Goal: Transaction & Acquisition: Purchase product/service

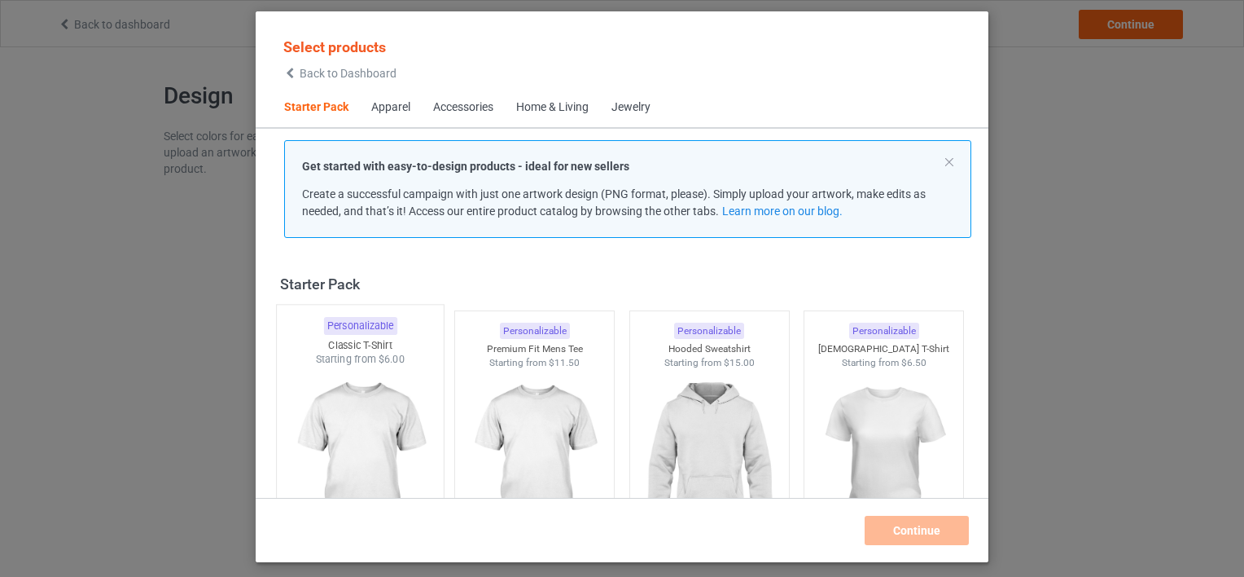
click at [326, 423] on img at bounding box center [359, 461] width 153 height 191
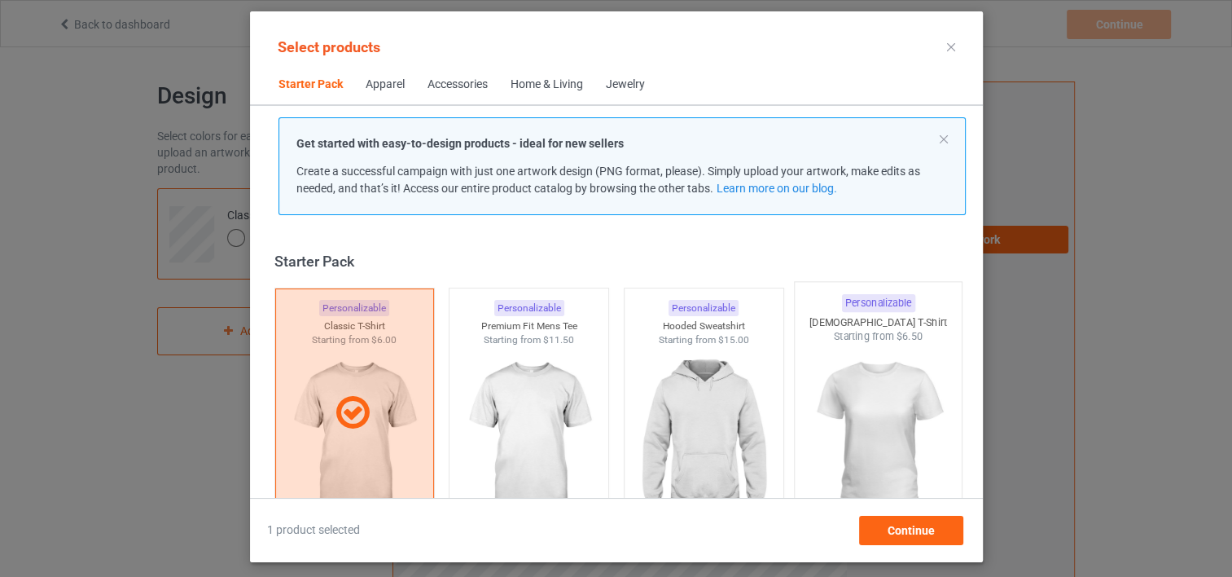
click at [888, 392] on img at bounding box center [877, 439] width 153 height 191
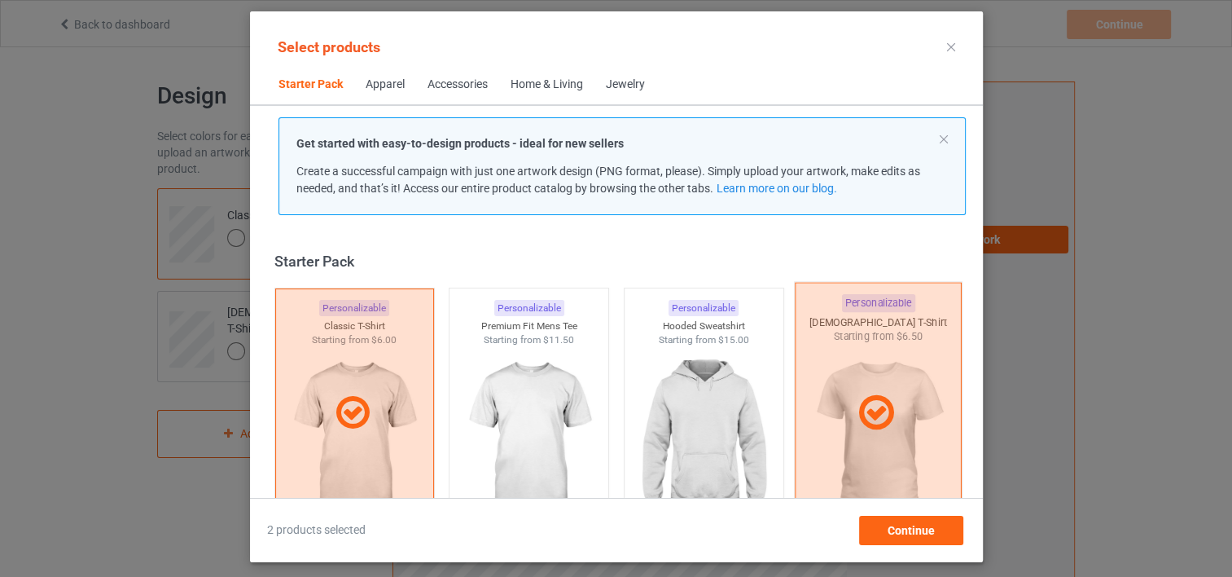
click at [884, 377] on div at bounding box center [878, 412] width 167 height 261
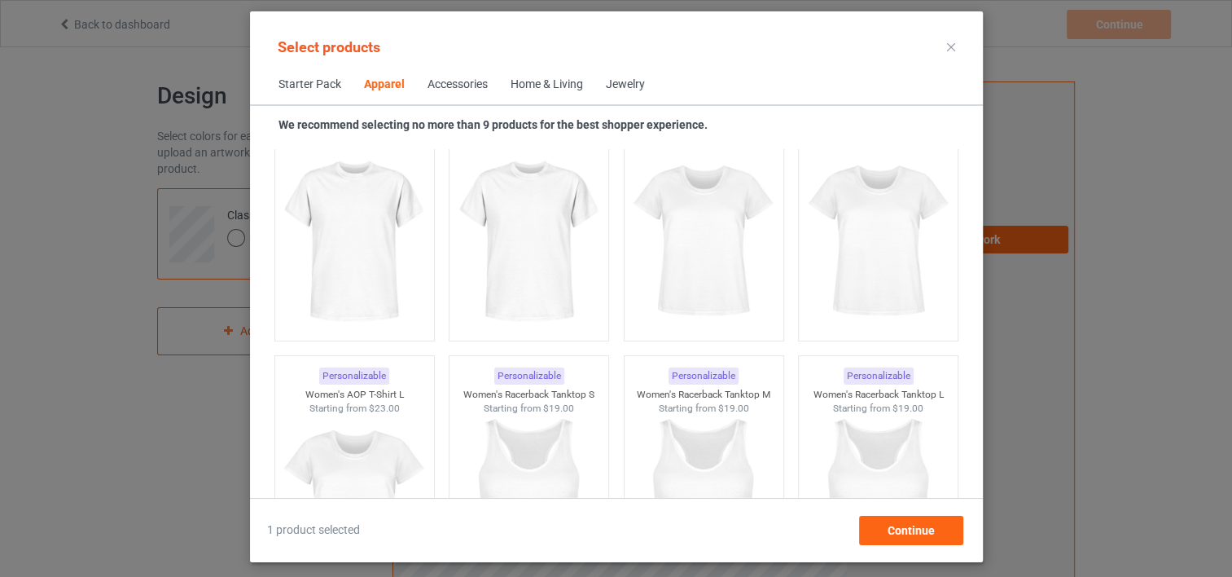
scroll to position [2860, 0]
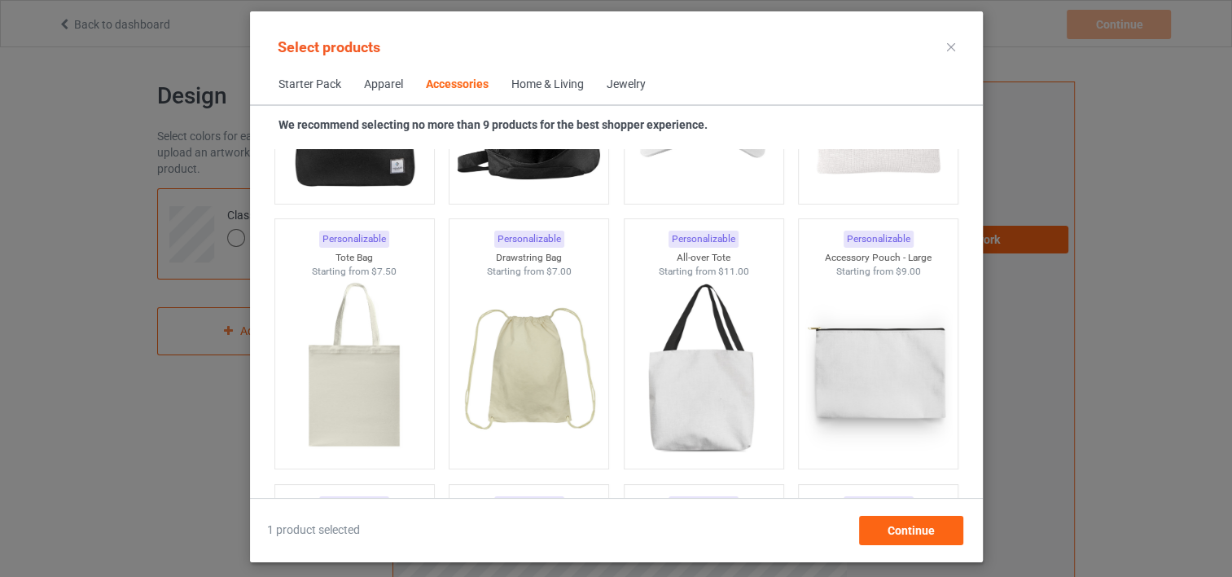
scroll to position [4754, 0]
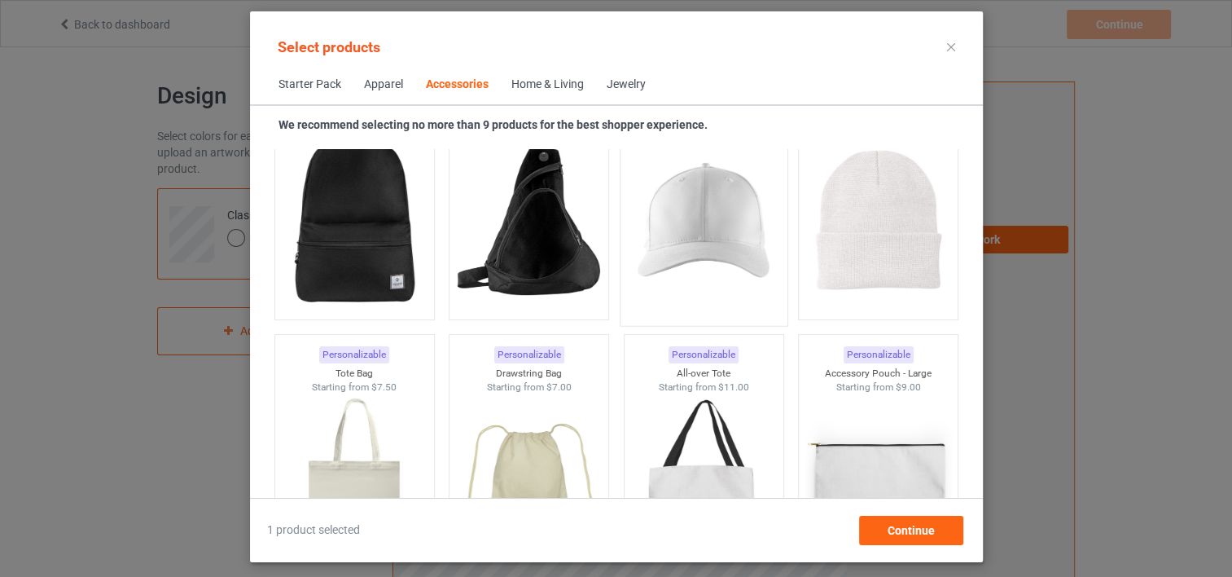
click at [724, 246] on img at bounding box center [703, 220] width 153 height 191
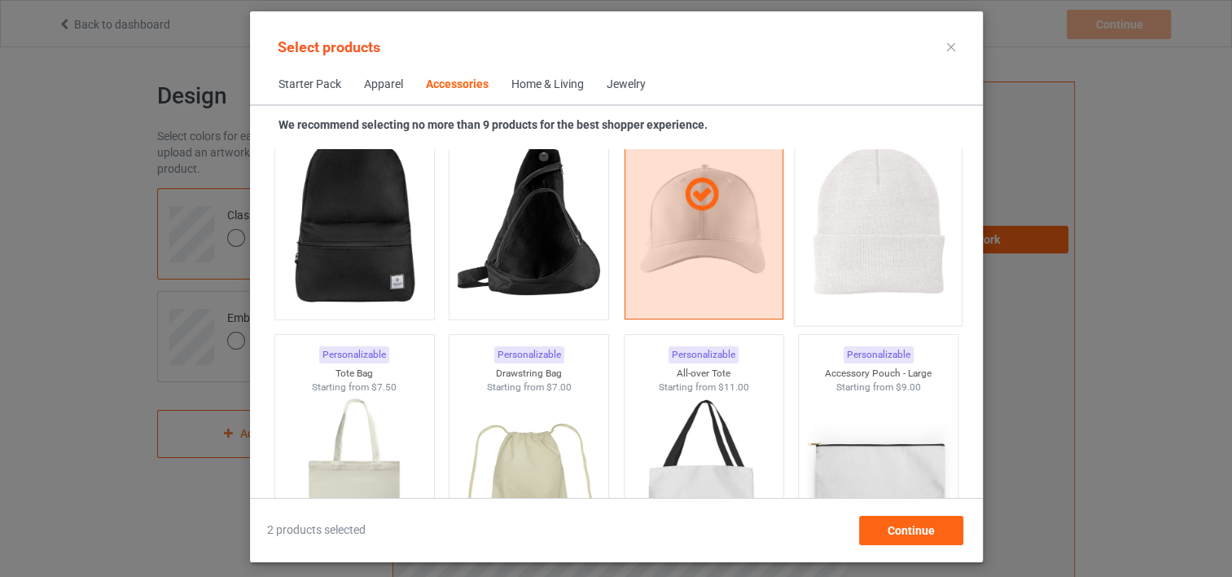
click at [907, 232] on img at bounding box center [877, 220] width 153 height 191
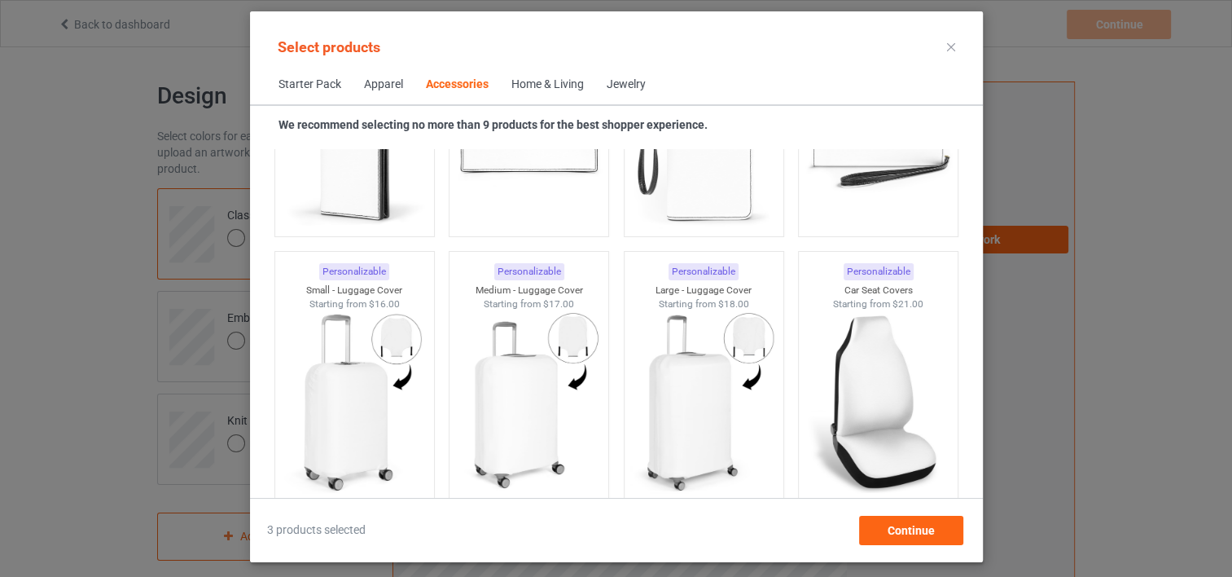
scroll to position [6996, 0]
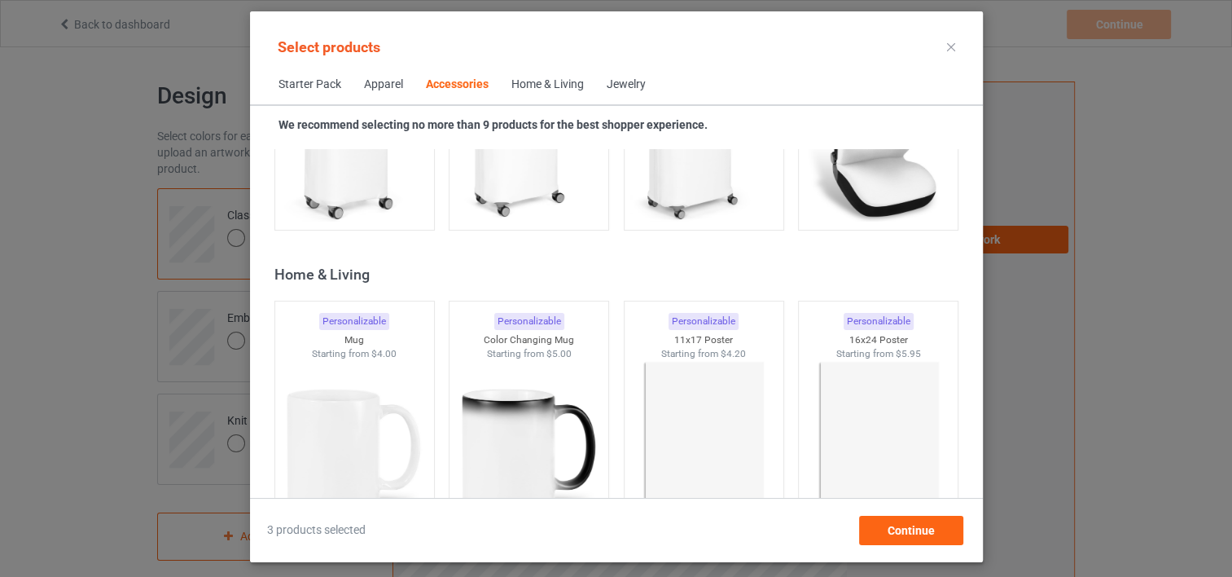
scroll to position [7460, 0]
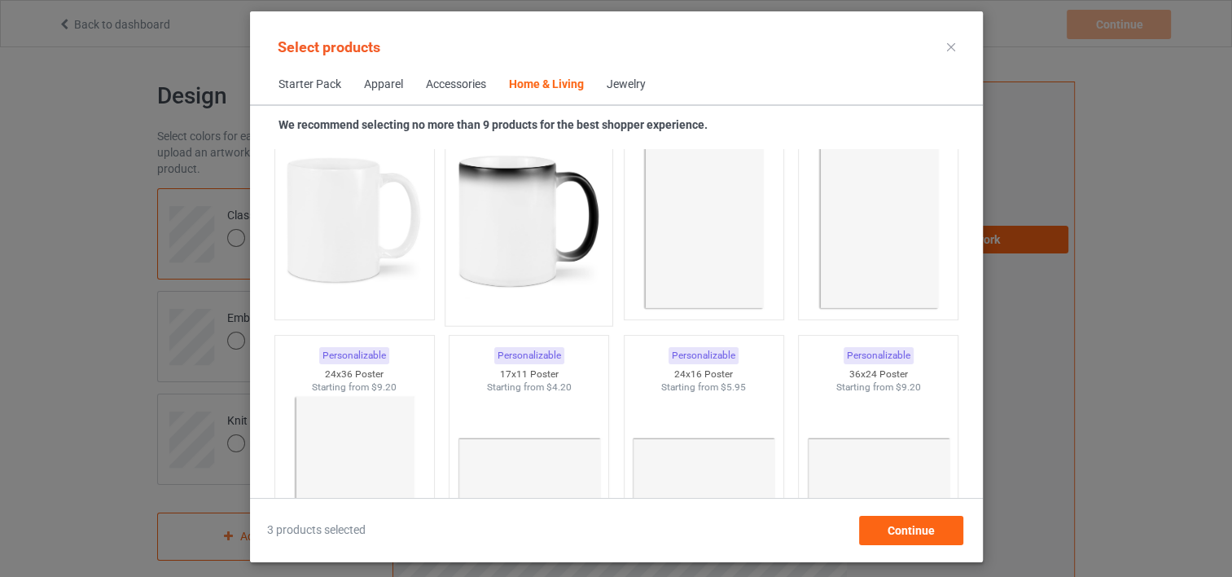
click at [485, 230] on img at bounding box center [528, 220] width 153 height 191
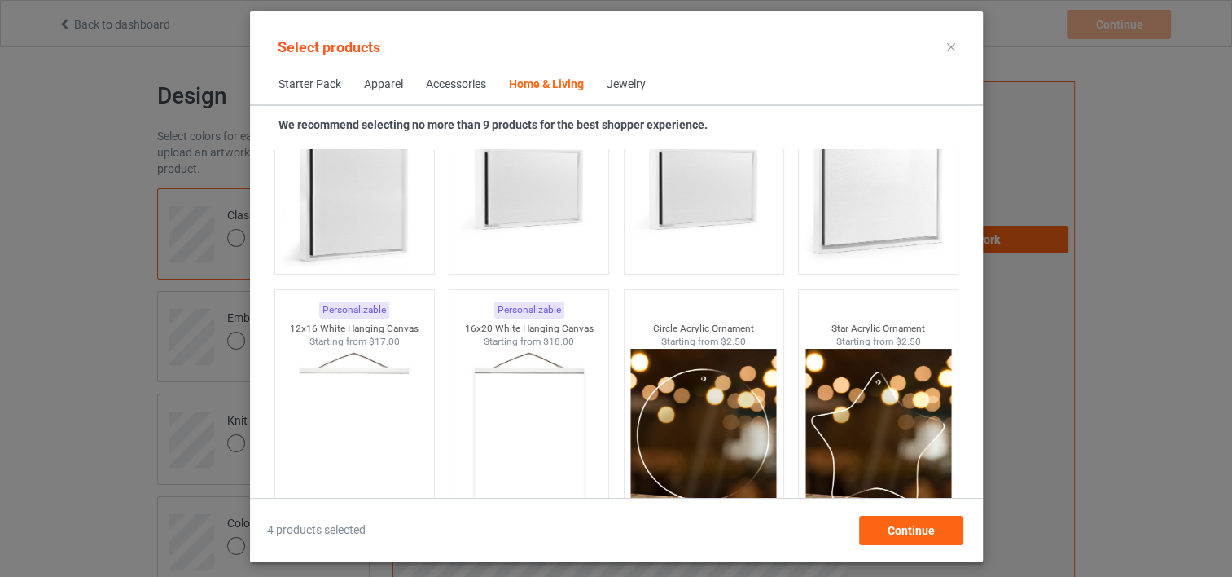
scroll to position [17626, 0]
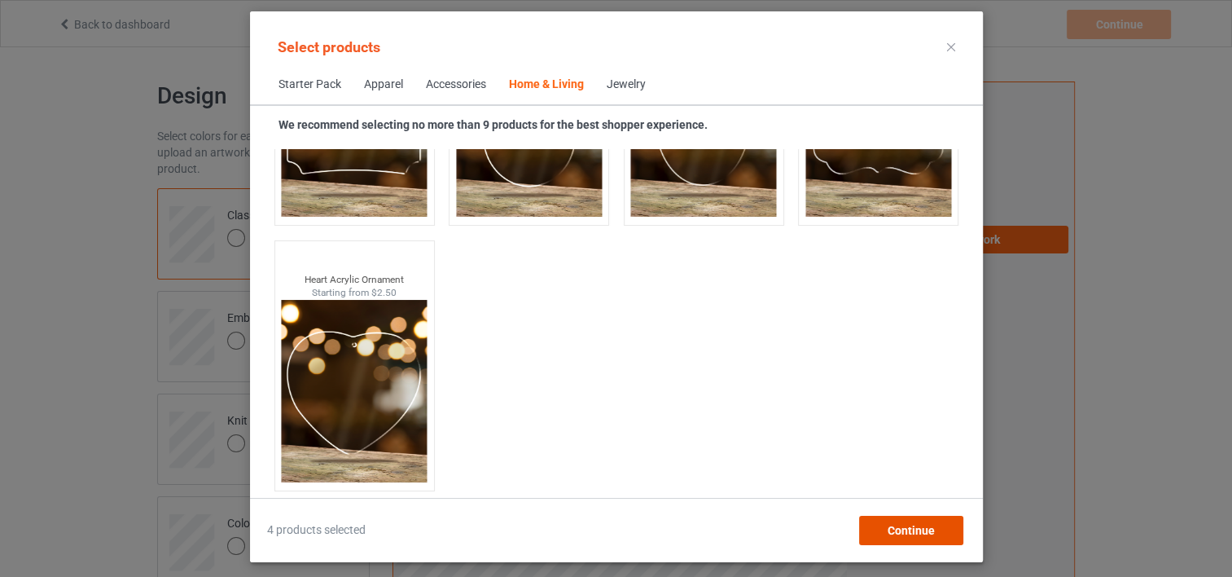
click at [905, 531] on span "Continue" at bounding box center [910, 530] width 47 height 13
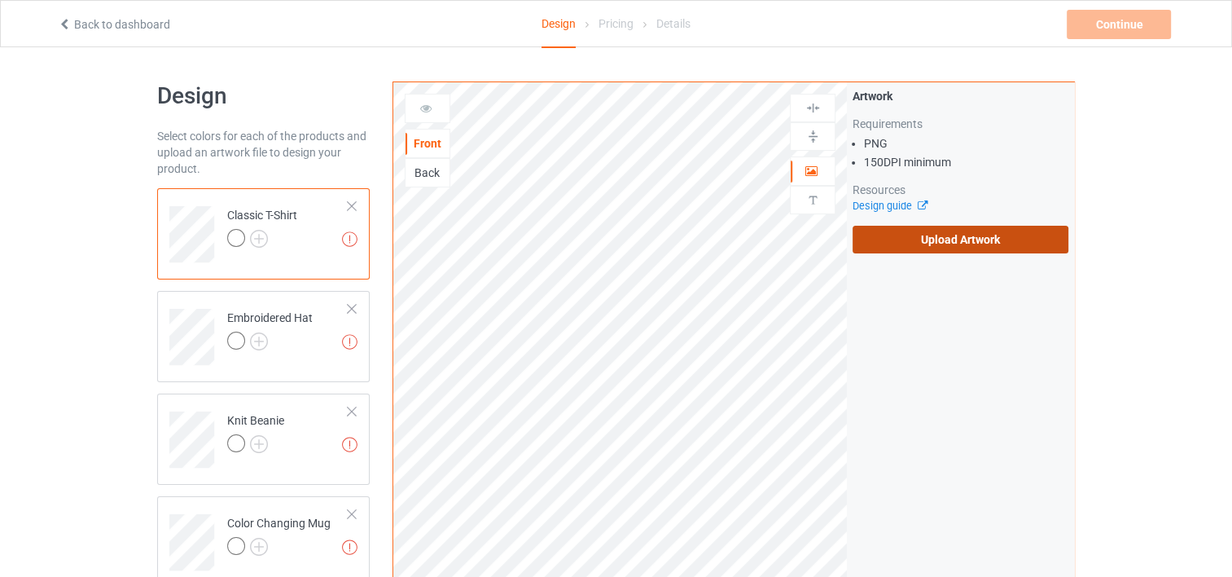
click at [958, 241] on label "Upload Artwork" at bounding box center [961, 240] width 216 height 28
click at [0, 0] on input "Upload Artwork" at bounding box center [0, 0] width 0 height 0
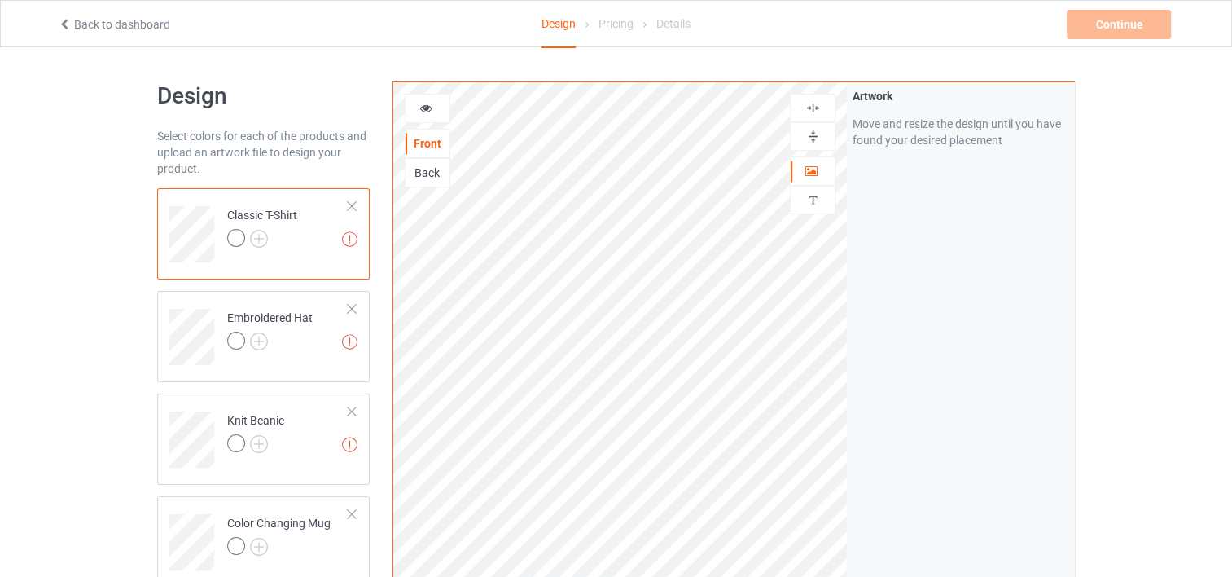
click at [433, 171] on div "Back" at bounding box center [428, 172] width 44 height 16
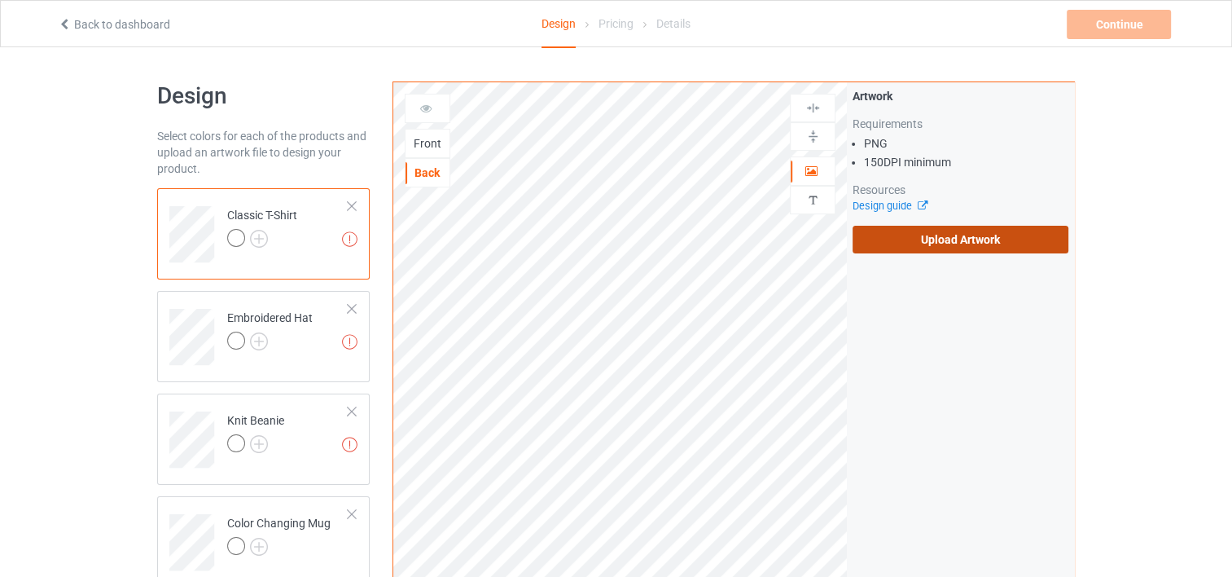
click at [932, 239] on label "Upload Artwork" at bounding box center [961, 240] width 216 height 28
click at [0, 0] on input "Upload Artwork" at bounding box center [0, 0] width 0 height 0
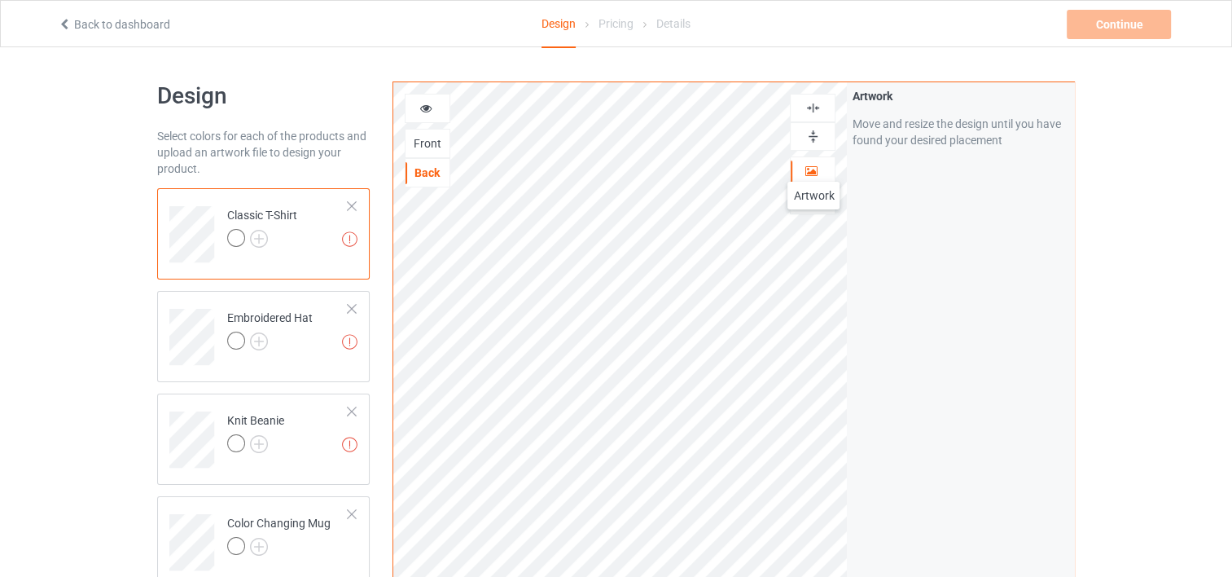
click at [813, 165] on icon at bounding box center [812, 168] width 14 height 11
click at [608, 28] on div "Pricing" at bounding box center [616, 24] width 35 height 46
click at [248, 318] on div "Embroidered Hat" at bounding box center [270, 328] width 86 height 39
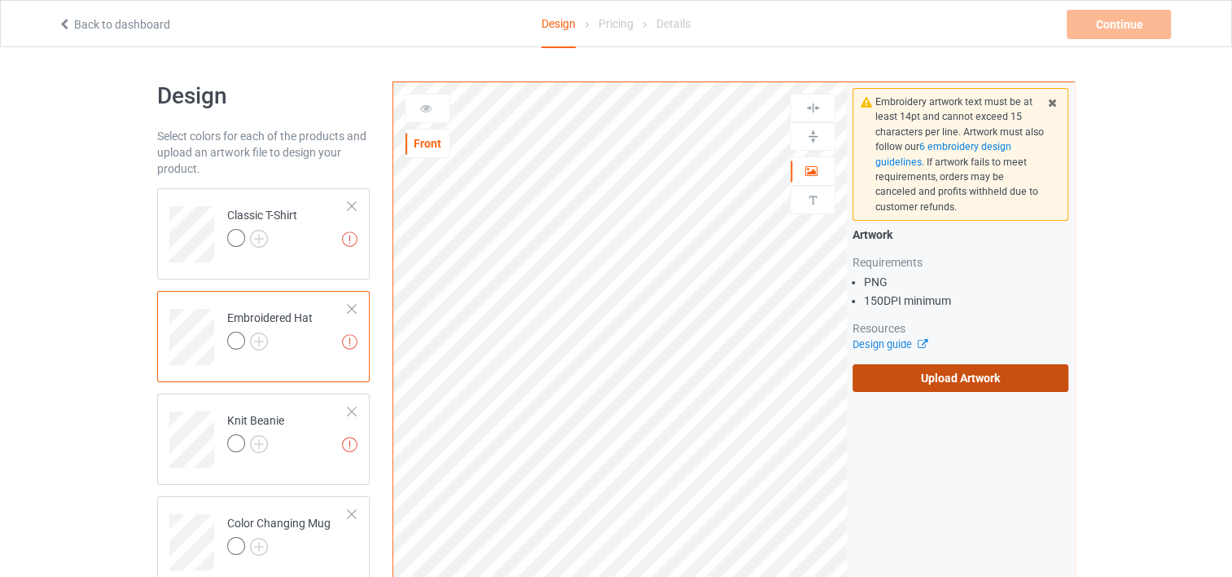
click at [935, 370] on label "Upload Artwork" at bounding box center [961, 378] width 216 height 28
click at [0, 0] on input "Upload Artwork" at bounding box center [0, 0] width 0 height 0
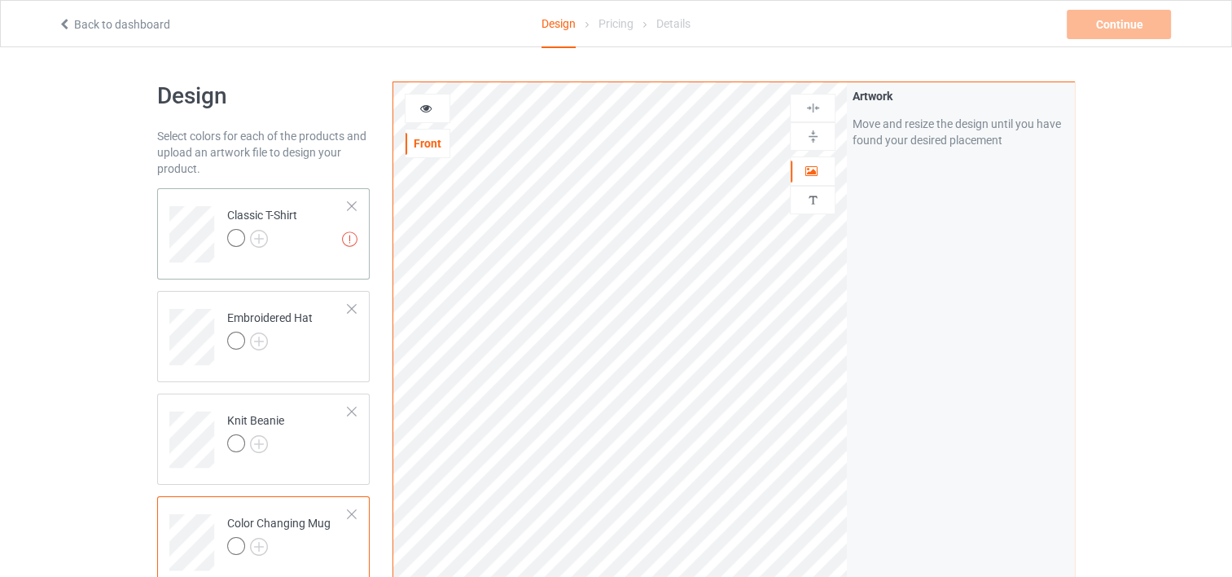
click at [349, 230] on td "Artwork resolution lower than 150 DPI may result in bad print Classic T-Shirt" at bounding box center [287, 229] width 139 height 68
click at [343, 238] on img at bounding box center [349, 238] width 15 height 15
click at [261, 234] on img at bounding box center [259, 239] width 18 height 18
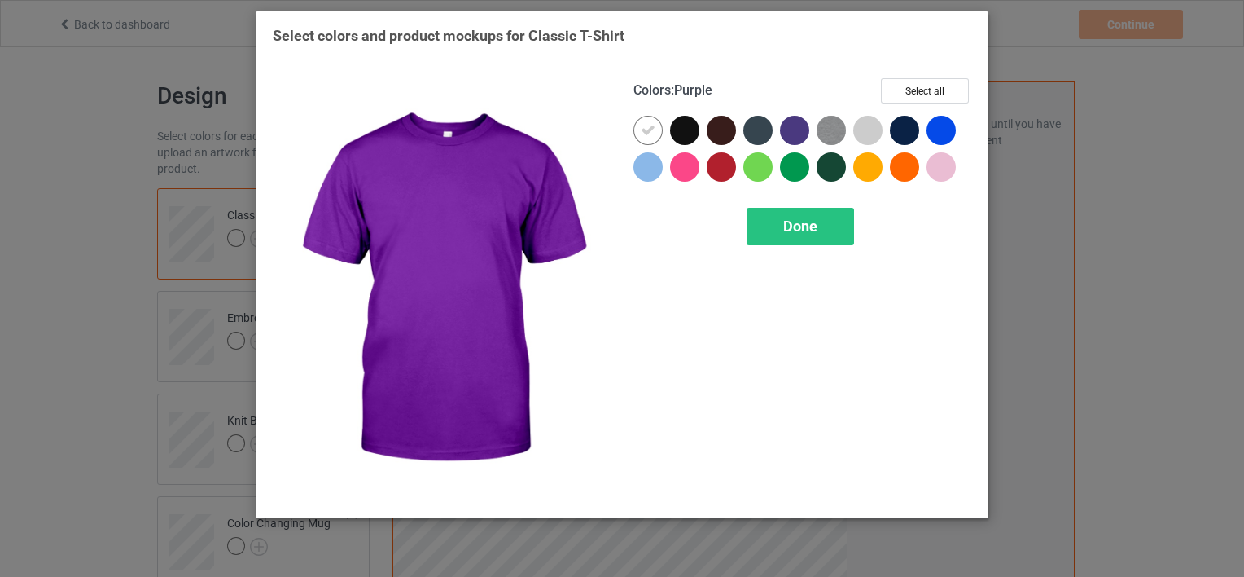
click at [792, 127] on div at bounding box center [794, 130] width 29 height 29
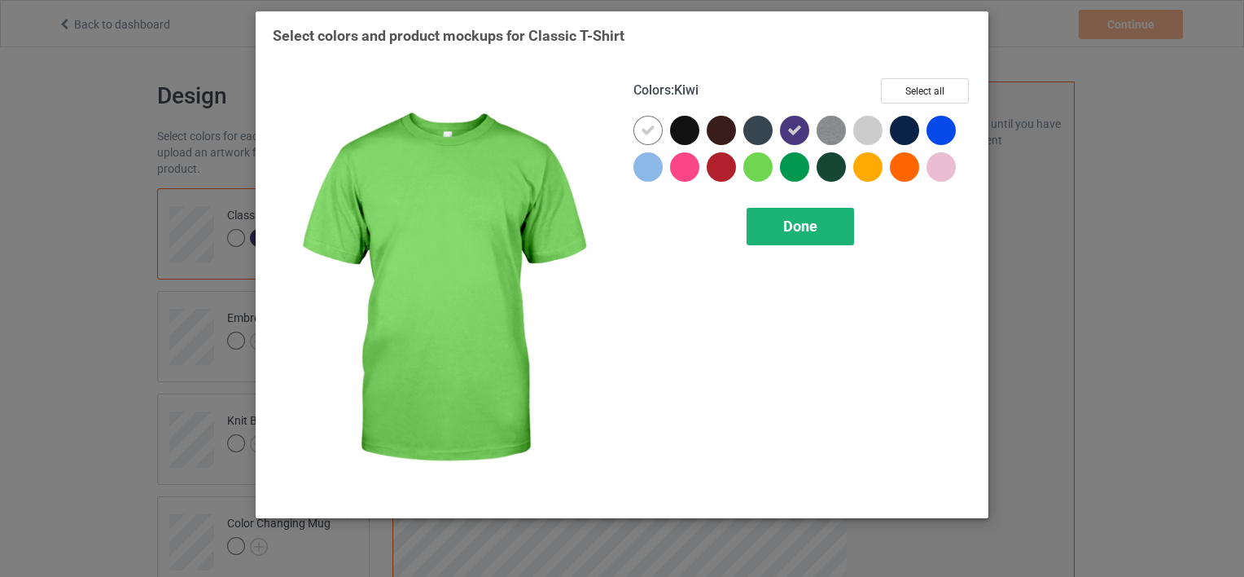
click at [778, 218] on div "Done" at bounding box center [800, 226] width 107 height 37
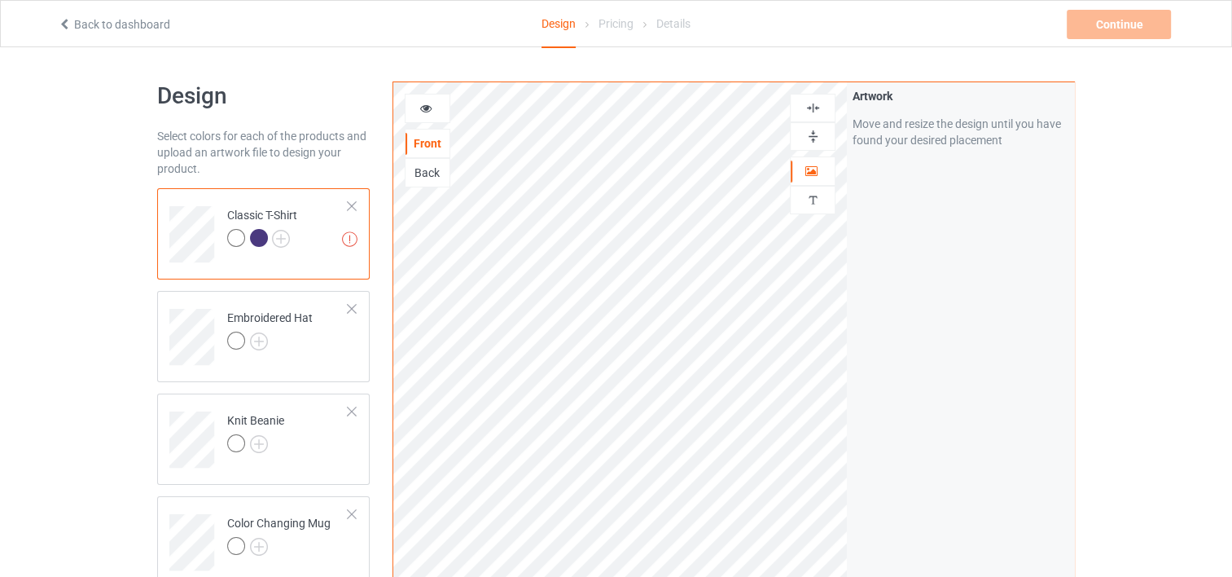
click at [238, 247] on div at bounding box center [238, 240] width 23 height 23
click at [812, 163] on div at bounding box center [813, 171] width 44 height 16
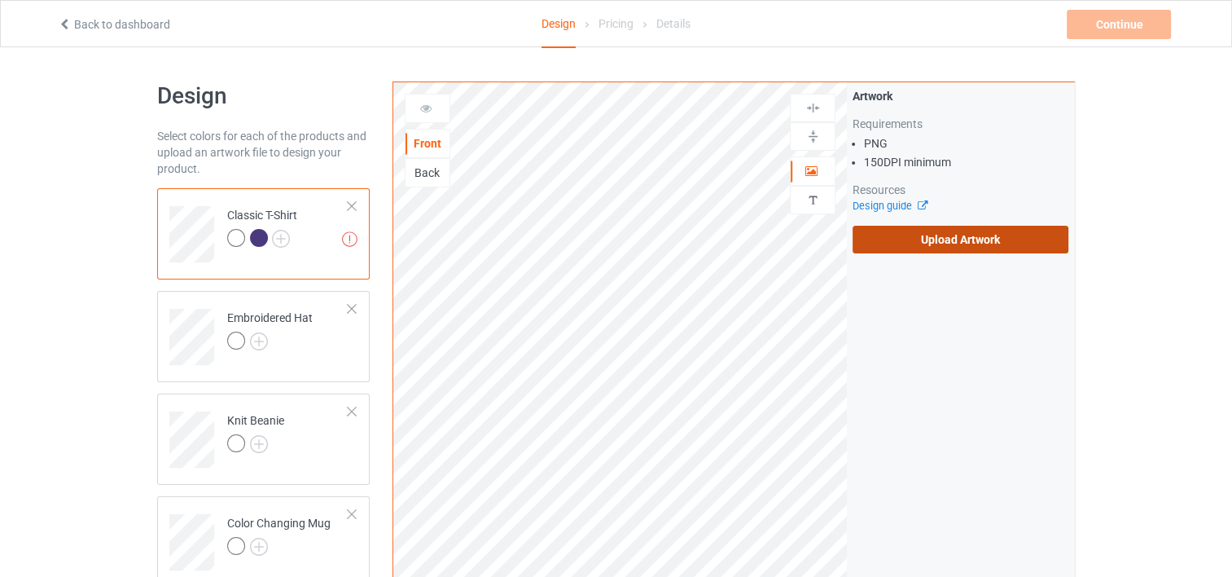
click at [930, 228] on label "Upload Artwork" at bounding box center [961, 240] width 216 height 28
click at [0, 0] on input "Upload Artwork" at bounding box center [0, 0] width 0 height 0
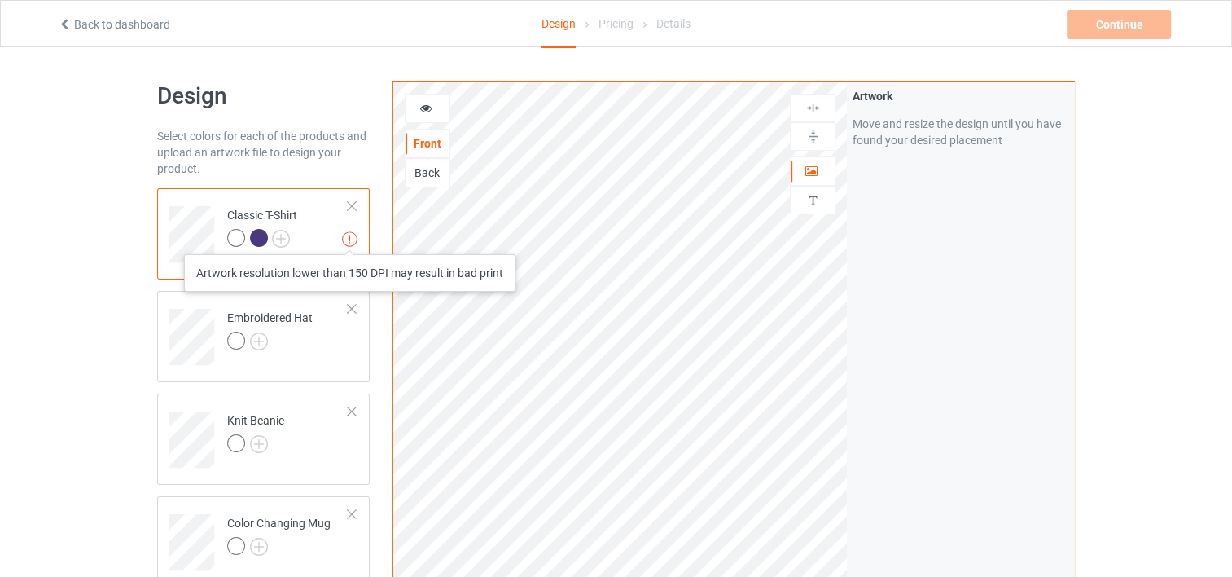
click at [349, 238] on img at bounding box center [349, 238] width 15 height 15
click at [351, 235] on img at bounding box center [349, 238] width 15 height 15
click at [281, 227] on div "Classic T-Shirt" at bounding box center [262, 226] width 70 height 39
click at [235, 232] on div at bounding box center [236, 238] width 18 height 18
click at [351, 232] on img at bounding box center [349, 238] width 15 height 15
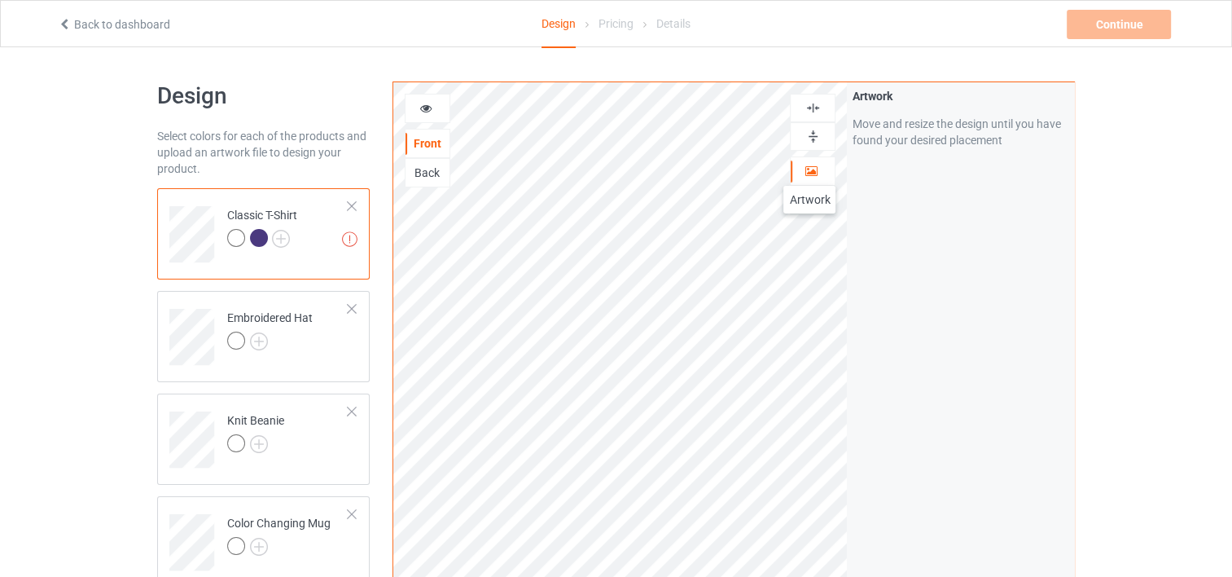
click at [809, 169] on icon at bounding box center [812, 168] width 14 height 11
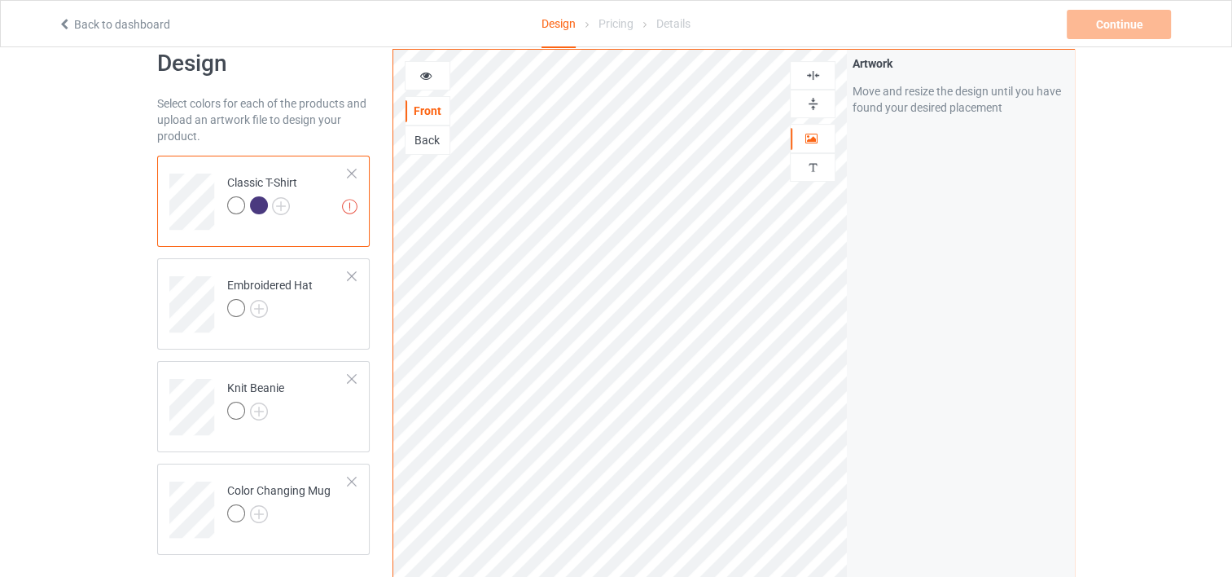
scroll to position [42, 0]
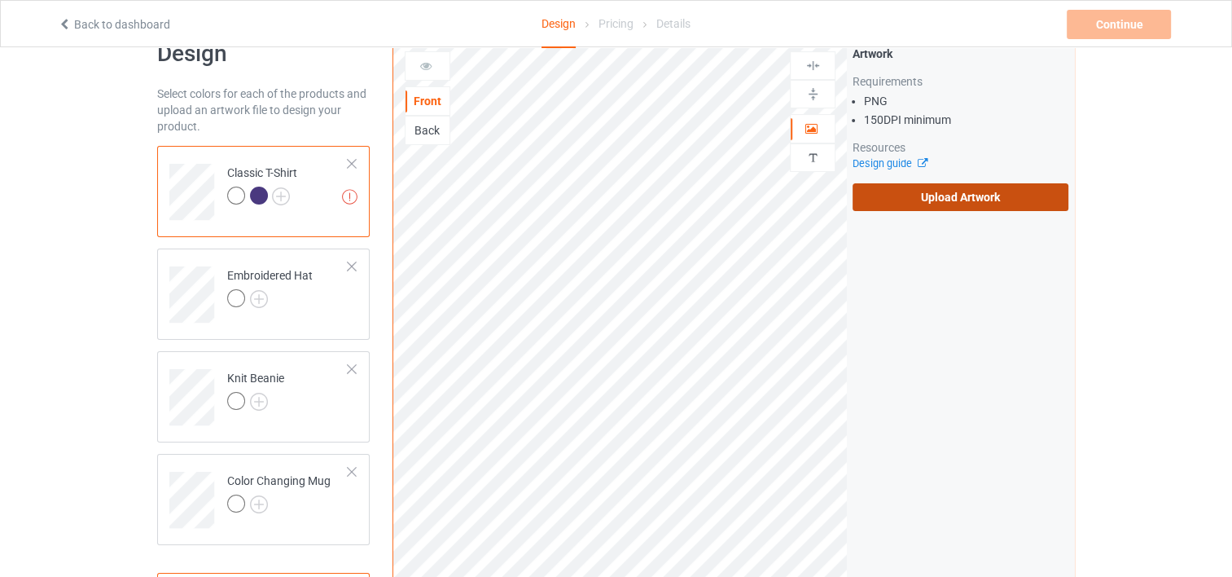
click at [897, 193] on label "Upload Artwork" at bounding box center [961, 197] width 216 height 28
click at [0, 0] on input "Upload Artwork" at bounding box center [0, 0] width 0 height 0
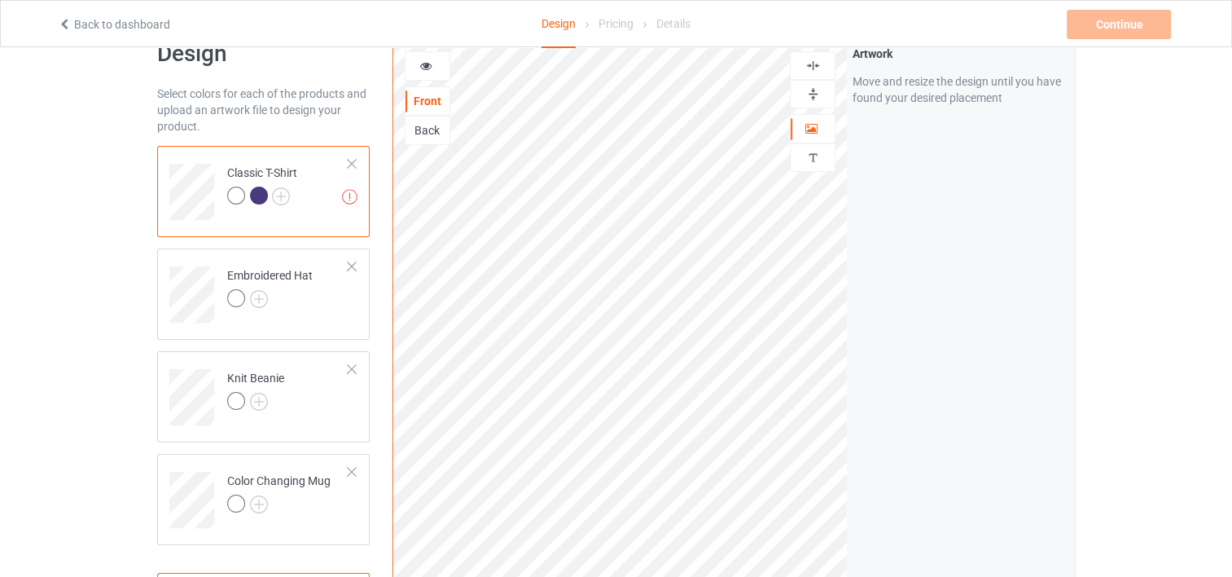
drag, startPoint x: 336, startPoint y: 248, endPoint x: 430, endPoint y: 126, distance: 153.3
click at [430, 126] on div "Back" at bounding box center [428, 130] width 44 height 16
click at [427, 102] on div "Front" at bounding box center [428, 101] width 44 height 16
click at [431, 130] on div "Back" at bounding box center [428, 130] width 44 height 16
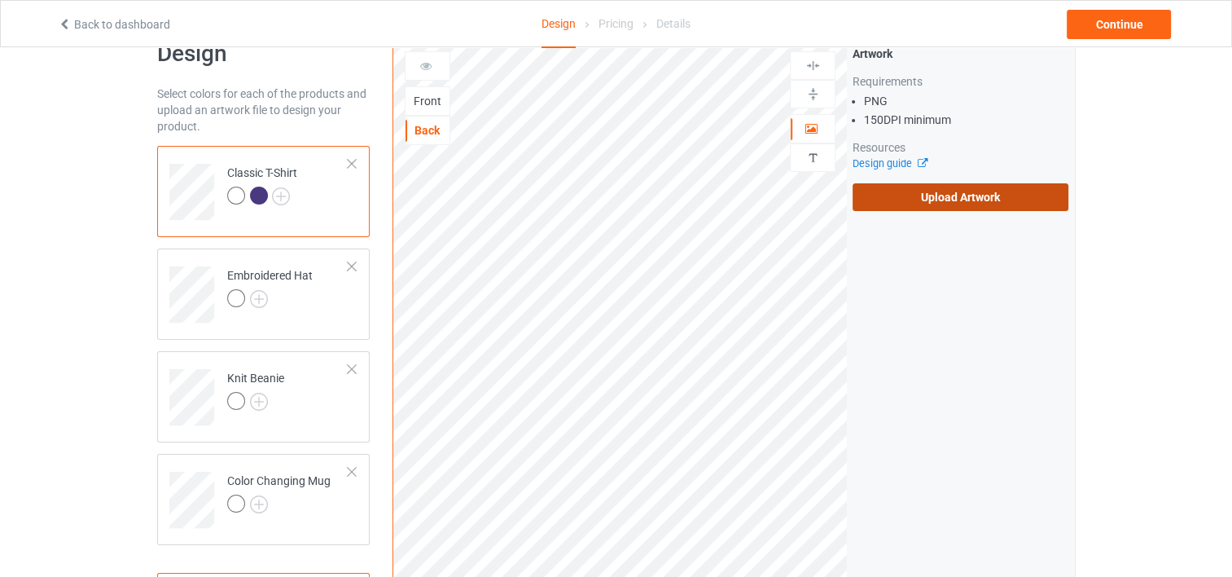
click at [978, 200] on label "Upload Artwork" at bounding box center [961, 197] width 216 height 28
click at [0, 0] on input "Upload Artwork" at bounding box center [0, 0] width 0 height 0
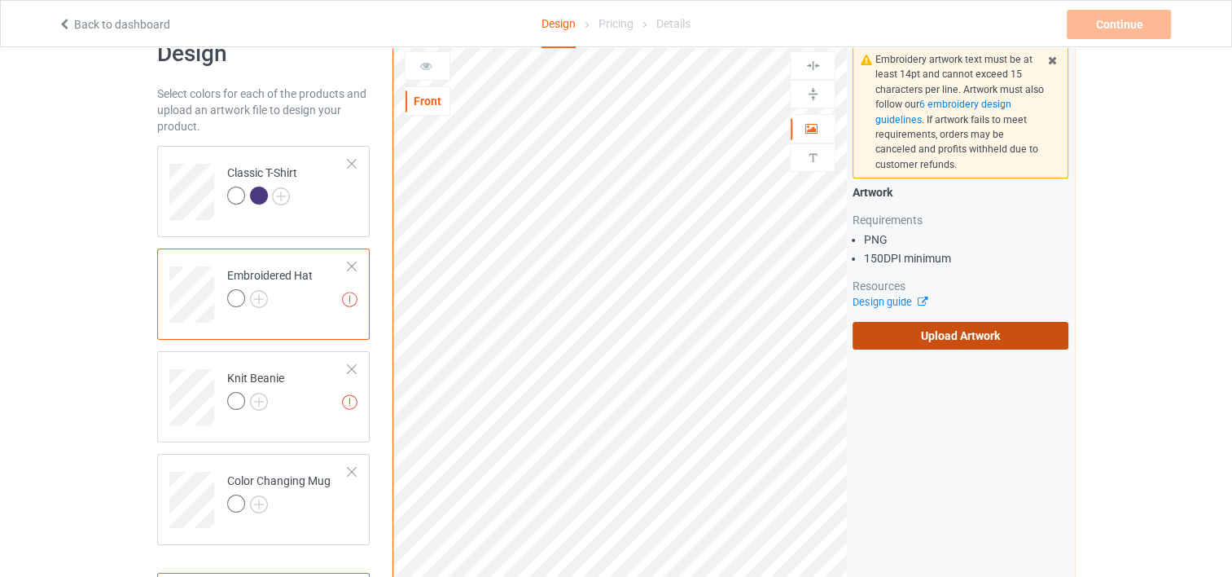
click at [901, 331] on label "Upload Artwork" at bounding box center [961, 336] width 216 height 28
click at [0, 0] on input "Upload Artwork" at bounding box center [0, 0] width 0 height 0
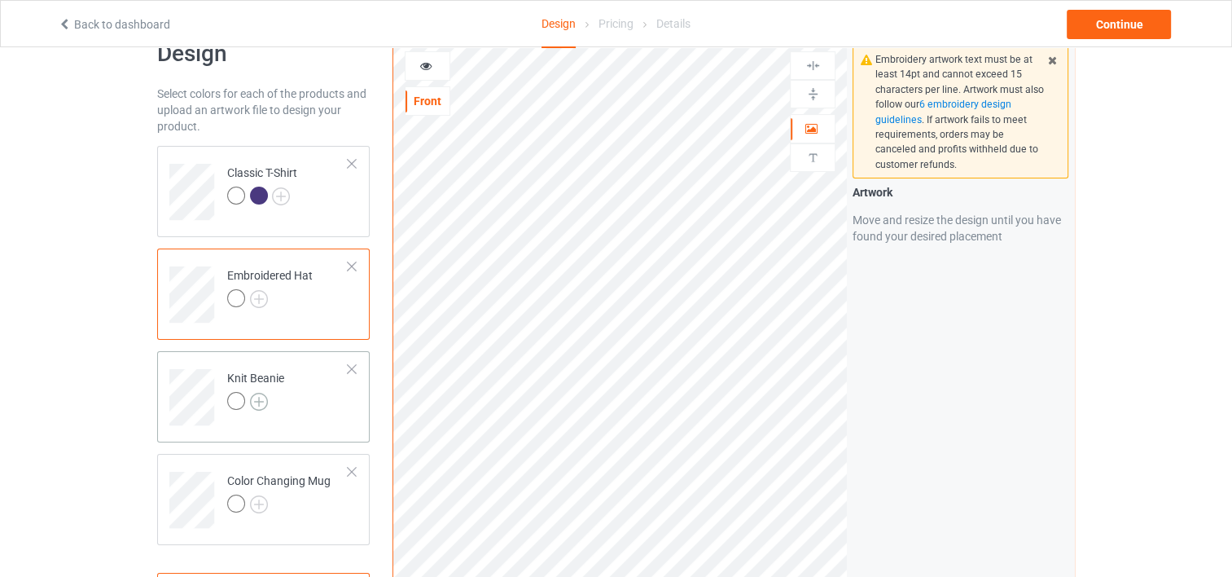
click at [252, 406] on img at bounding box center [259, 401] width 18 height 18
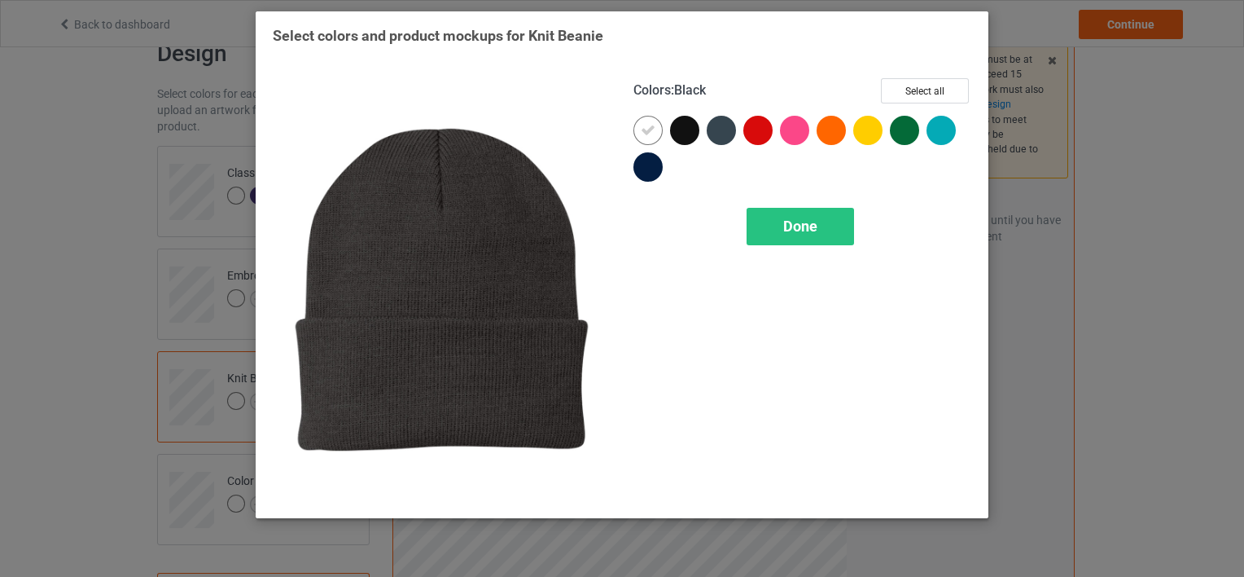
click at [121, 159] on div "Select colors and product mockups for Knit Beanie Colors : Black Select all Done" at bounding box center [622, 288] width 1244 height 577
click at [775, 215] on div "Done" at bounding box center [800, 226] width 107 height 37
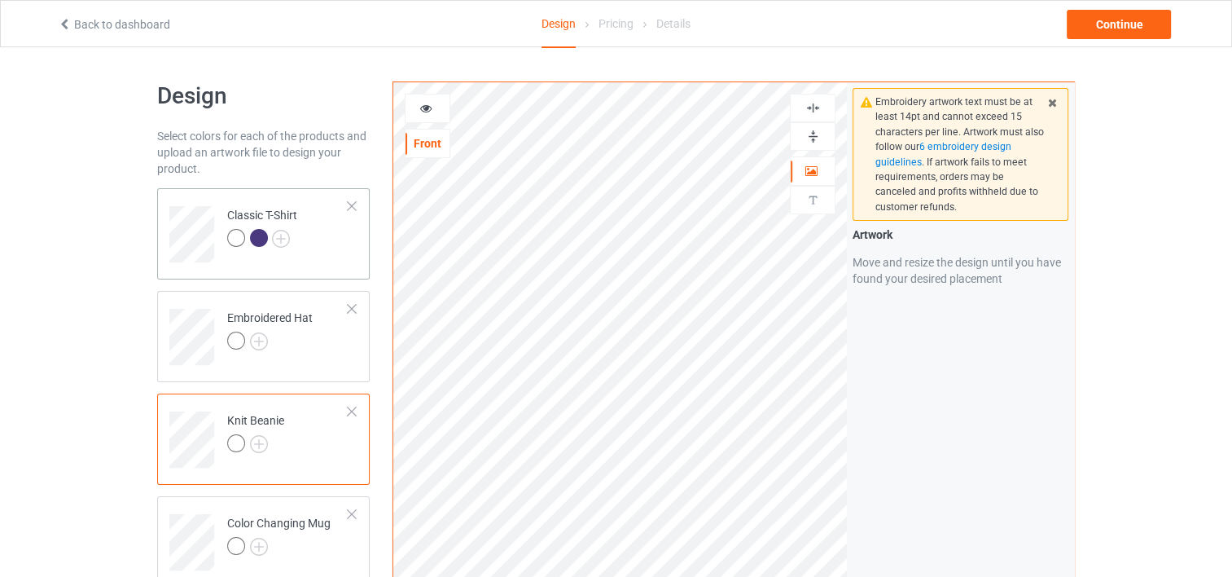
click at [238, 231] on div at bounding box center [236, 238] width 18 height 18
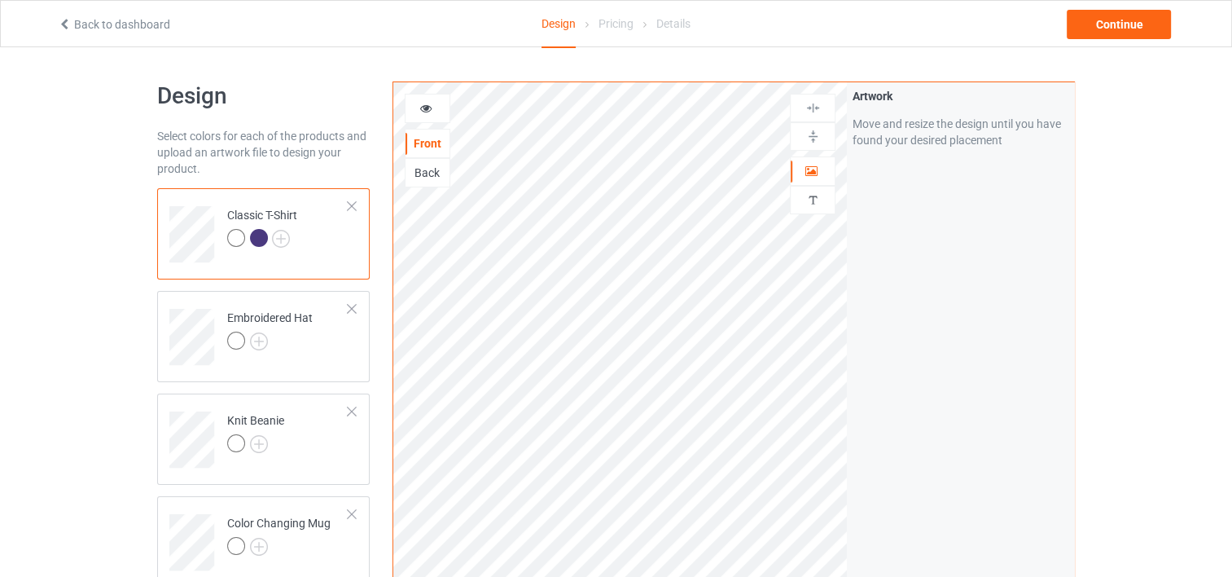
click at [253, 233] on div at bounding box center [259, 238] width 18 height 18
click at [277, 231] on img at bounding box center [281, 239] width 18 height 18
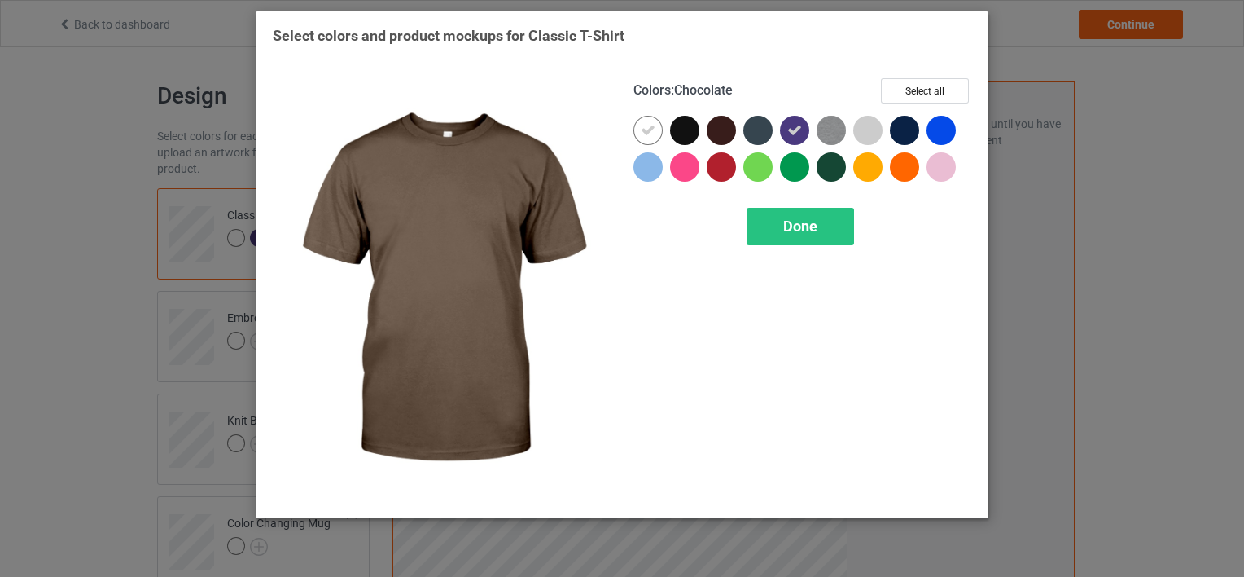
click at [730, 122] on div at bounding box center [721, 130] width 29 height 29
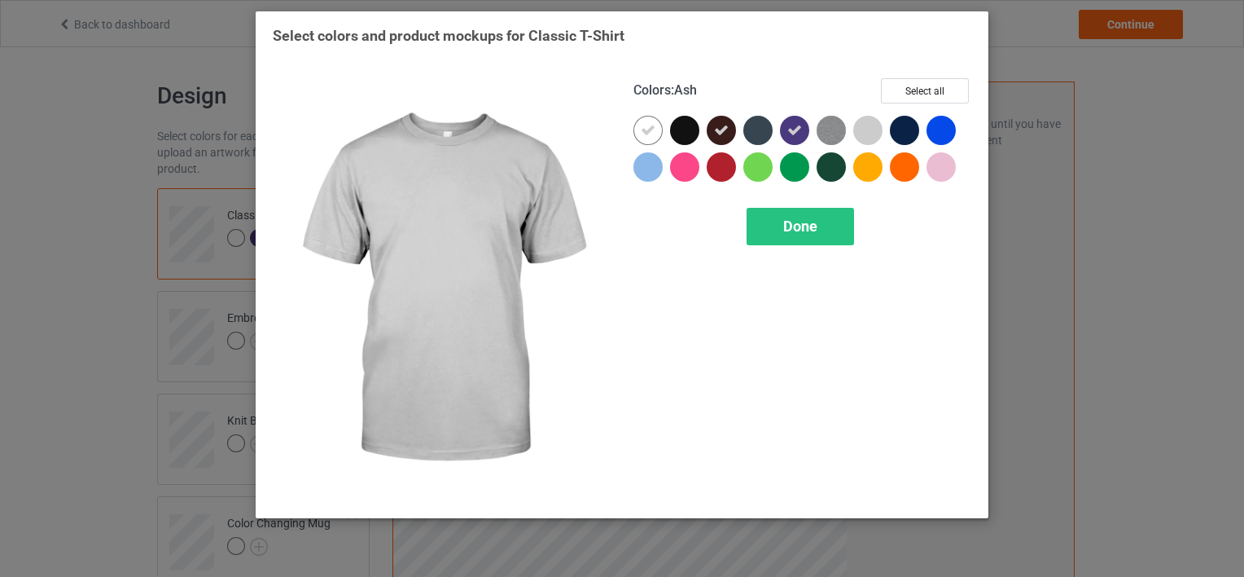
click at [866, 125] on div at bounding box center [867, 130] width 29 height 29
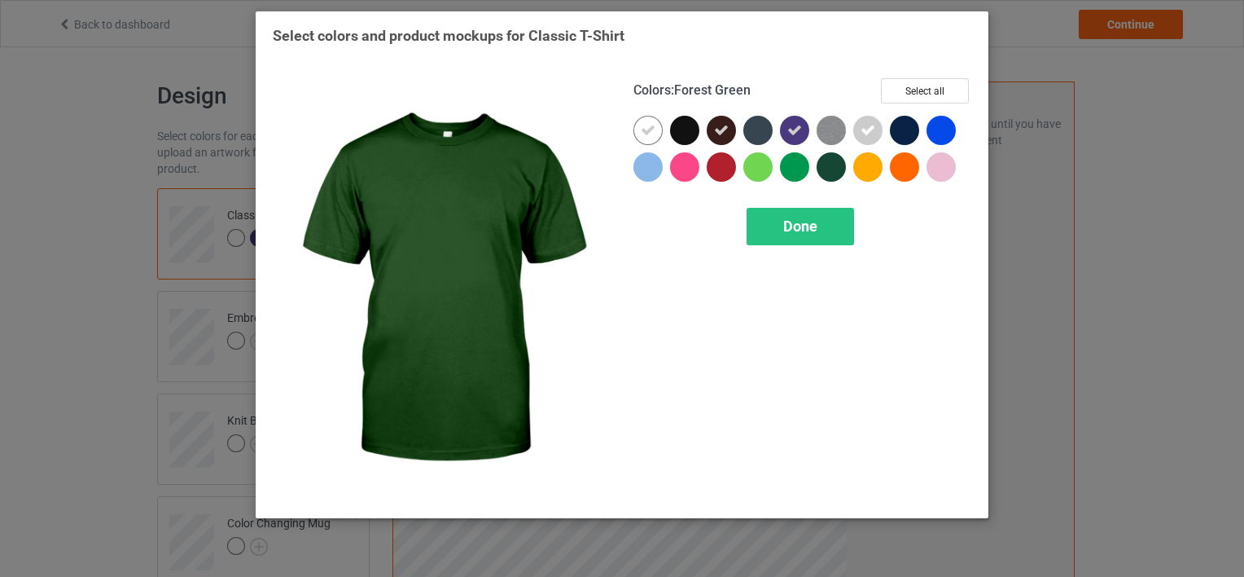
click at [829, 165] on div at bounding box center [831, 166] width 29 height 29
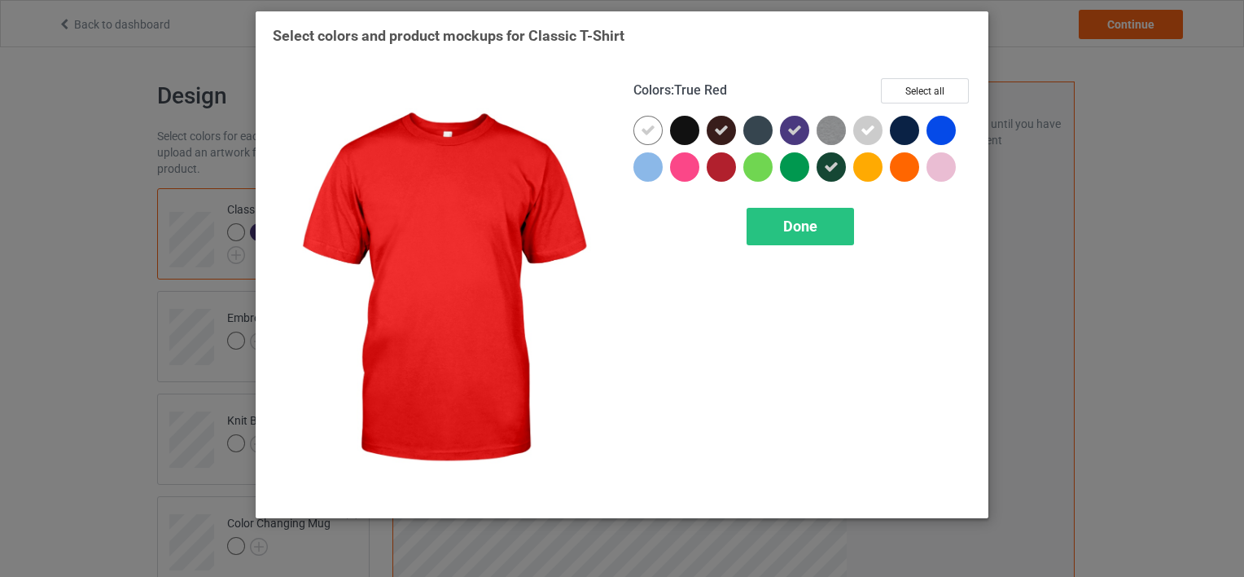
click at [712, 163] on div at bounding box center [721, 166] width 29 height 29
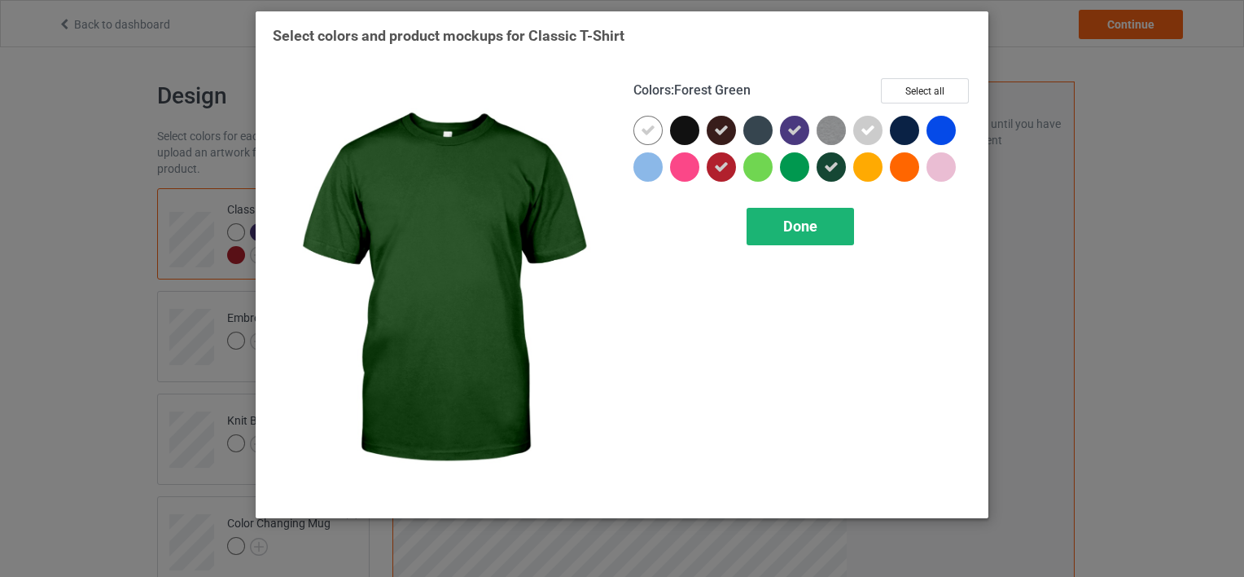
click at [792, 218] on span "Done" at bounding box center [800, 225] width 34 height 17
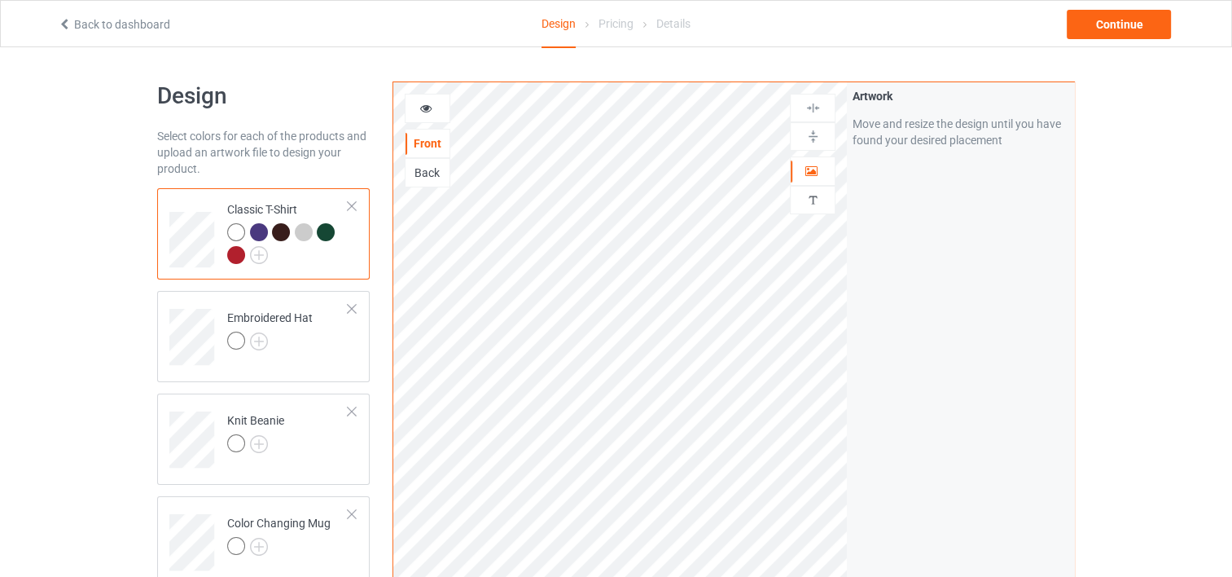
click at [235, 251] on div at bounding box center [236, 255] width 18 height 18
click at [239, 228] on div at bounding box center [236, 232] width 18 height 18
click at [304, 229] on div at bounding box center [304, 232] width 18 height 18
click at [1133, 21] on div "Continue" at bounding box center [1119, 24] width 104 height 29
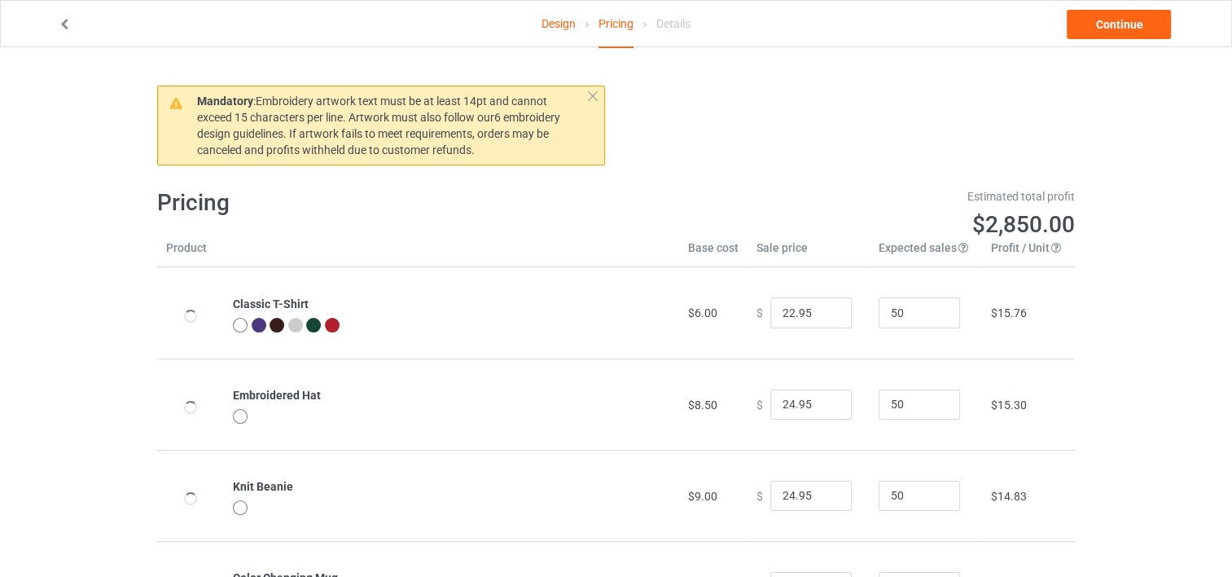
type input "26.95"
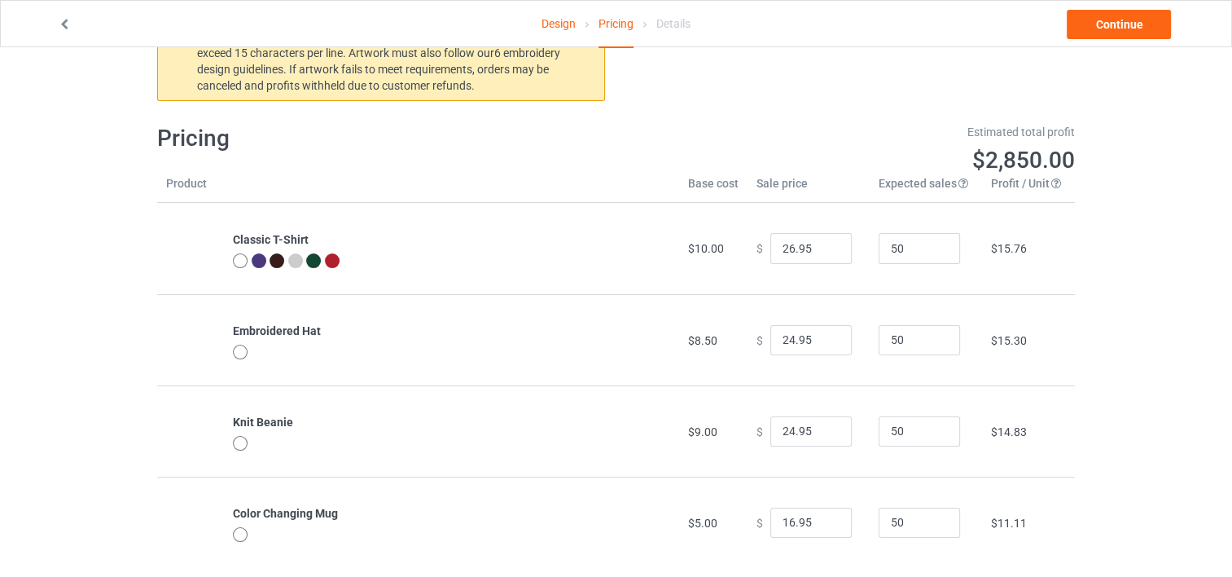
scroll to position [71, 0]
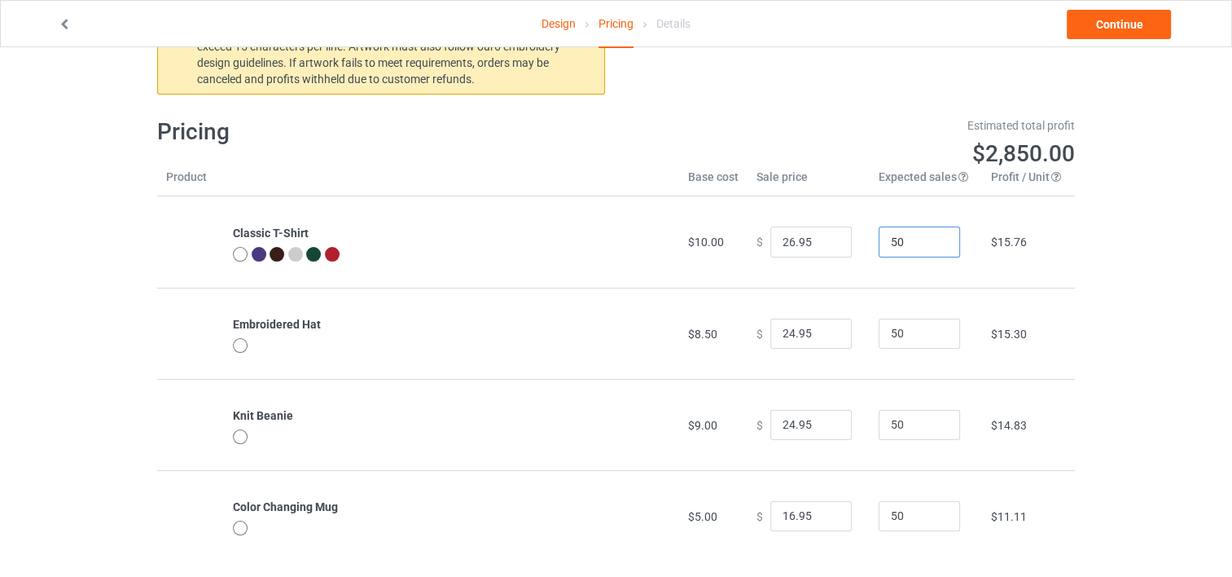
drag, startPoint x: 905, startPoint y: 246, endPoint x: 846, endPoint y: 241, distance: 58.8
click at [846, 241] on tr "Classic T-Shirt $10.00 $ 26.95 50 $15.76" at bounding box center [616, 241] width 918 height 91
type input "5"
click at [824, 244] on input "25.95" at bounding box center [810, 241] width 81 height 31
click at [824, 244] on input "24.95" at bounding box center [810, 241] width 81 height 31
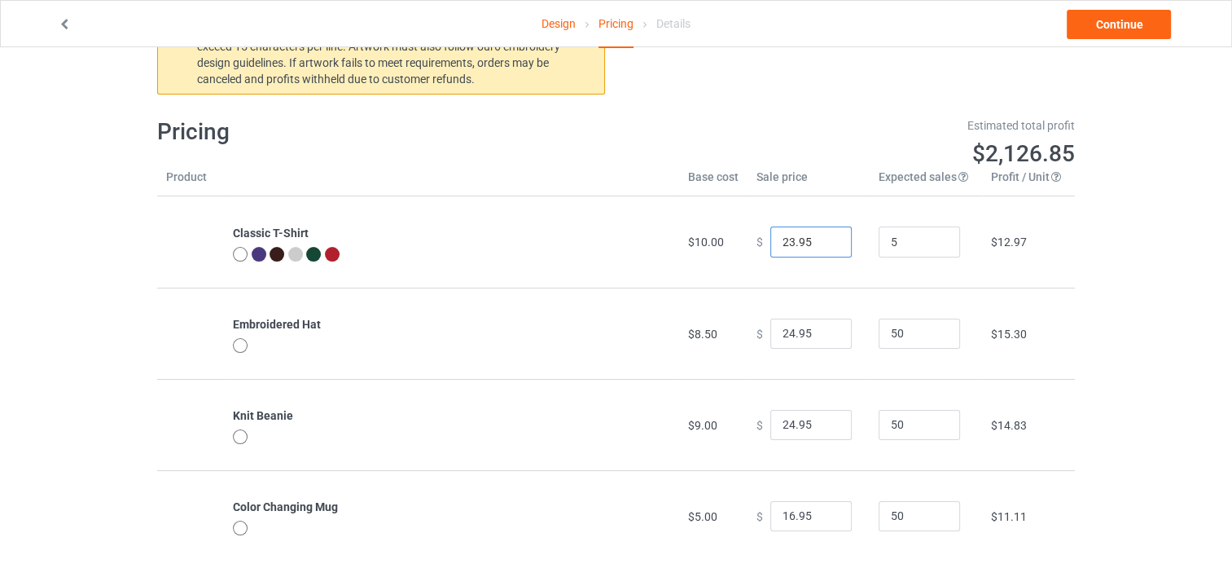
click at [824, 244] on input "23.95" at bounding box center [810, 241] width 81 height 31
click at [824, 244] on input "22.95" at bounding box center [810, 241] width 81 height 31
click at [824, 244] on input "21.95" at bounding box center [810, 241] width 81 height 31
click at [824, 244] on input "20.95" at bounding box center [810, 241] width 81 height 31
click at [824, 244] on input "19.95" at bounding box center [810, 241] width 81 height 31
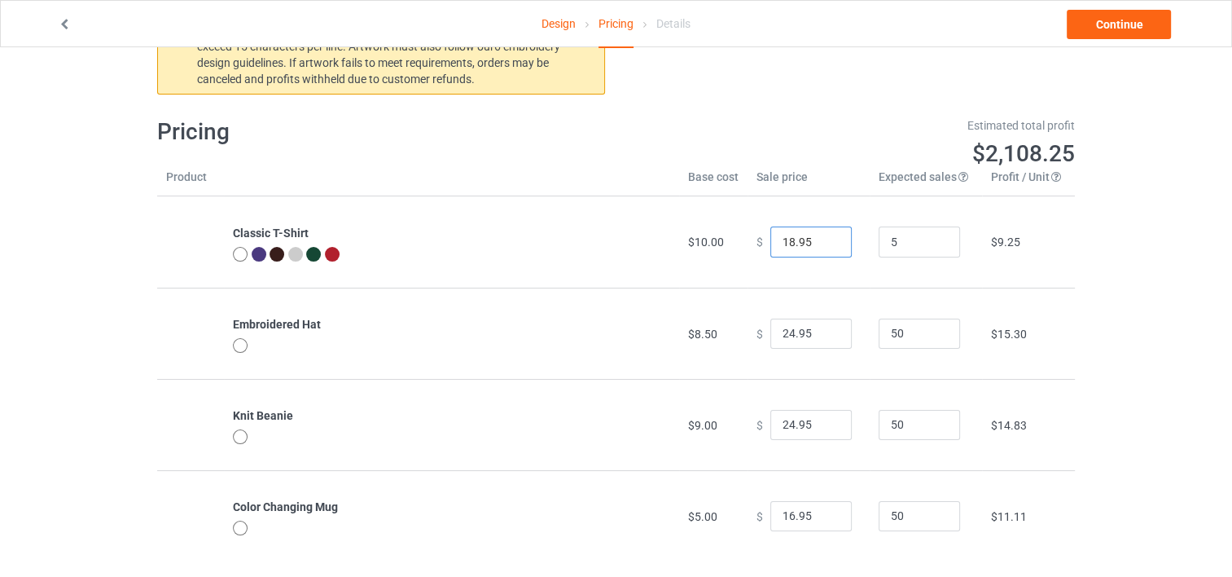
click at [824, 244] on input "18.95" at bounding box center [810, 241] width 81 height 31
click at [824, 244] on input "17.95" at bounding box center [810, 241] width 81 height 31
click at [824, 244] on input "16.95" at bounding box center [810, 241] width 81 height 31
click at [824, 244] on input "-1.05" at bounding box center [810, 241] width 81 height 31
click at [822, 238] on input "-0.05" at bounding box center [810, 241] width 81 height 31
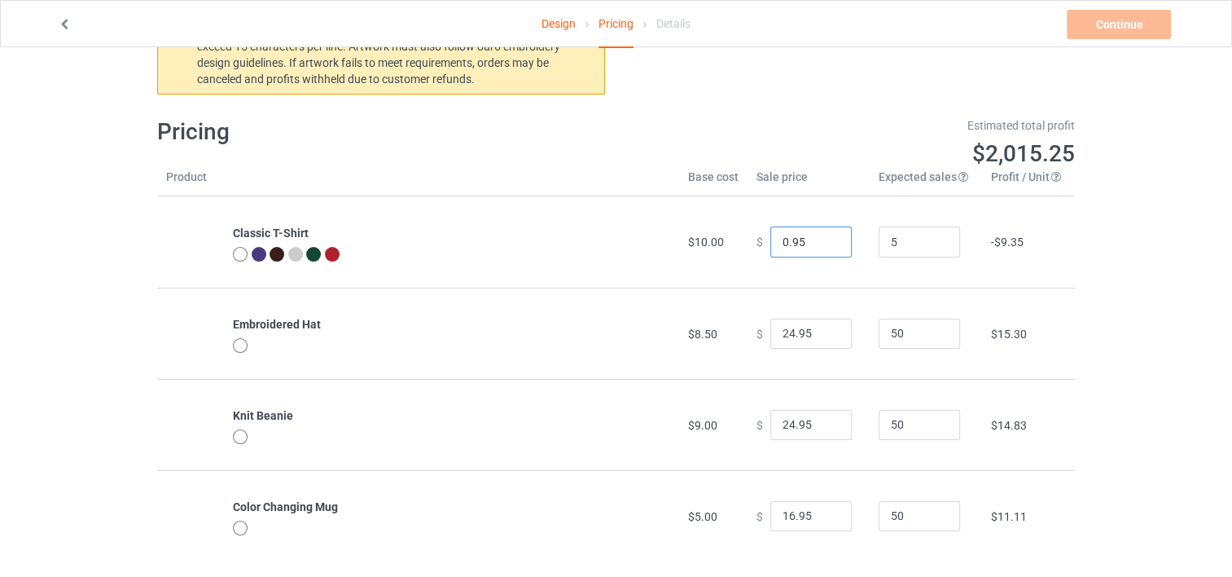
click at [822, 238] on input "0.95" at bounding box center [810, 241] width 81 height 31
click at [822, 238] on input "1.95" at bounding box center [810, 241] width 81 height 31
click at [823, 243] on input "0.95" at bounding box center [810, 241] width 81 height 31
click at [823, 243] on input "-0.05" at bounding box center [810, 241] width 81 height 31
type input "0.95"
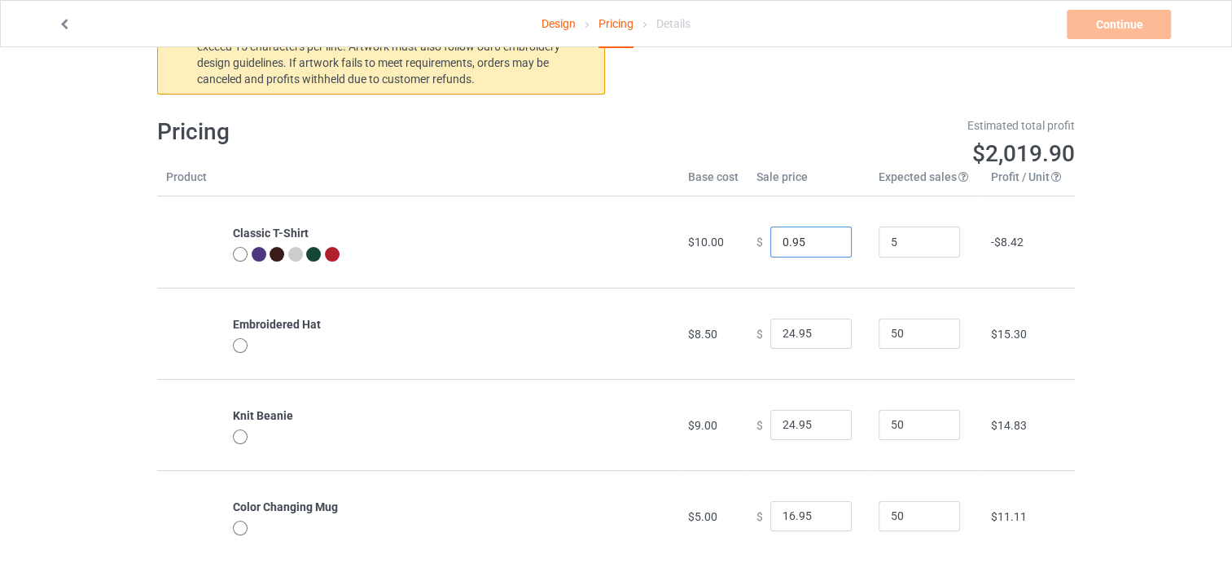
click at [822, 235] on input "0.95" at bounding box center [810, 241] width 81 height 31
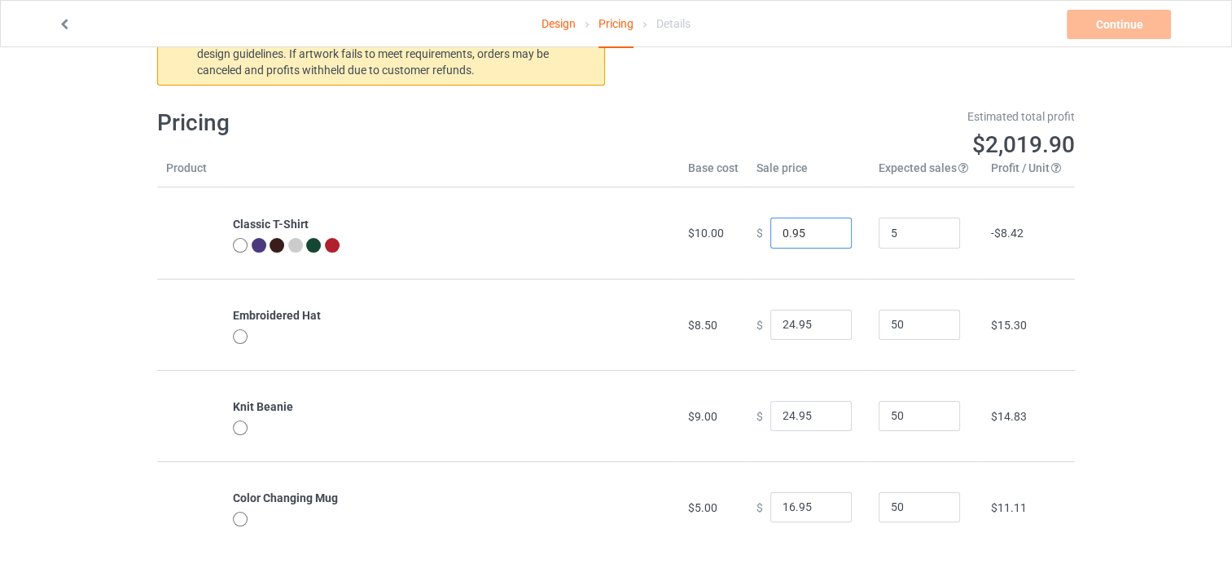
scroll to position [89, 0]
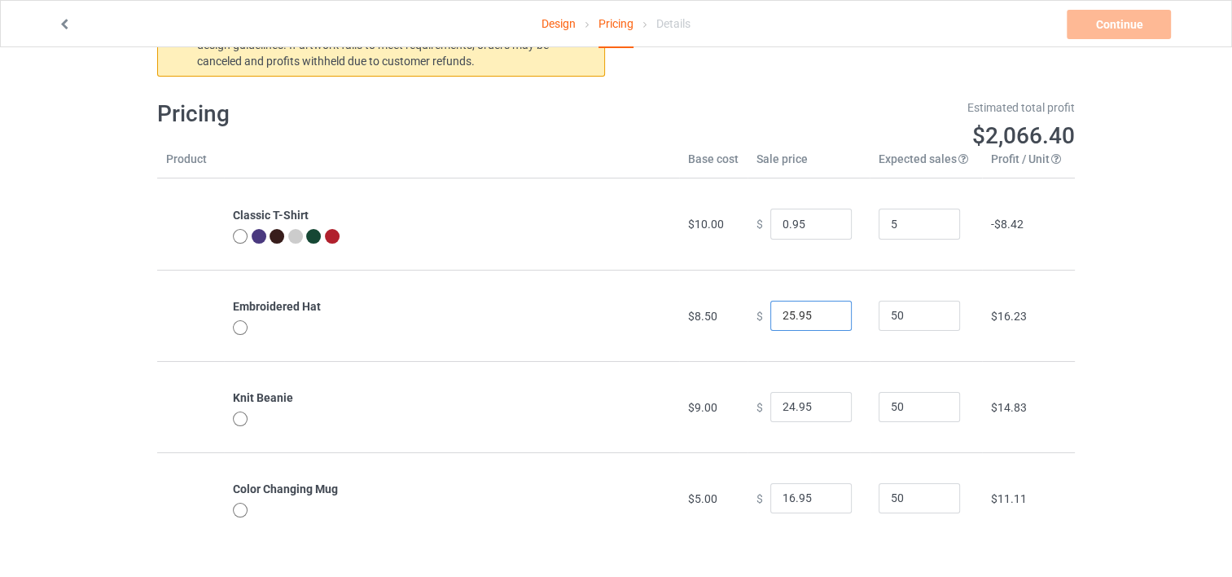
click at [824, 310] on input "25.95" at bounding box center [810, 315] width 81 height 31
click at [822, 316] on input "24.95" at bounding box center [810, 315] width 81 height 31
drag, startPoint x: 805, startPoint y: 315, endPoint x: 762, endPoint y: 316, distance: 42.4
click at [770, 316] on input "24.95" at bounding box center [810, 315] width 81 height 31
type input "9.00"
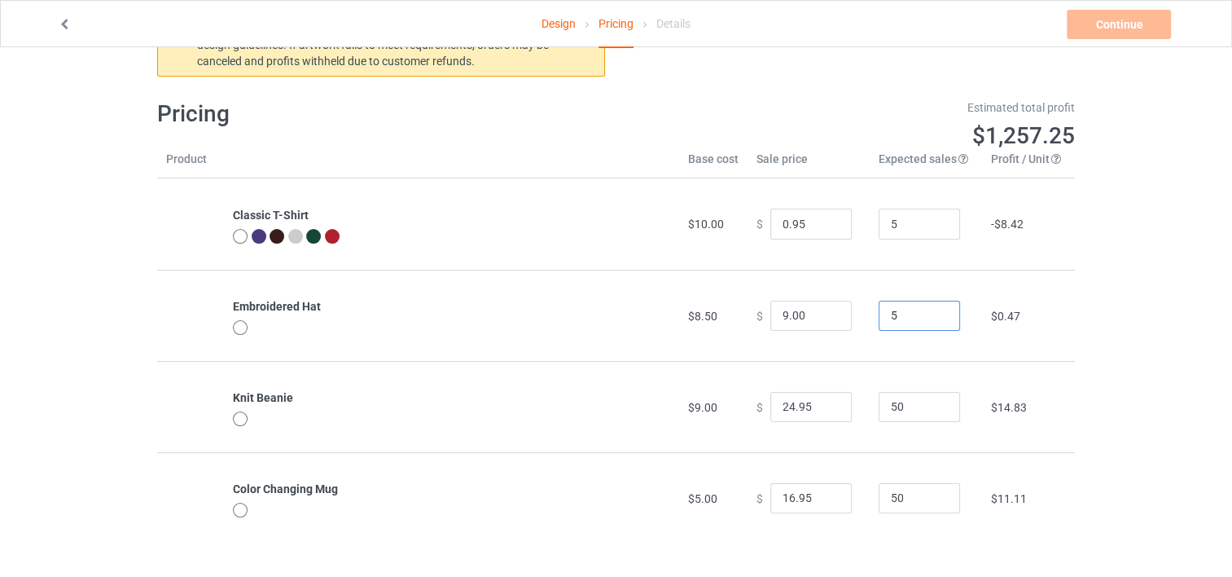
type input "5"
type input "9.00"
type input "5"
type input "5.00"
type input "5"
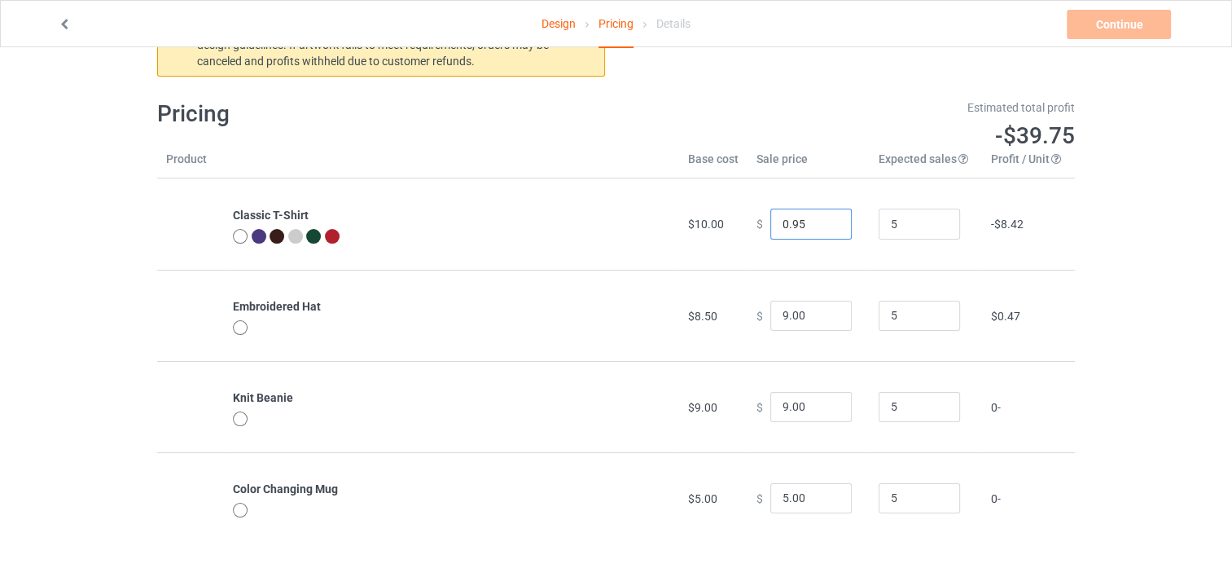
click at [809, 219] on input "0.95" at bounding box center [810, 223] width 81 height 31
drag, startPoint x: 809, startPoint y: 219, endPoint x: 772, endPoint y: 225, distance: 37.1
click at [772, 225] on input "0.95" at bounding box center [810, 223] width 81 height 31
type input "10.00"
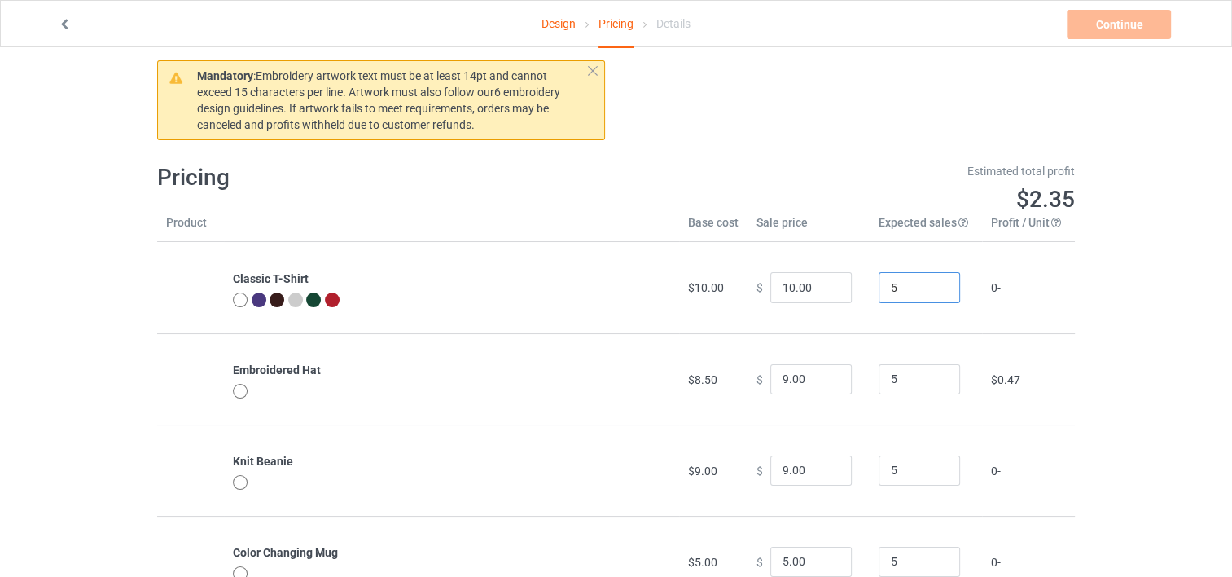
scroll to position [26, 0]
click at [241, 296] on div at bounding box center [240, 299] width 15 height 15
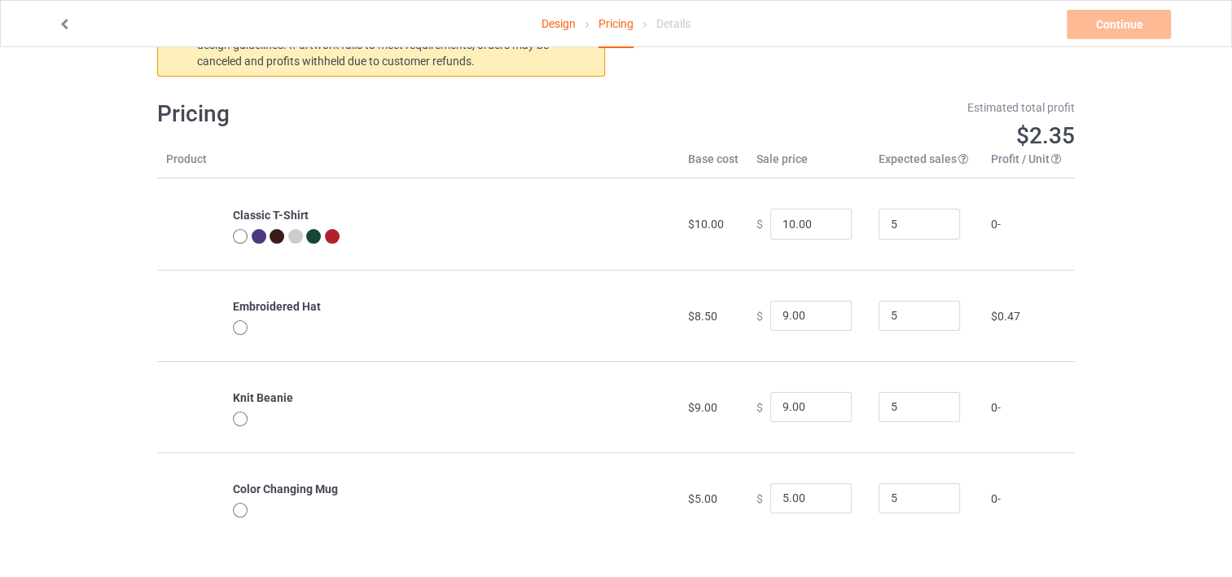
scroll to position [0, 0]
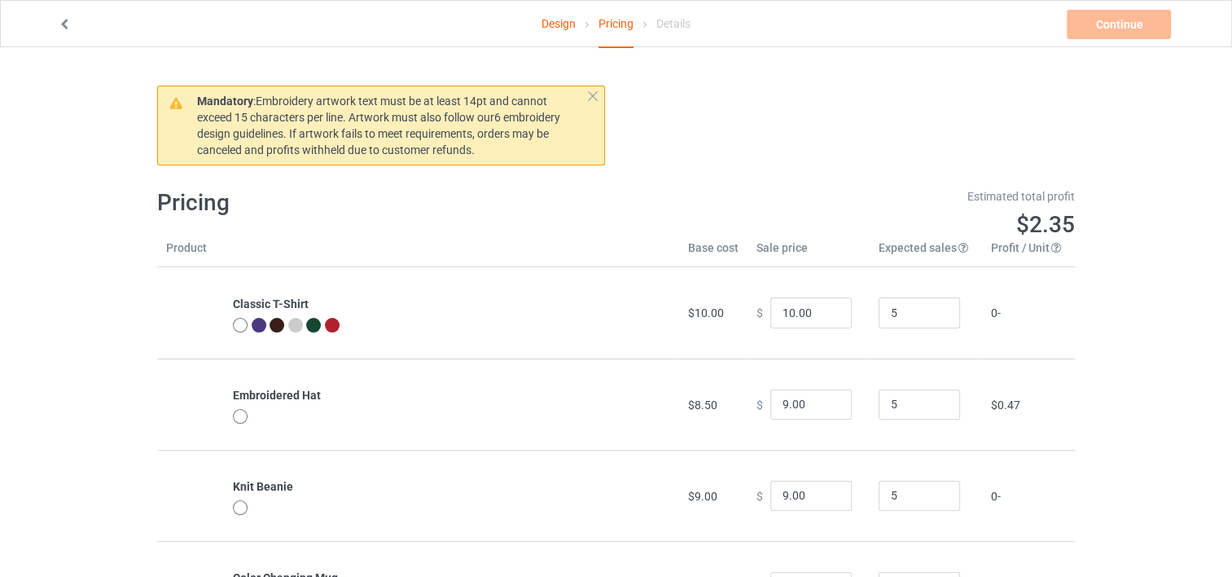
click at [238, 325] on div at bounding box center [240, 325] width 15 height 15
click at [557, 19] on link "Design" at bounding box center [559, 24] width 34 height 46
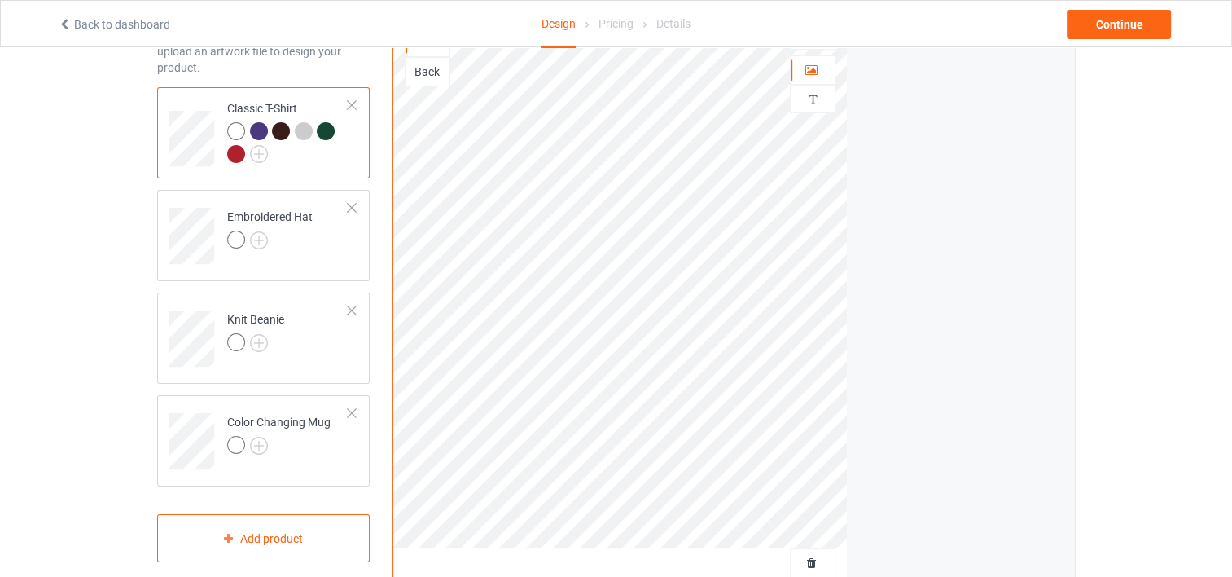
scroll to position [111, 0]
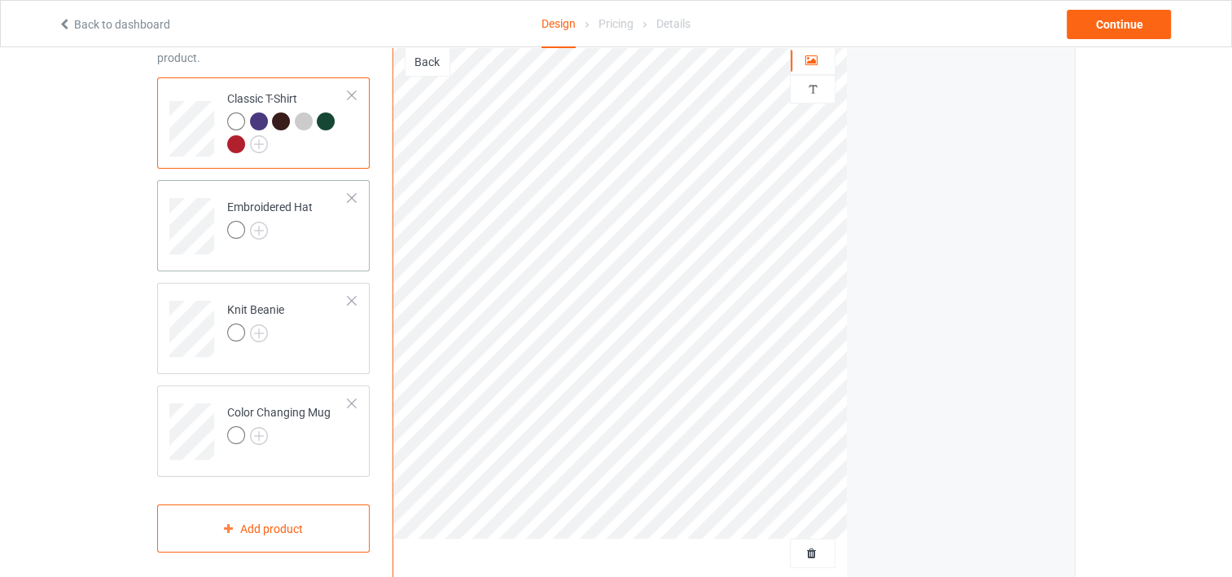
click at [224, 213] on td "Embroidered Hat" at bounding box center [287, 220] width 139 height 68
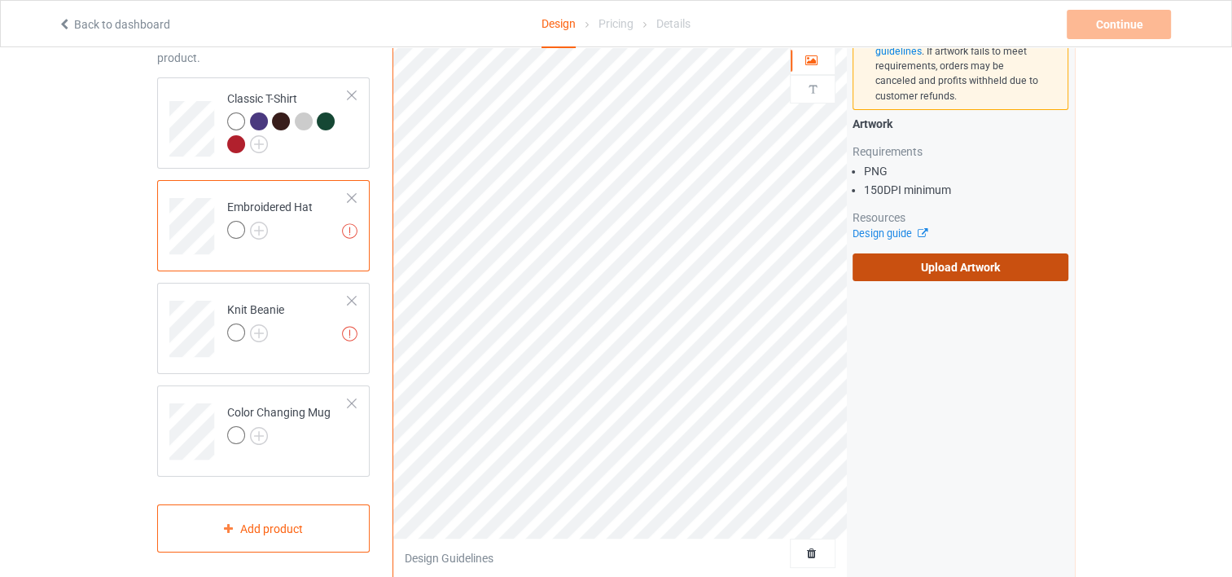
click at [961, 264] on label "Upload Artwork" at bounding box center [961, 267] width 216 height 28
click at [0, 0] on input "Upload Artwork" at bounding box center [0, 0] width 0 height 0
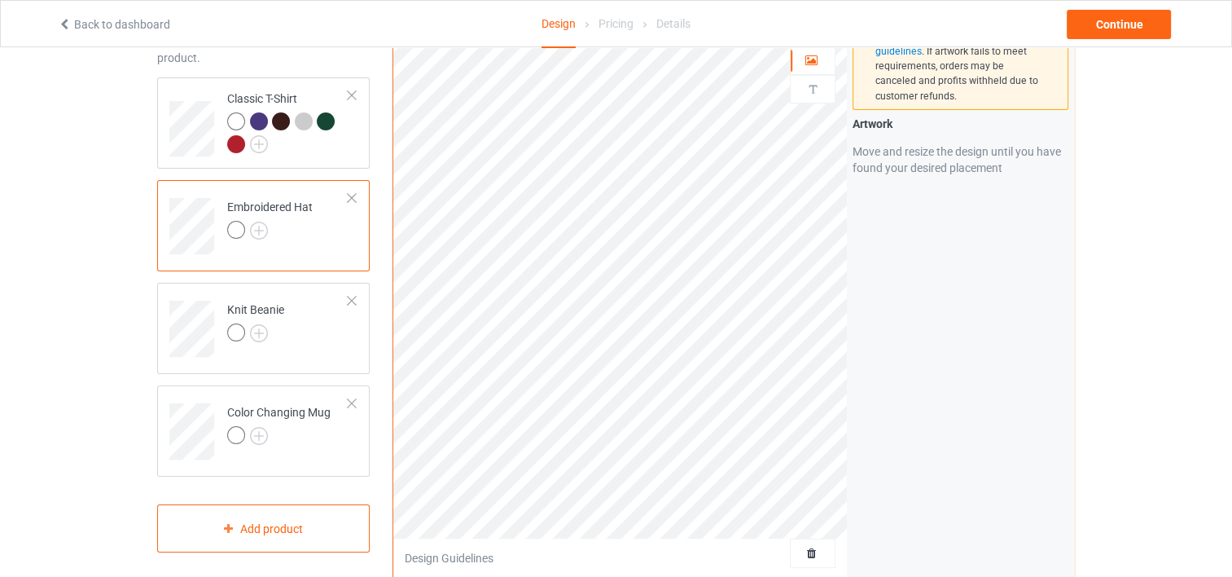
click at [313, 239] on td "Embroidered Hat" at bounding box center [287, 220] width 139 height 68
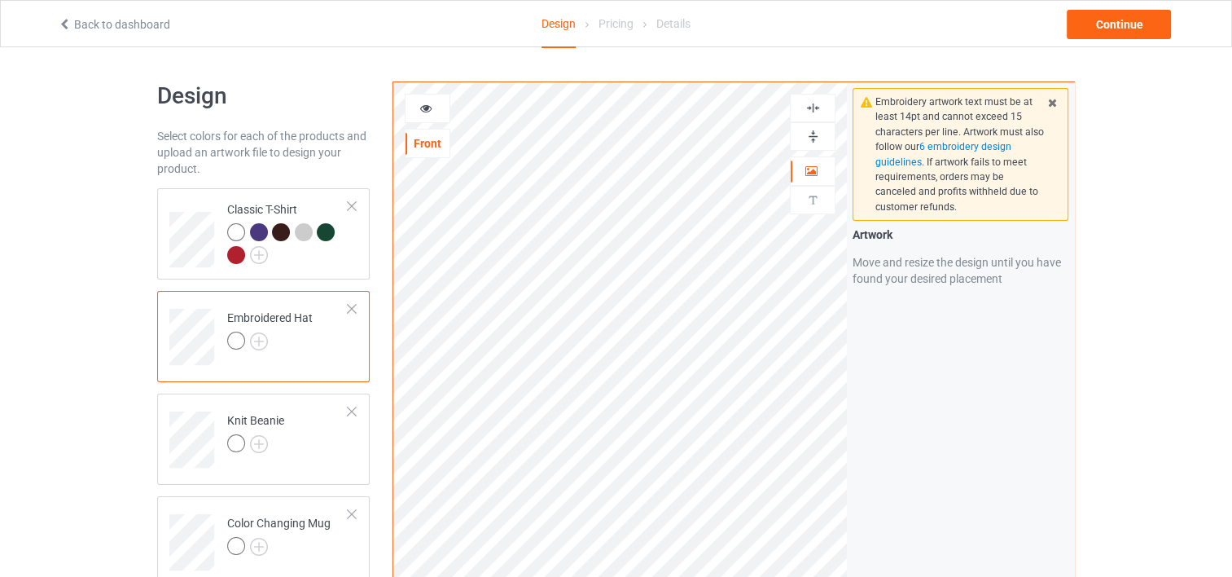
click at [267, 339] on div at bounding box center [270, 342] width 86 height 23
click at [943, 142] on span "6 embroidery design guidelines" at bounding box center [943, 154] width 136 height 26
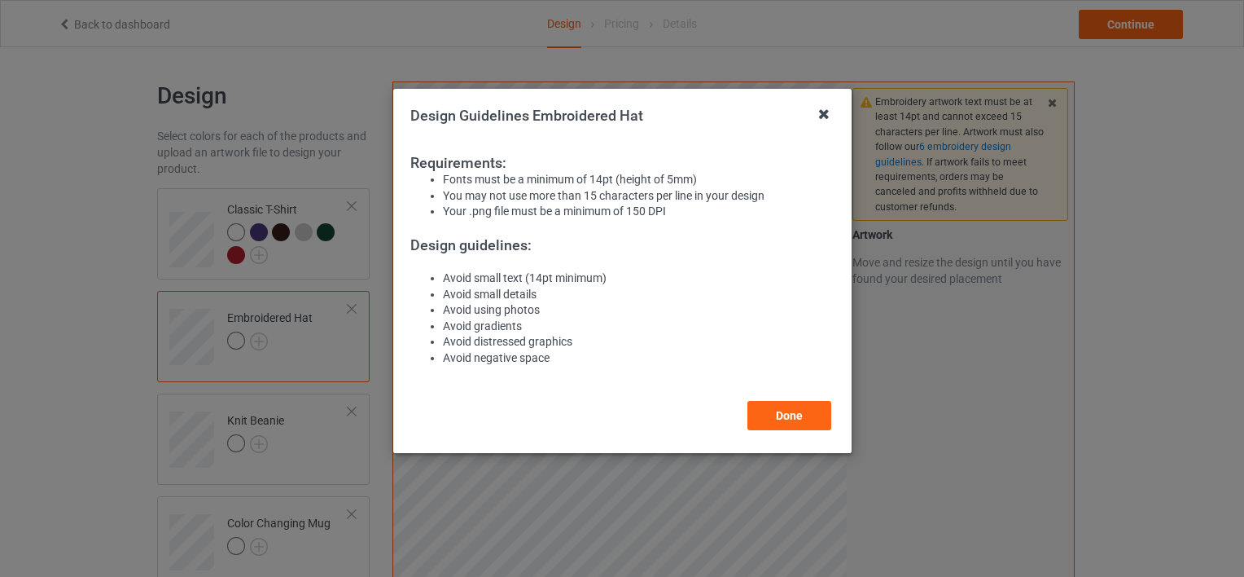
click at [822, 107] on icon at bounding box center [824, 114] width 26 height 26
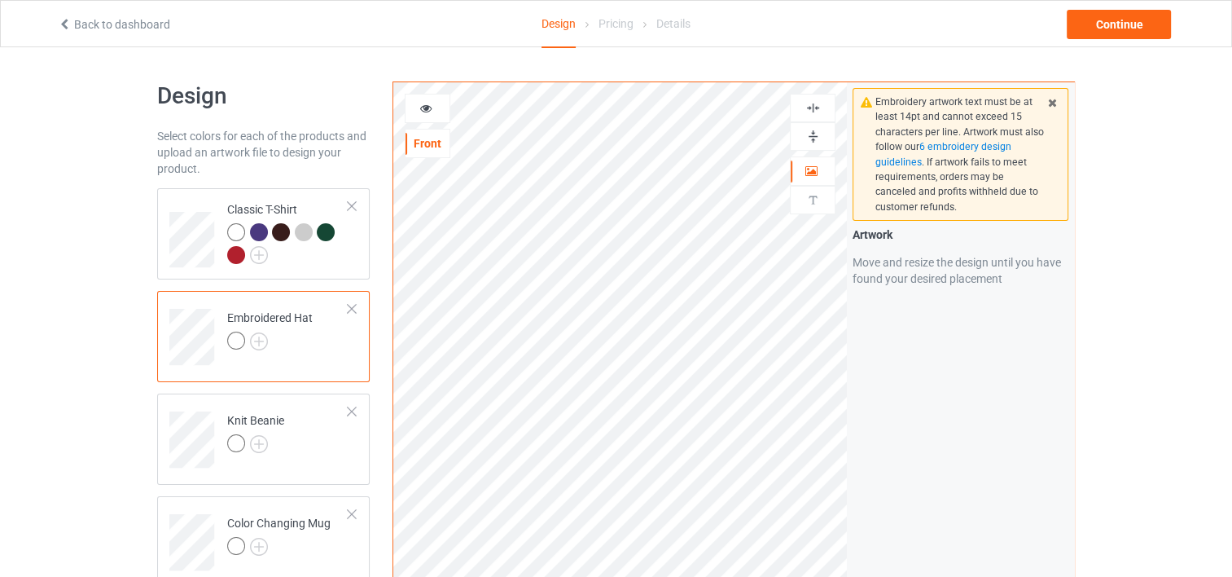
click at [352, 306] on div at bounding box center [351, 308] width 11 height 11
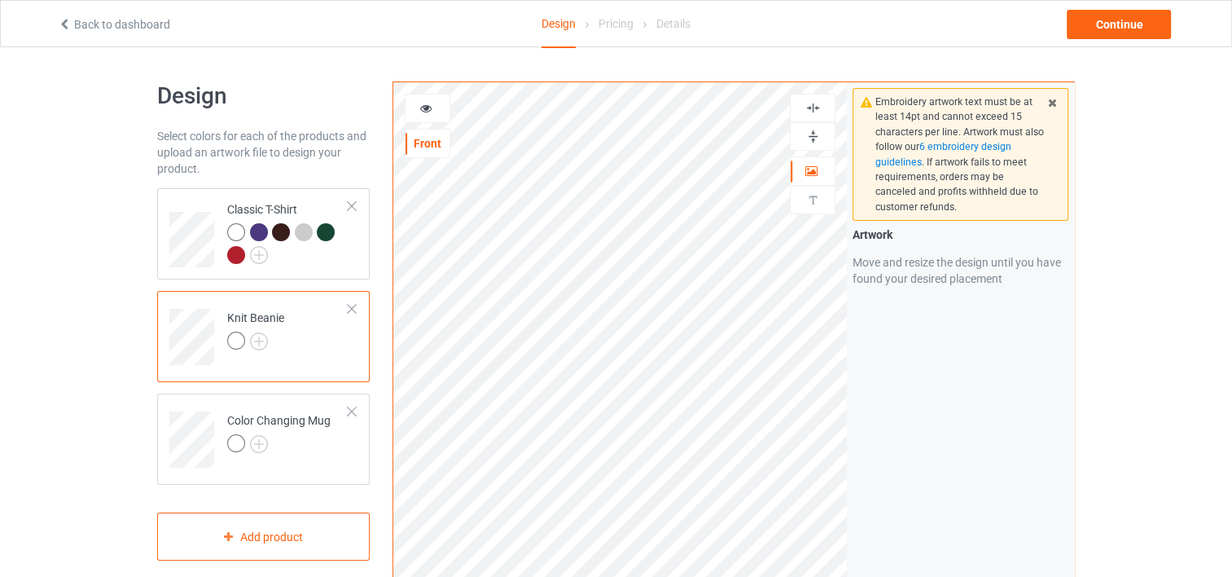
click at [352, 306] on div at bounding box center [351, 308] width 11 height 11
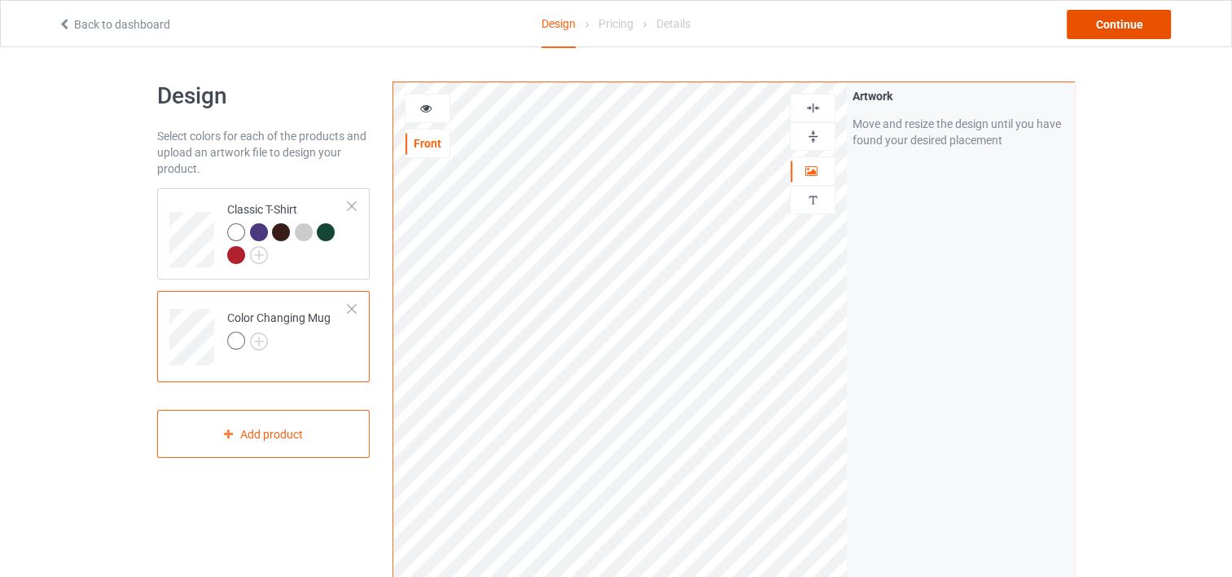
click at [1124, 24] on div "Continue" at bounding box center [1119, 24] width 104 height 29
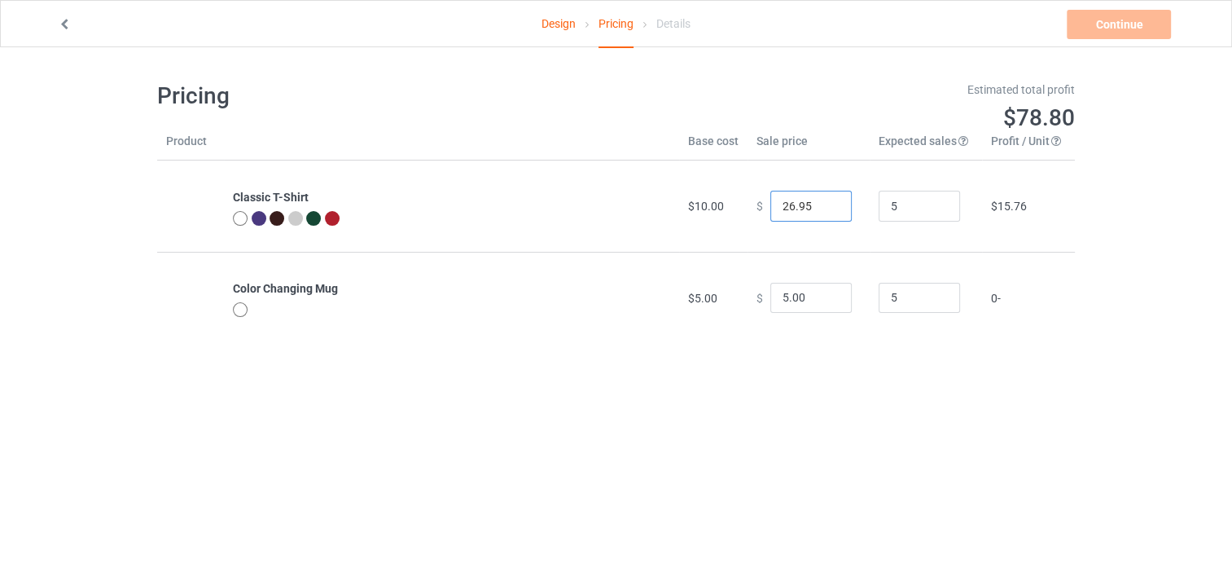
drag, startPoint x: 814, startPoint y: 203, endPoint x: 762, endPoint y: 204, distance: 52.1
click at [770, 204] on input "26.95" at bounding box center [810, 206] width 81 height 31
drag, startPoint x: 812, startPoint y: 301, endPoint x: 740, endPoint y: 303, distance: 71.7
click at [748, 303] on td "$ 5.00" at bounding box center [809, 297] width 122 height 91
click at [593, 463] on body "Design Pricing Details Continue Please ensure each profit is positive Pricing E…" at bounding box center [616, 335] width 1232 height 577
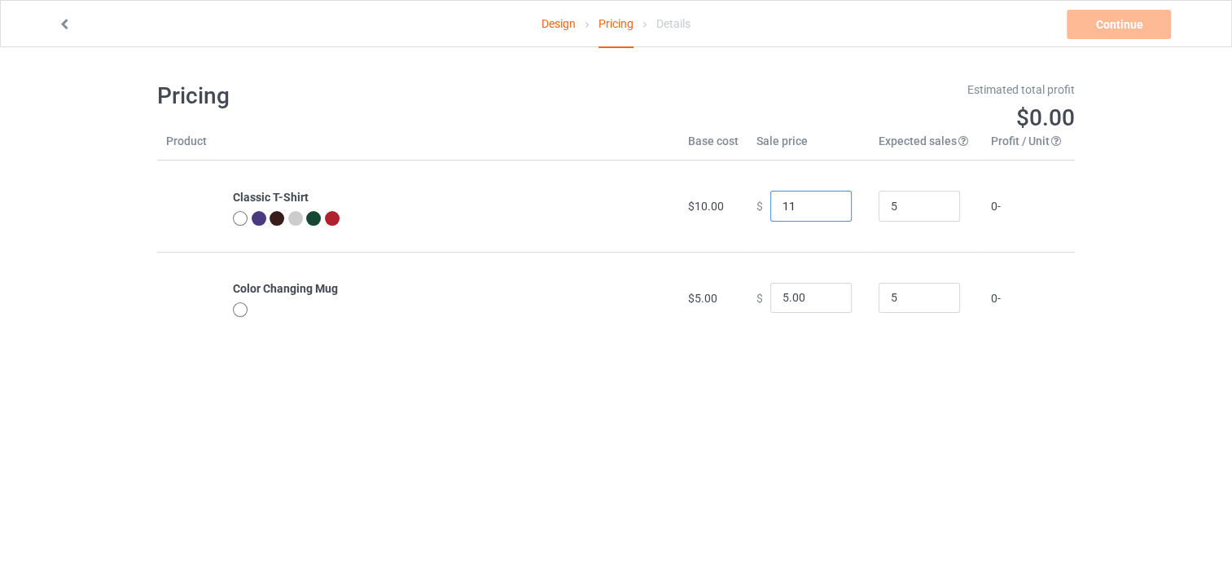
click at [824, 204] on input "11" at bounding box center [810, 206] width 81 height 31
type input "11.00"
click at [824, 296] on input "6" at bounding box center [810, 298] width 81 height 31
type input "6.00"
click at [818, 381] on body "Design Pricing Details Continue Pricing Estimated total profit $9.30 Product Ba…" at bounding box center [616, 335] width 1232 height 577
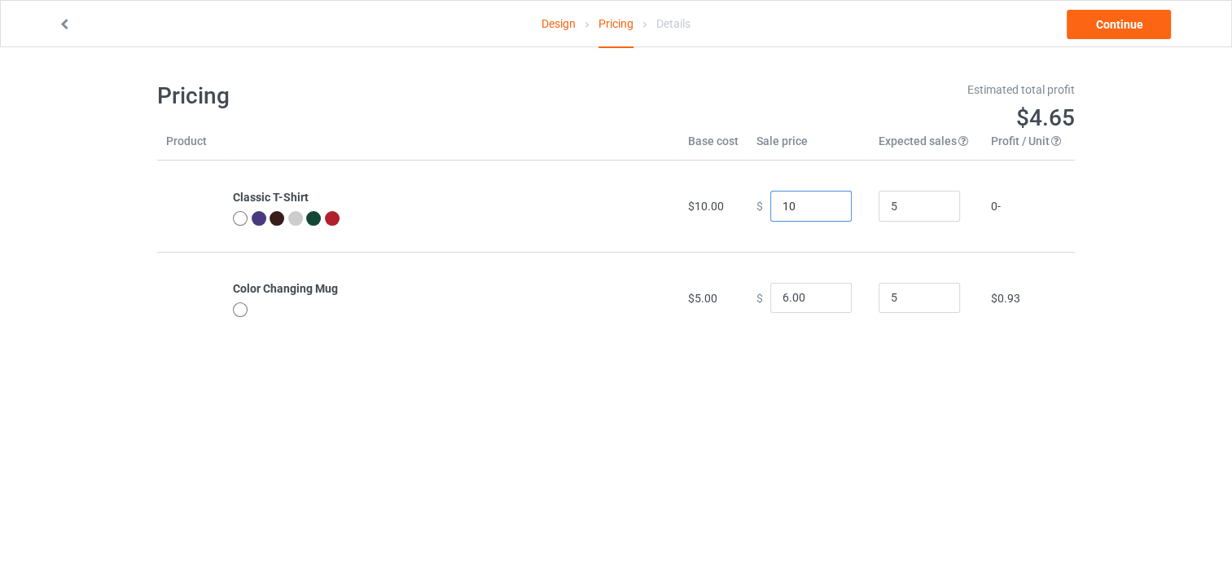
click at [824, 209] on input "10" at bounding box center [810, 206] width 81 height 31
type input "10.00"
click at [958, 427] on body "Design Pricing Details Continue Pricing Estimated total profit $4.65 Product Ba…" at bounding box center [616, 335] width 1232 height 577
click at [1118, 23] on link "Continue" at bounding box center [1119, 24] width 104 height 29
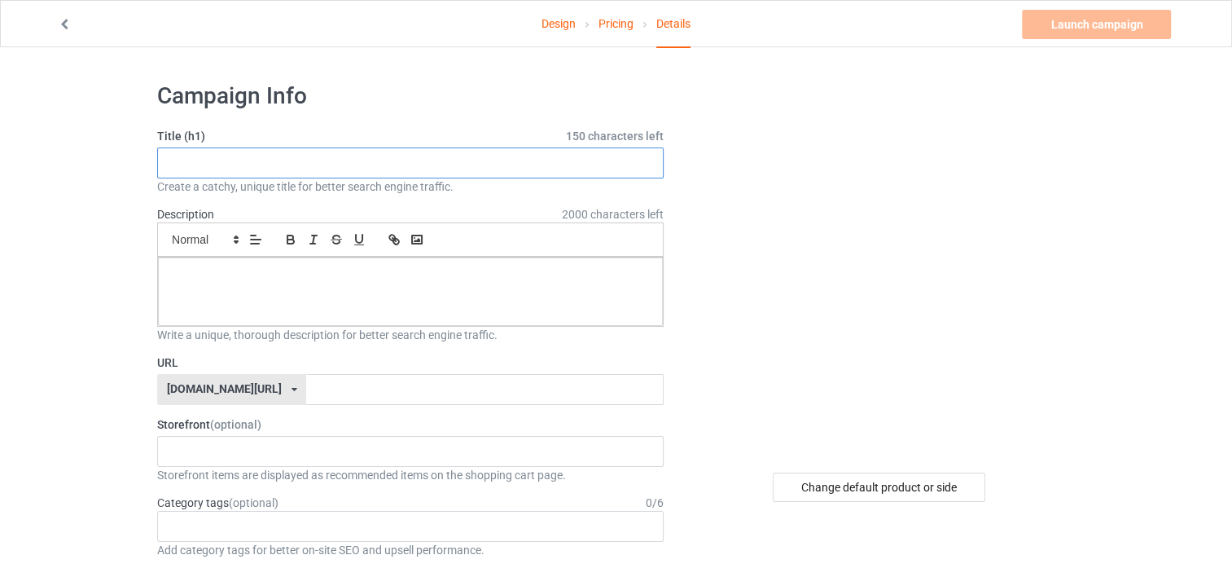
click at [283, 160] on input "text" at bounding box center [410, 162] width 506 height 31
click at [463, 167] on input "text" at bounding box center [410, 162] width 506 height 31
type input "S"
type input "MBNNI"
click at [331, 285] on div at bounding box center [410, 291] width 505 height 68
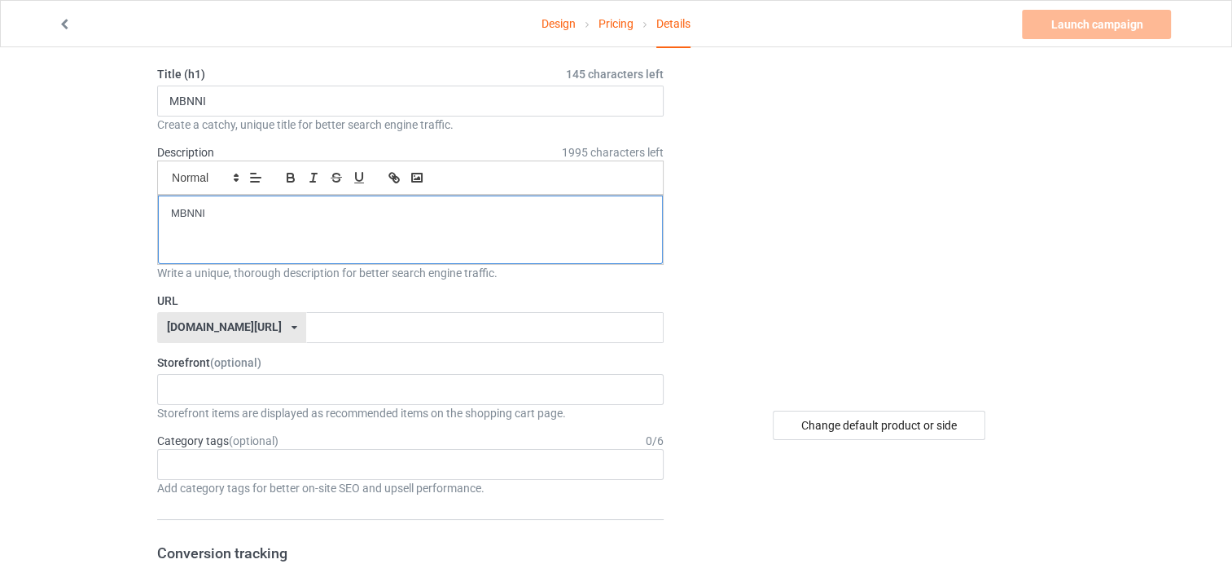
scroll to position [60, 0]
click at [908, 428] on div "Change default product or side" at bounding box center [879, 426] width 213 height 29
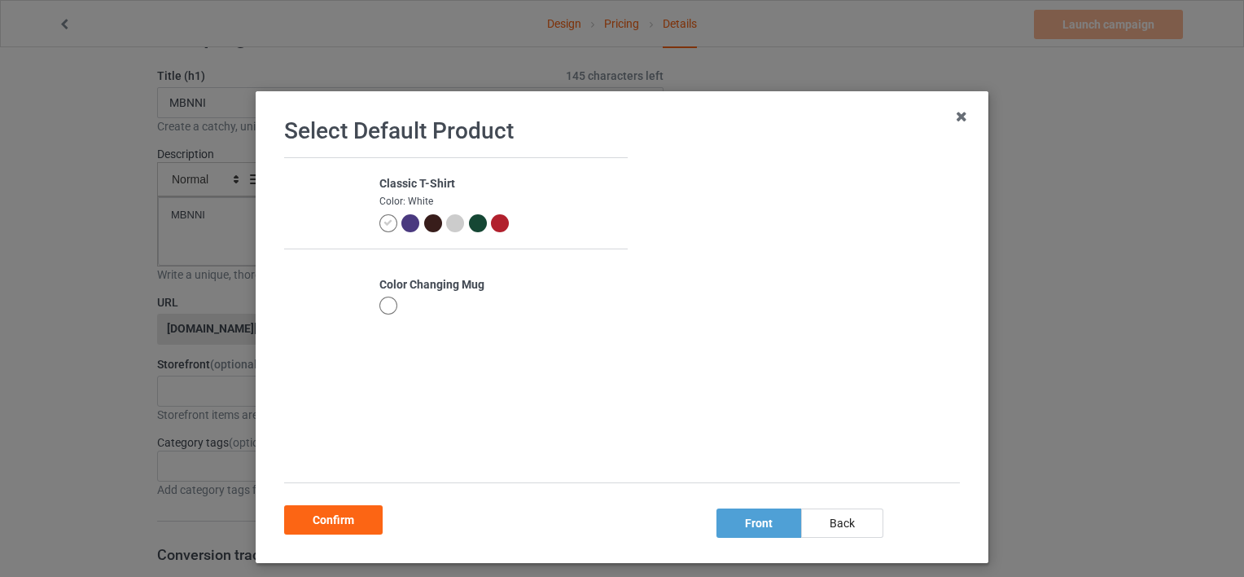
click at [401, 221] on div at bounding box center [410, 223] width 18 height 18
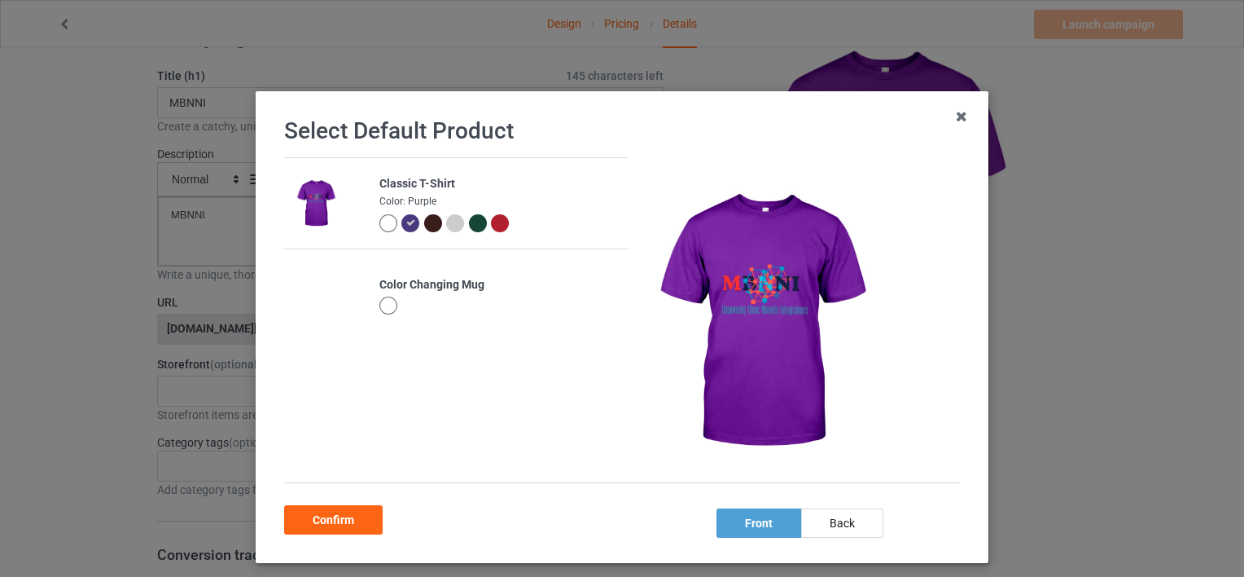
click at [469, 217] on div at bounding box center [478, 223] width 18 height 18
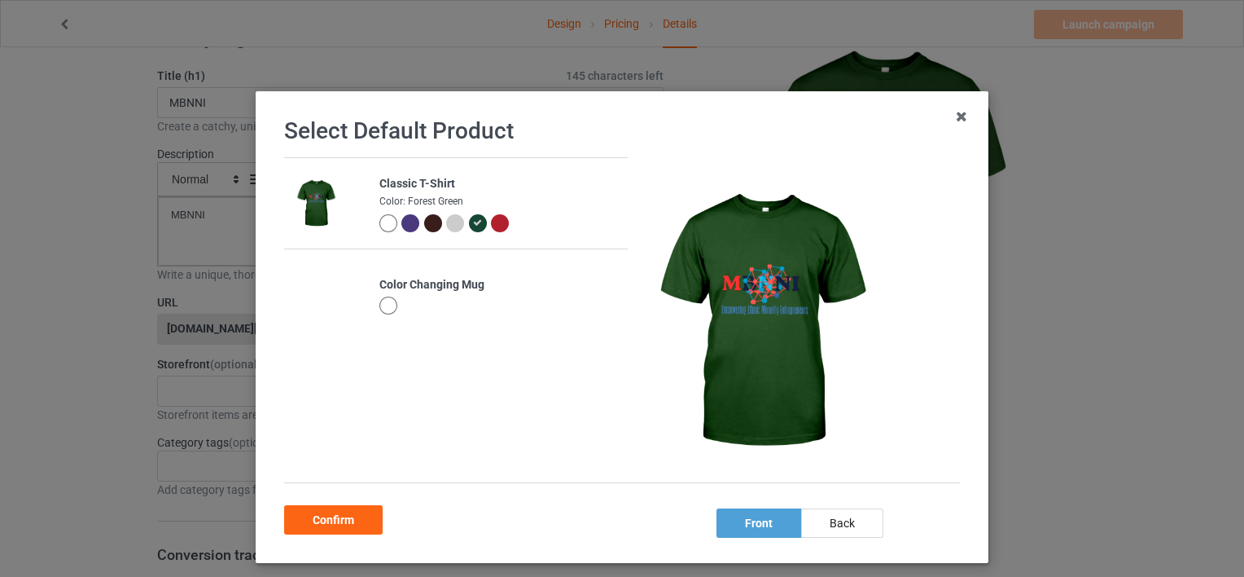
click at [446, 214] on div at bounding box center [457, 225] width 23 height 23
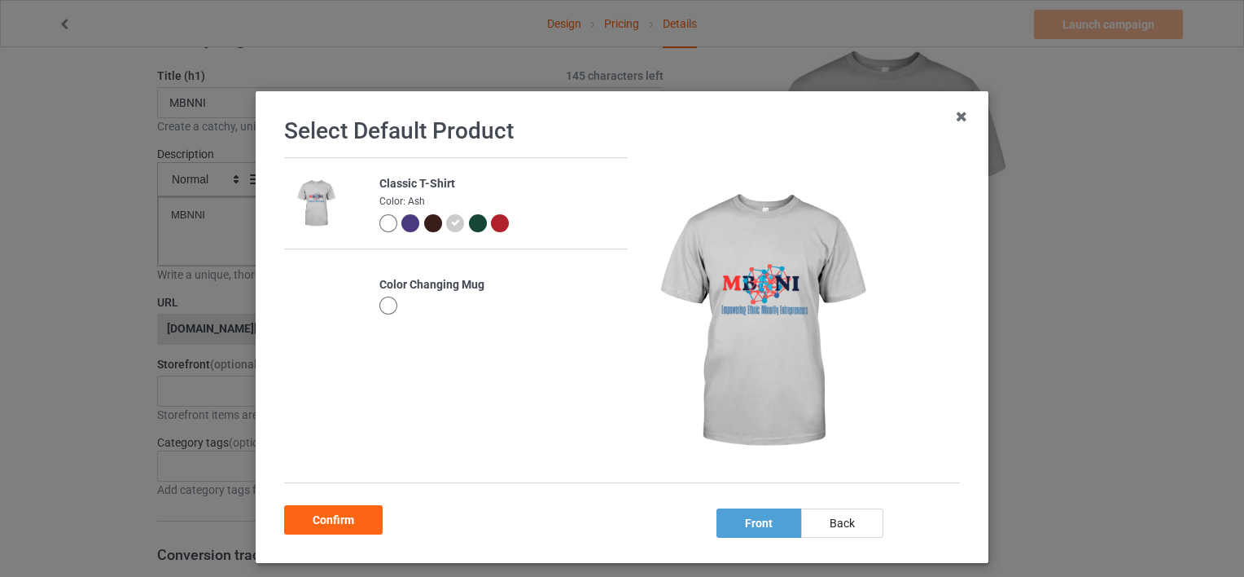
click at [425, 220] on div at bounding box center [433, 223] width 18 height 18
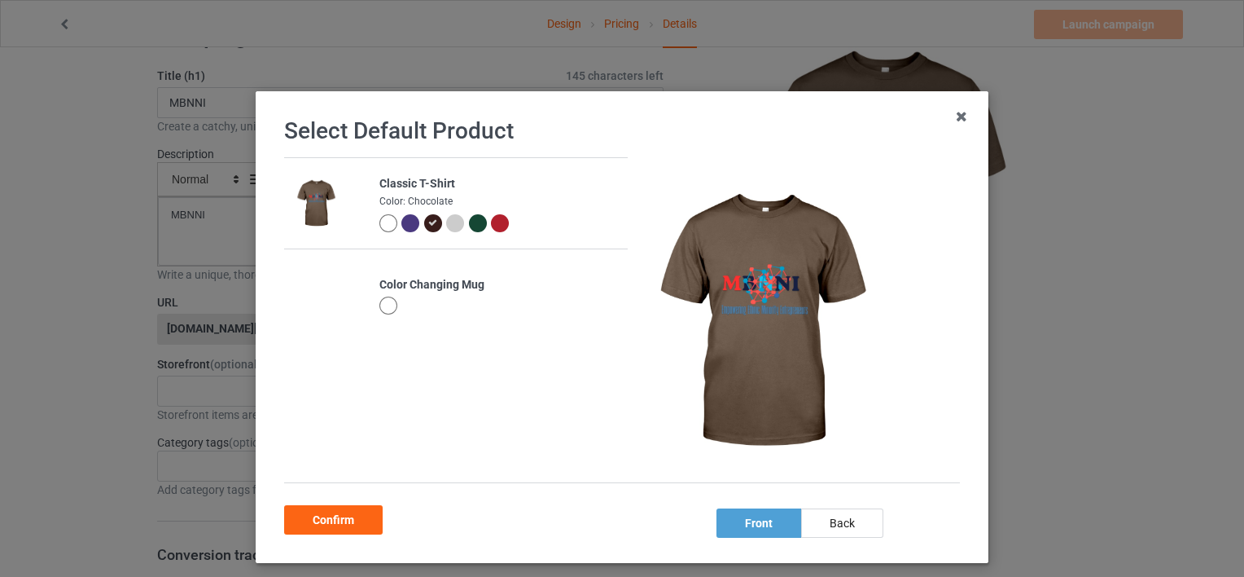
click at [380, 299] on div at bounding box center [388, 305] width 18 height 18
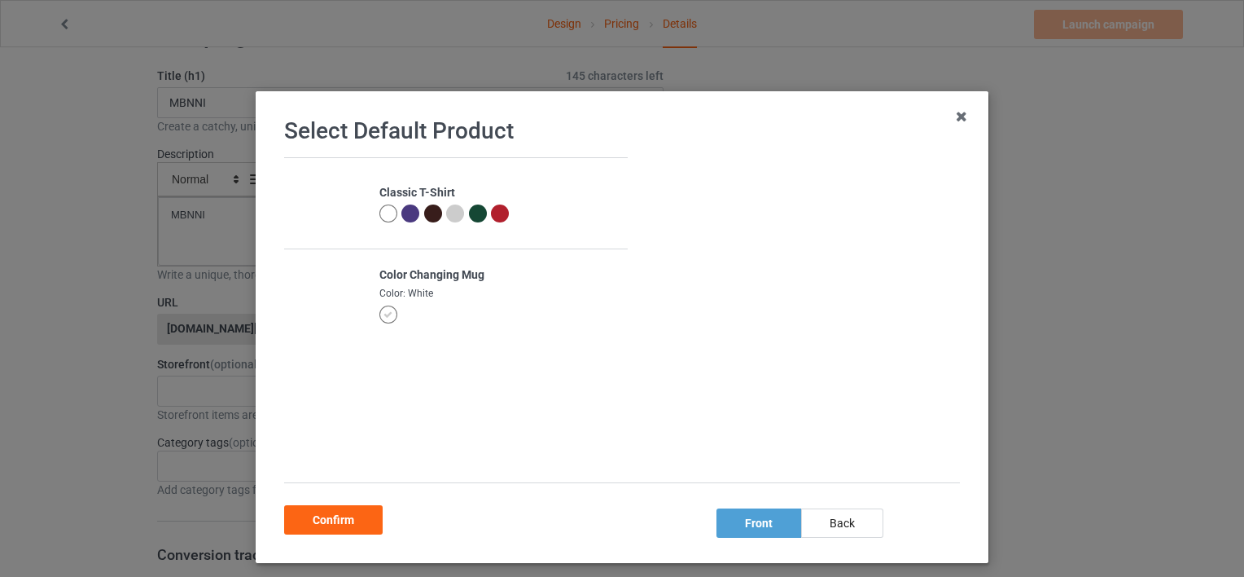
click at [711, 322] on img at bounding box center [761, 322] width 244 height 0
click at [322, 511] on div "Confirm" at bounding box center [333, 519] width 99 height 29
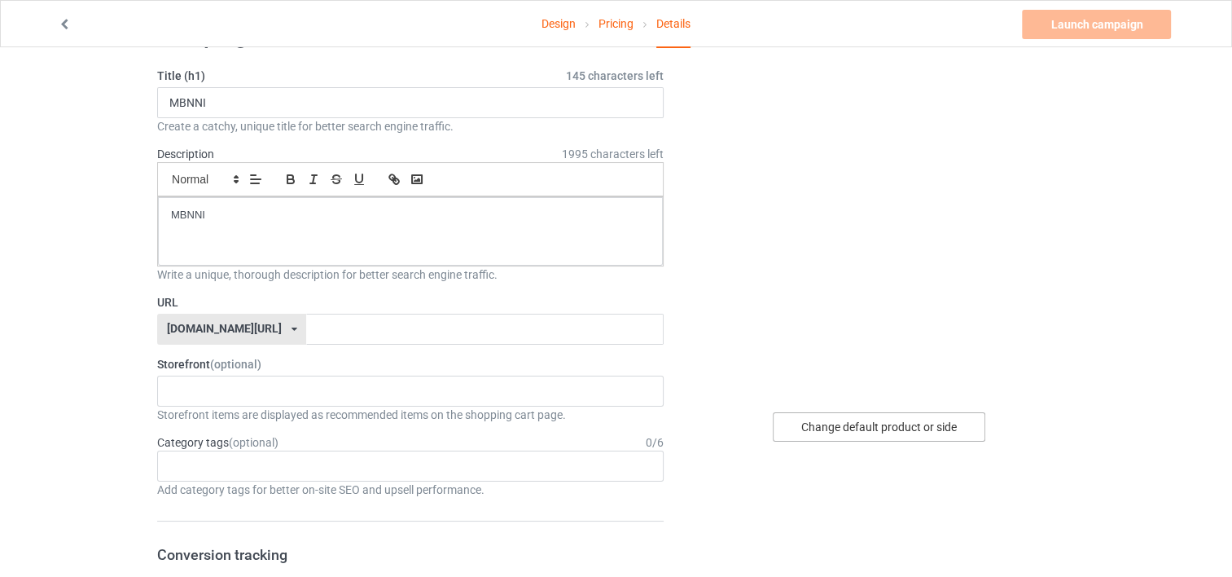
click at [853, 417] on div "Change default product or side" at bounding box center [879, 426] width 213 height 29
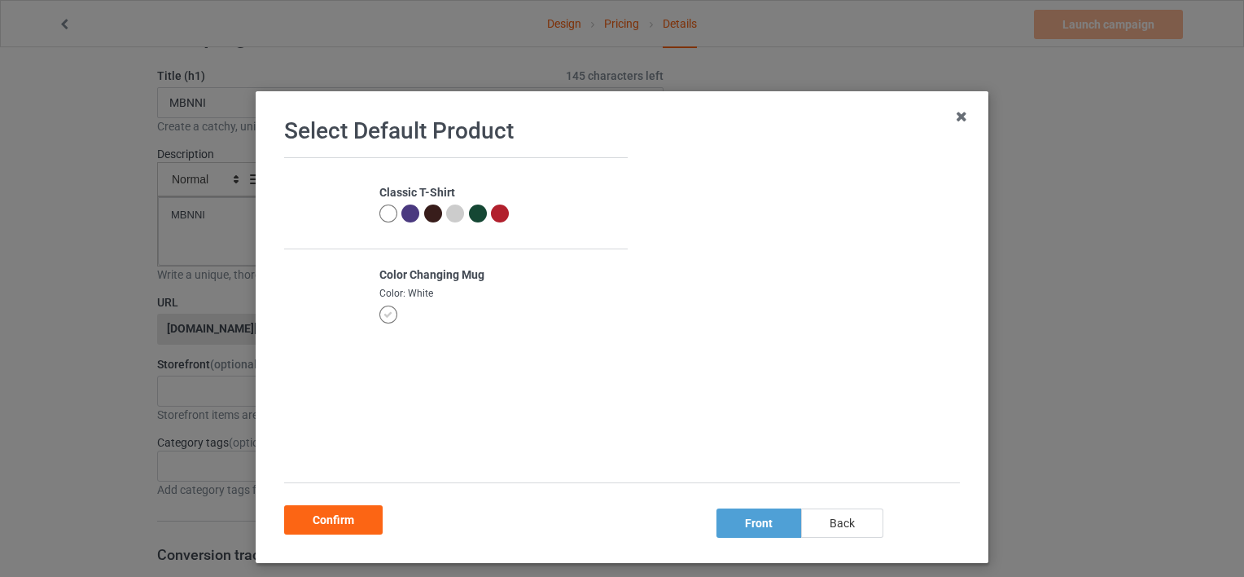
click at [840, 508] on div "back" at bounding box center [842, 522] width 82 height 29
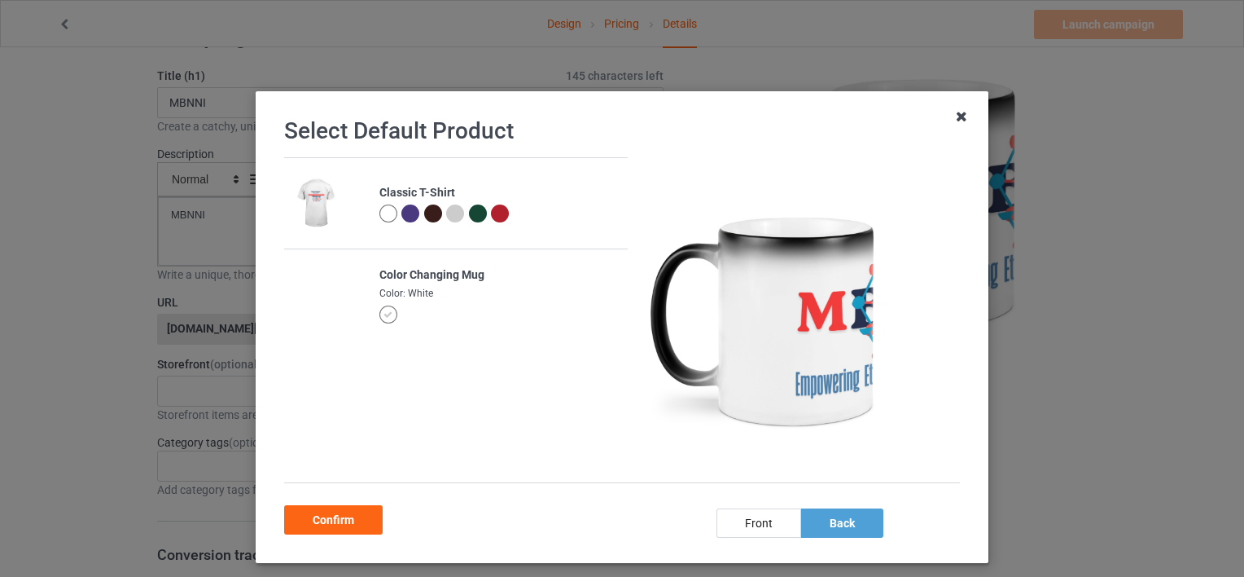
click at [958, 111] on icon at bounding box center [962, 116] width 26 height 26
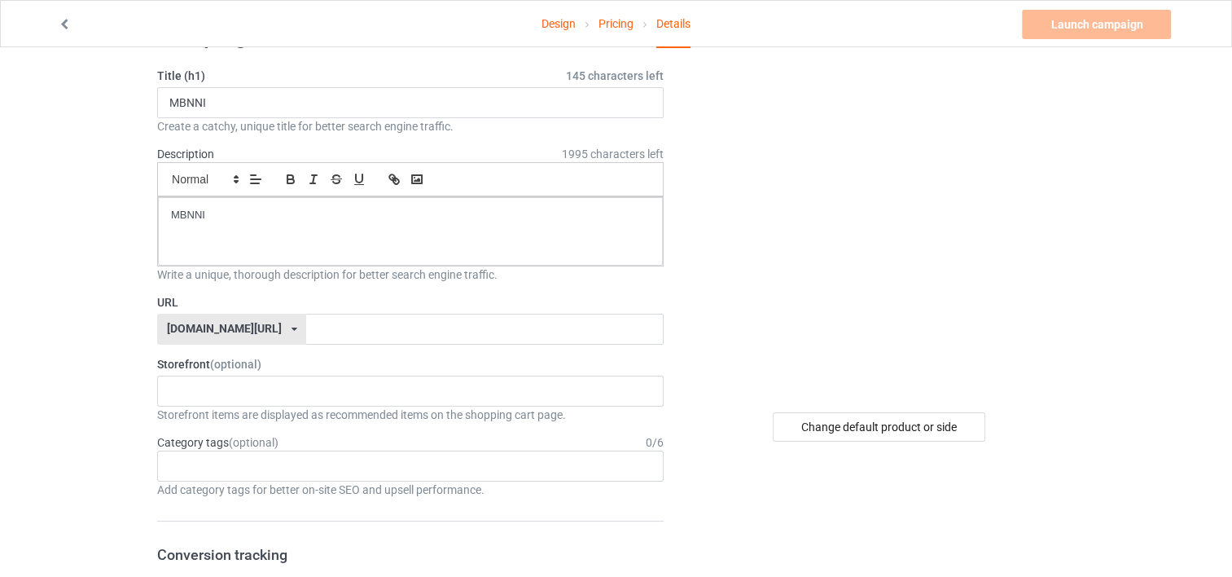
click at [306, 327] on input "text" at bounding box center [484, 329] width 357 height 31
paste input "https://dashboard.chipchip.com/manager/campaigns/c"
type input "h"
type input "MBNNI"
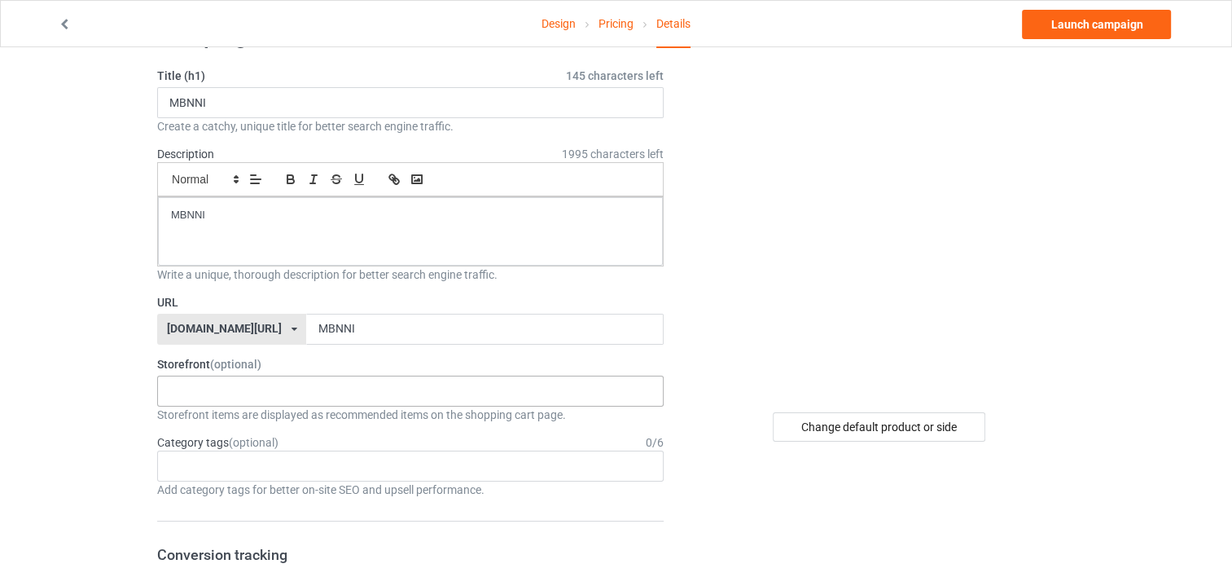
click at [371, 386] on div "No result found" at bounding box center [410, 390] width 506 height 31
type input "MBNNI"
click at [263, 464] on div "Age > 1-19 > 1 Age > 1-12 Months > 1 Month Age > 1-12 Months Age > 1-19 Age > 1…" at bounding box center [410, 465] width 506 height 31
type input "Promo"
click at [1058, 430] on div "Change default product or side" at bounding box center [880, 426] width 388 height 29
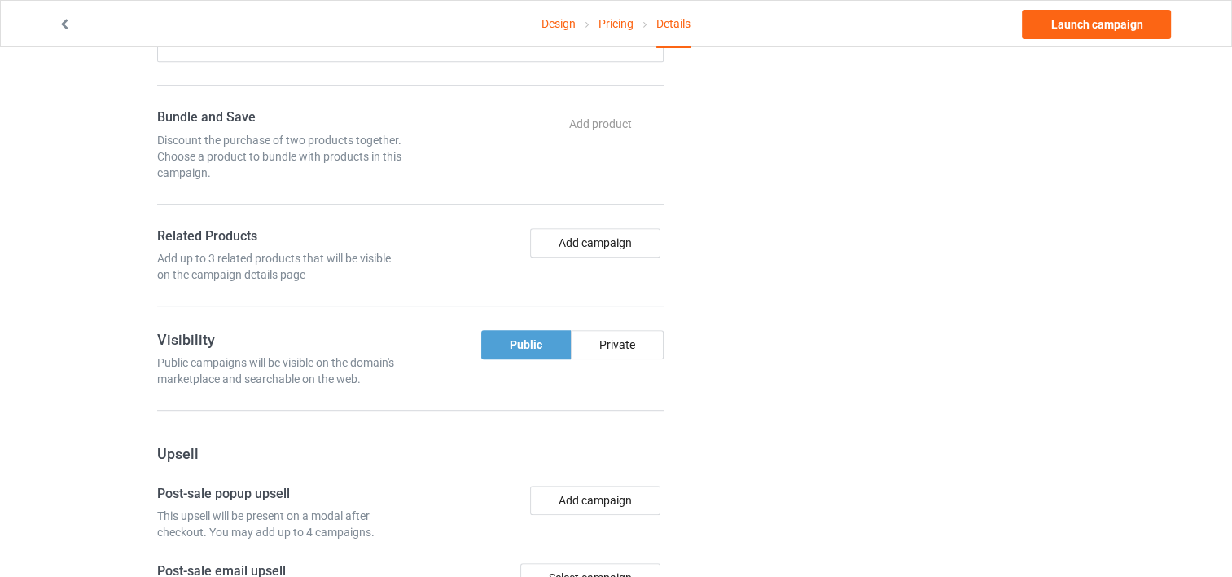
scroll to position [831, 0]
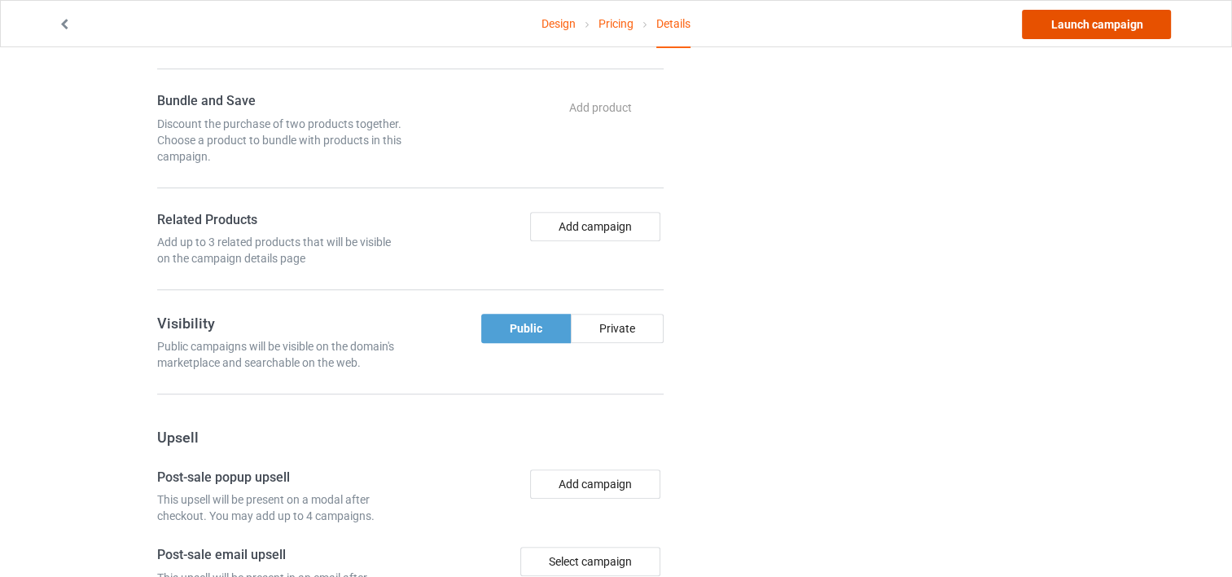
click at [1068, 20] on link "Launch campaign" at bounding box center [1096, 24] width 149 height 29
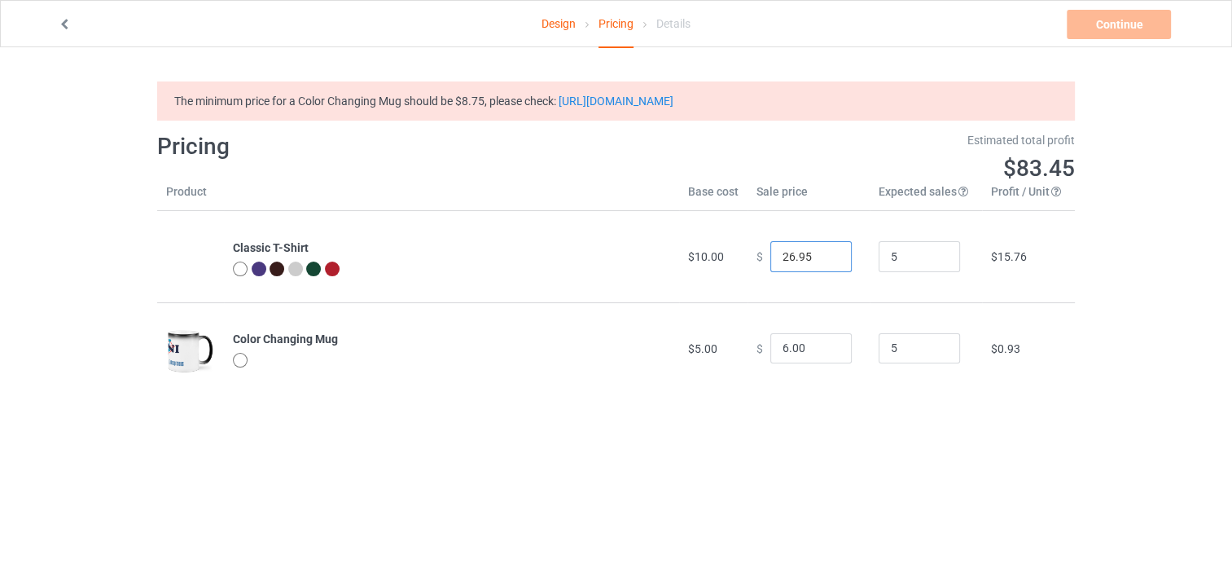
click at [825, 265] on input "26.95" at bounding box center [810, 256] width 81 height 31
drag, startPoint x: 808, startPoint y: 257, endPoint x: 759, endPoint y: 257, distance: 48.9
click at [759, 257] on div "$ 26.95" at bounding box center [808, 256] width 104 height 31
type input "10.00"
click at [1051, 311] on td "$0.93" at bounding box center [1028, 347] width 93 height 91
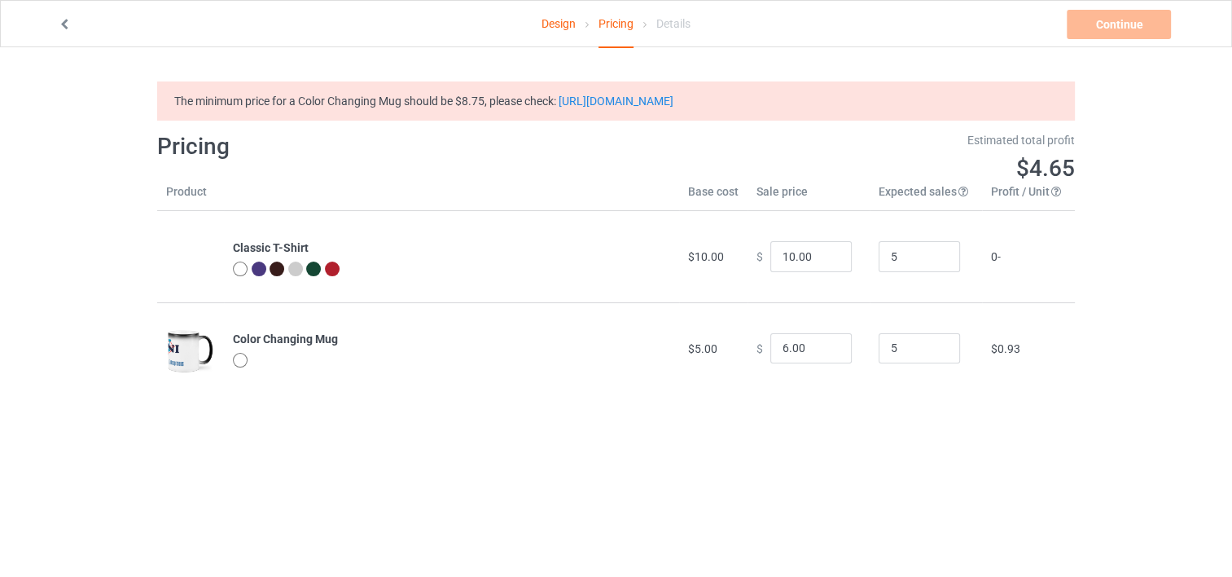
click at [648, 91] on div "The minimum price for a Color Changing Mug should be $8.75, please check: https…" at bounding box center [616, 100] width 918 height 39
click at [638, 99] on link "https://blog.teechip.com/retail-price-minimums/" at bounding box center [616, 100] width 115 height 13
click at [910, 343] on input "5" at bounding box center [919, 348] width 81 height 31
type input "5"
drag, startPoint x: 798, startPoint y: 345, endPoint x: 740, endPoint y: 348, distance: 57.9
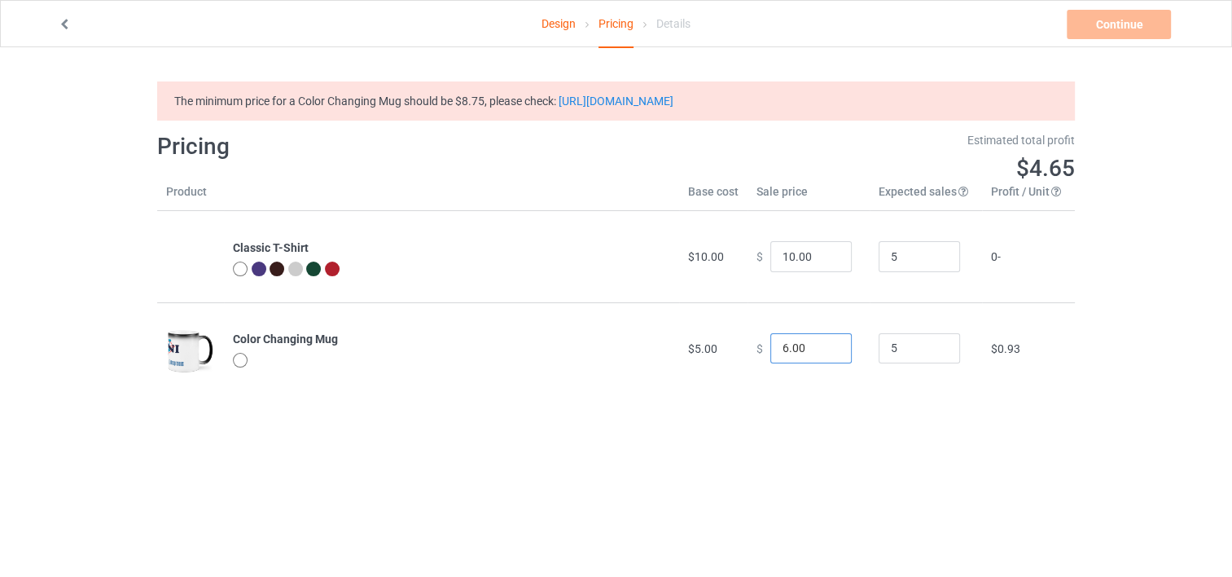
click at [748, 348] on td "$ 6.00" at bounding box center [809, 347] width 122 height 91
type input "8.75"
click at [753, 471] on body "Design Pricing Details Continue Check minimum retail sale prices The minimum pr…" at bounding box center [616, 335] width 1232 height 577
drag, startPoint x: 810, startPoint y: 251, endPoint x: 730, endPoint y: 255, distance: 80.7
click at [730, 255] on tr "Classic T-Shirt $10.00 $ 10.00 5 0 -" at bounding box center [616, 256] width 918 height 91
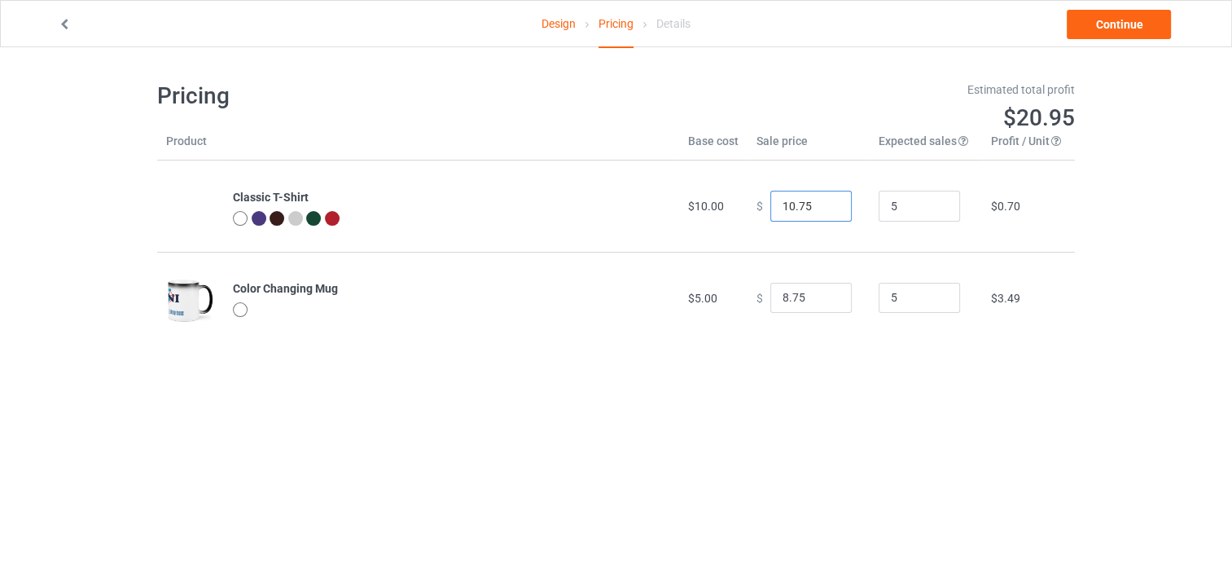
type input "10.75"
click at [776, 400] on body "Design Pricing Details Continue Pricing Estimated total profit $20.95 Product B…" at bounding box center [616, 335] width 1232 height 577
click at [1121, 22] on link "Continue" at bounding box center [1119, 24] width 104 height 29
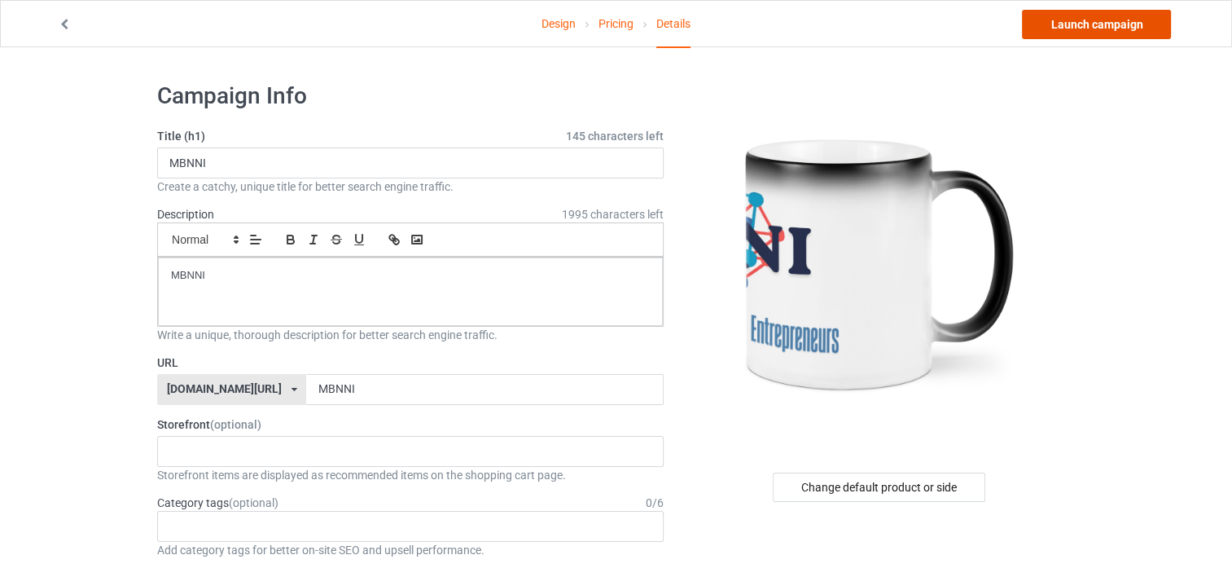
click at [1117, 22] on link "Launch campaign" at bounding box center [1096, 24] width 149 height 29
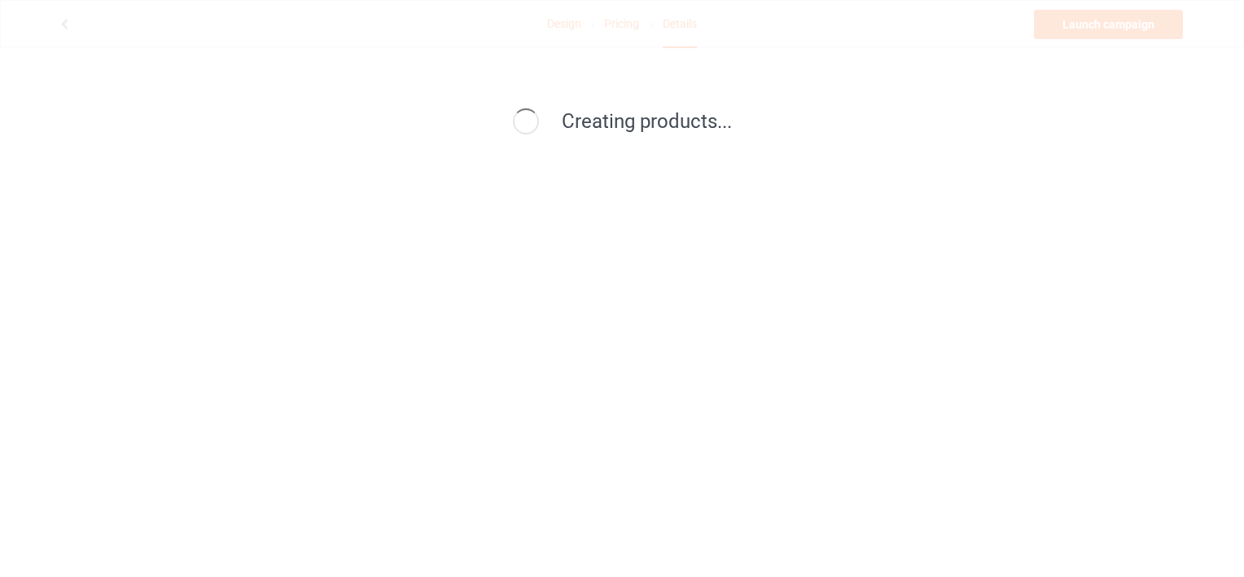
click at [1117, 22] on div "Creating products..." at bounding box center [622, 288] width 1244 height 577
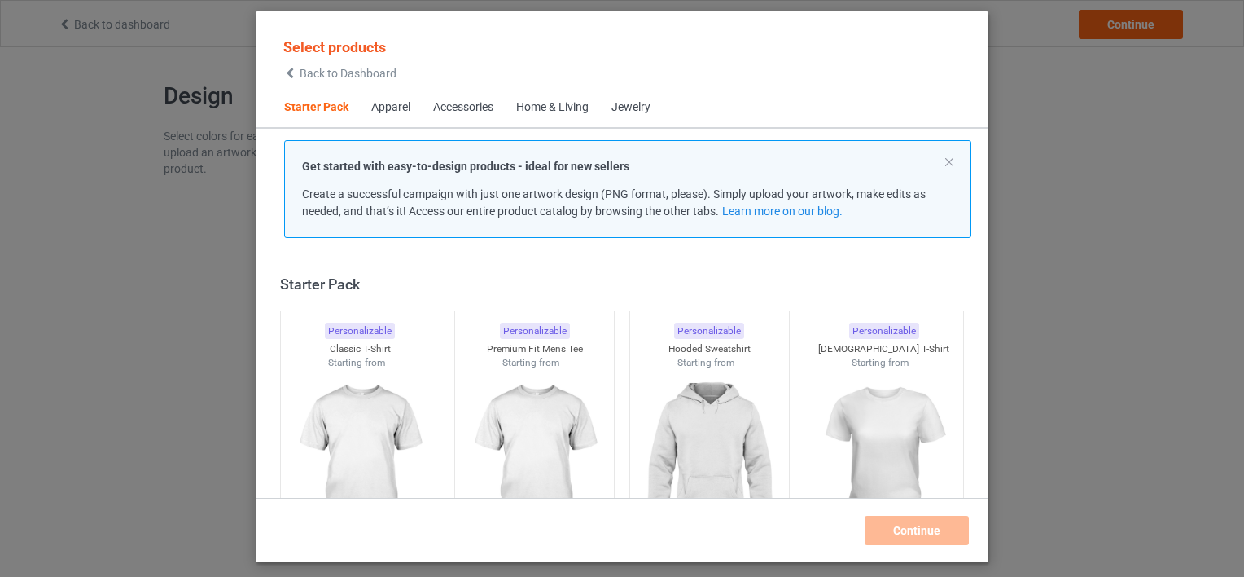
scroll to position [21, 0]
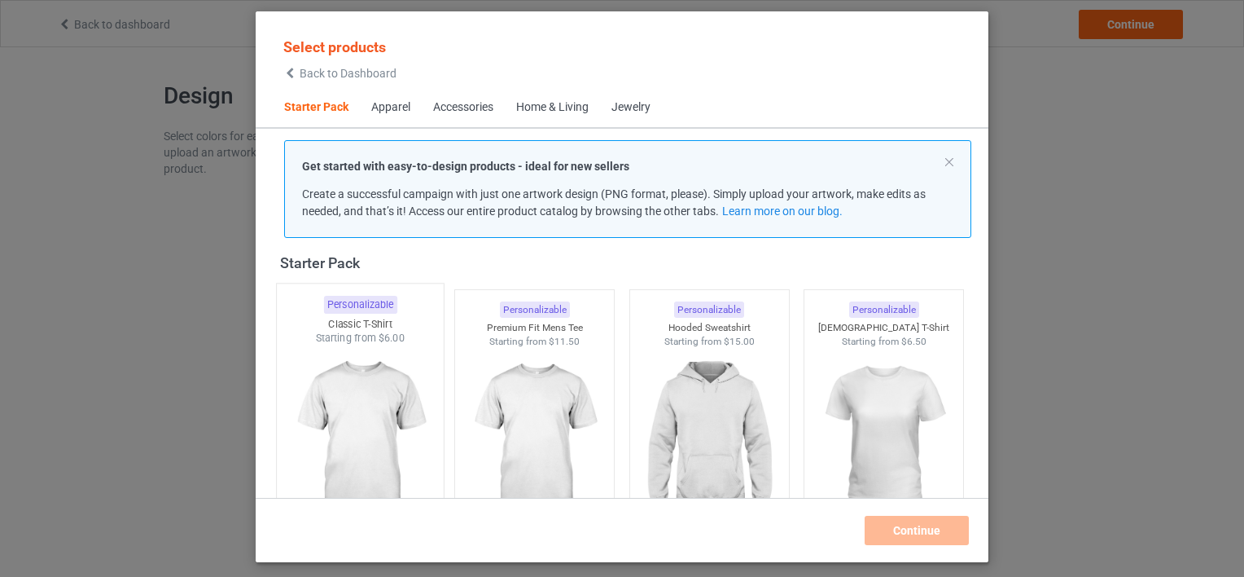
click at [379, 391] on img at bounding box center [359, 440] width 153 height 191
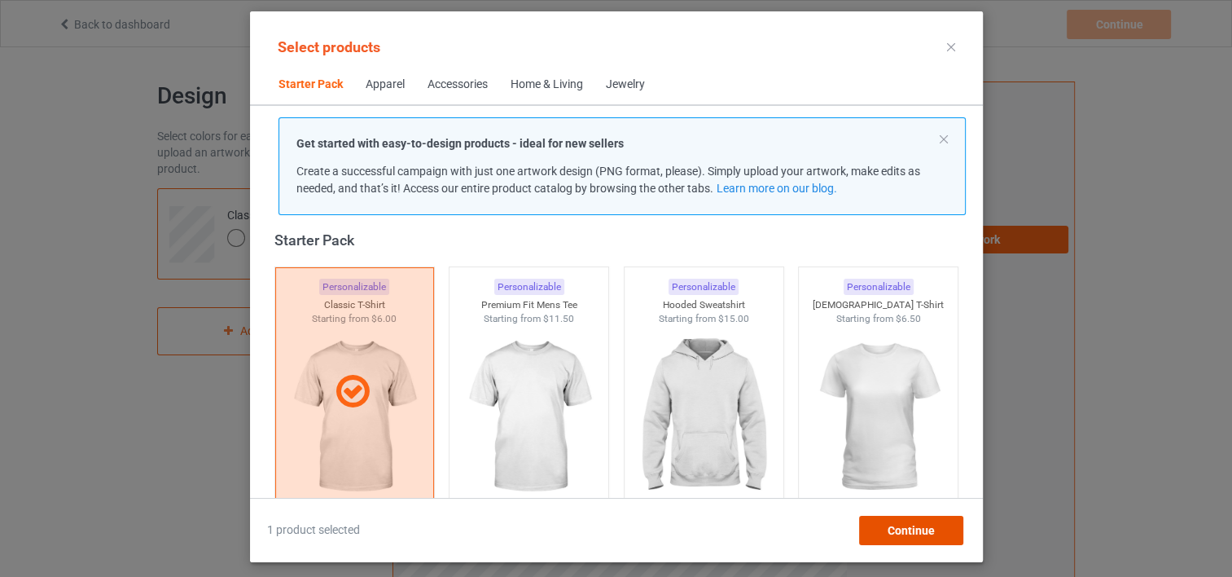
click at [888, 520] on div "Continue" at bounding box center [910, 529] width 104 height 29
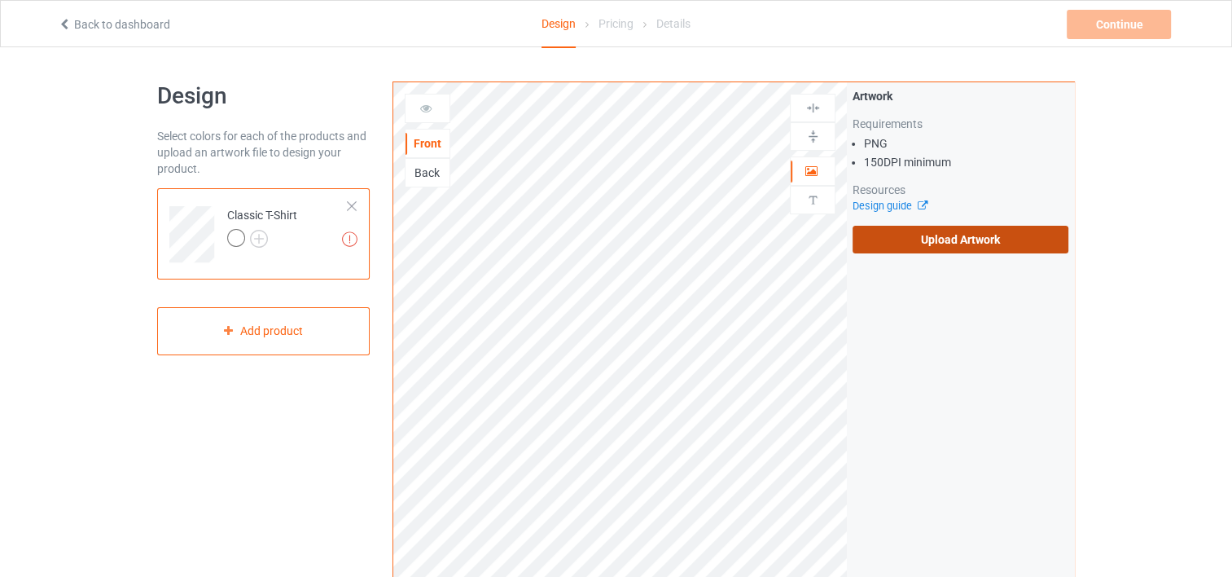
click at [946, 234] on label "Upload Artwork" at bounding box center [961, 240] width 216 height 28
click at [0, 0] on input "Upload Artwork" at bounding box center [0, 0] width 0 height 0
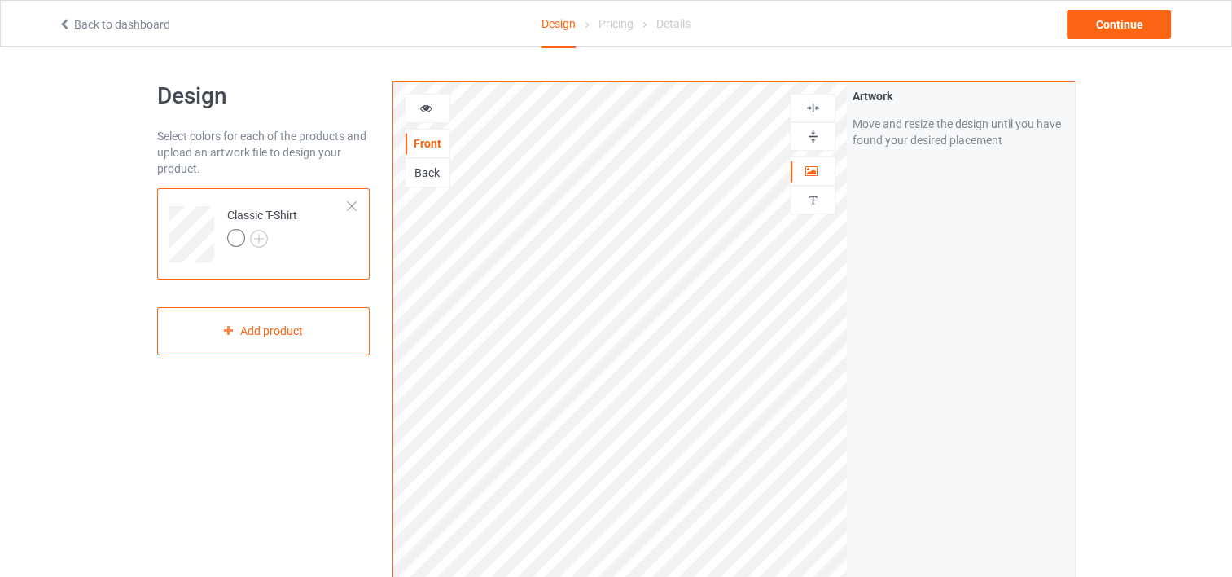
click at [434, 169] on div "Back" at bounding box center [428, 172] width 44 height 16
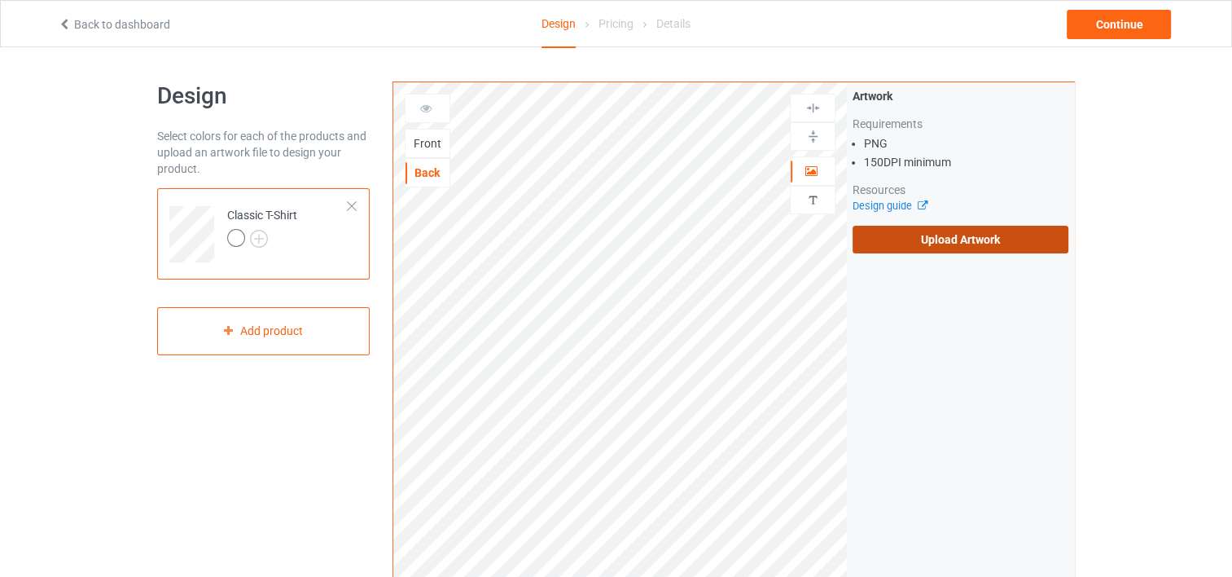
click at [924, 235] on label "Upload Artwork" at bounding box center [961, 240] width 216 height 28
click at [0, 0] on input "Upload Artwork" at bounding box center [0, 0] width 0 height 0
click at [938, 236] on label "Upload Artwork" at bounding box center [961, 240] width 216 height 28
click at [0, 0] on input "Upload Artwork" at bounding box center [0, 0] width 0 height 0
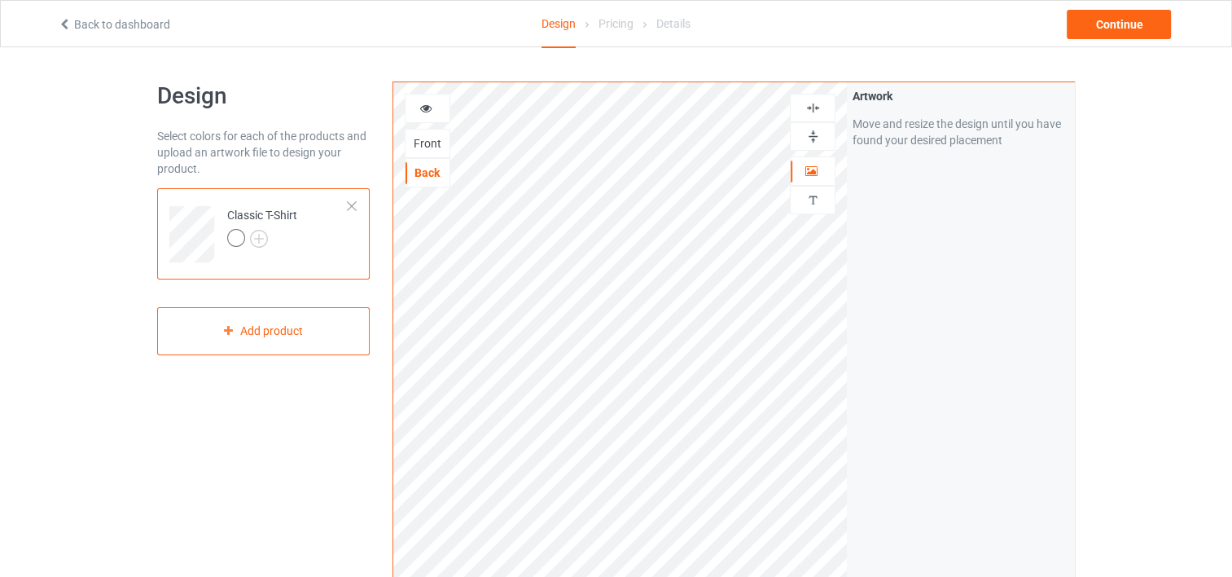
click at [874, 278] on div "Artwork Move and resize the design until you have found your desired placement" at bounding box center [960, 391] width 227 height 619
click at [436, 142] on div "Front" at bounding box center [428, 143] width 44 height 16
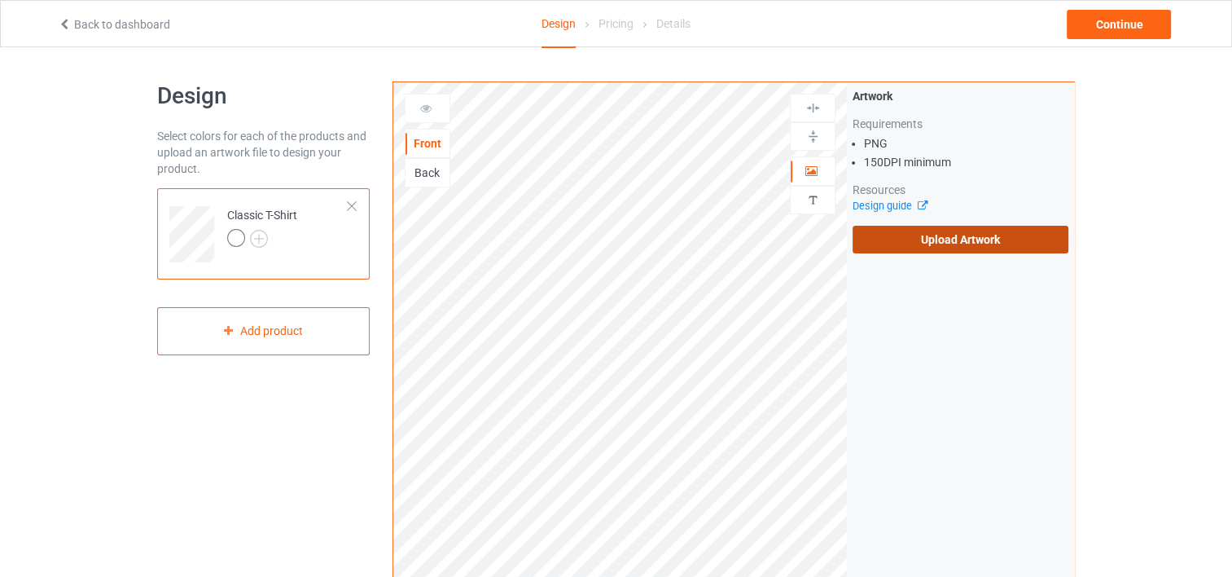
click at [921, 233] on label "Upload Artwork" at bounding box center [961, 240] width 216 height 28
click at [0, 0] on input "Upload Artwork" at bounding box center [0, 0] width 0 height 0
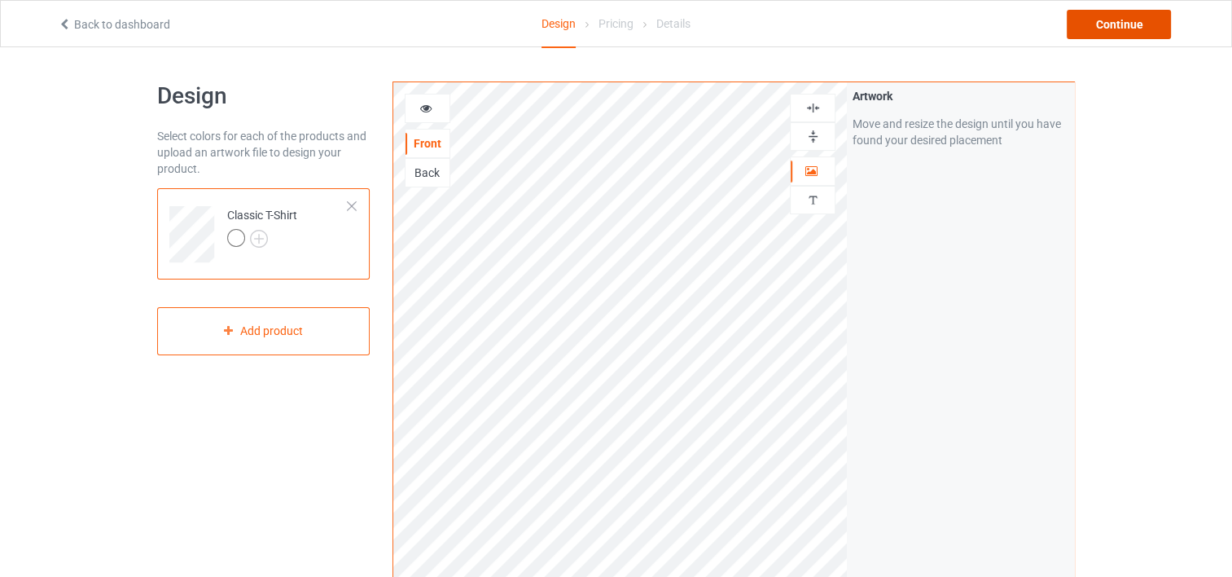
click at [1109, 27] on div "Continue" at bounding box center [1119, 24] width 104 height 29
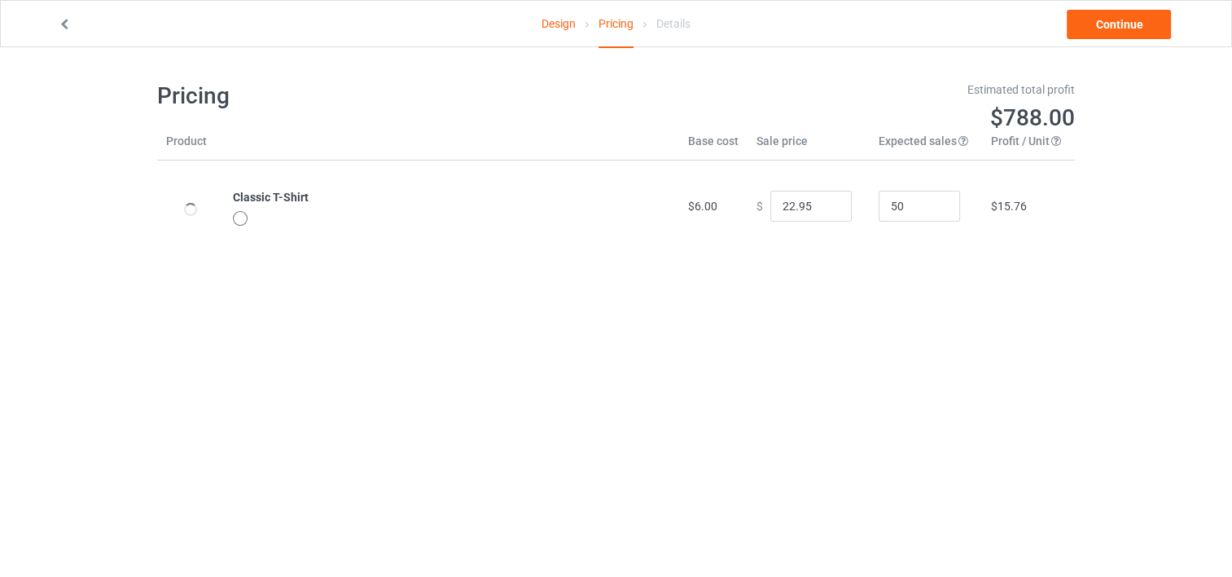
type input "26.95"
click at [795, 203] on input "26.95" at bounding box center [810, 206] width 81 height 31
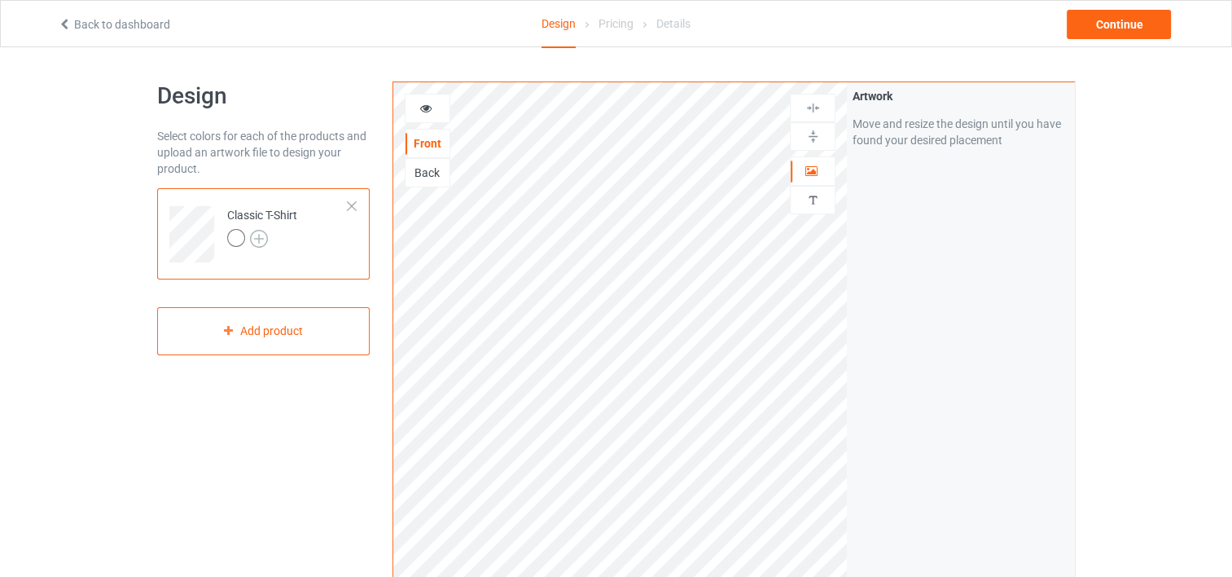
click at [254, 233] on img at bounding box center [259, 239] width 18 height 18
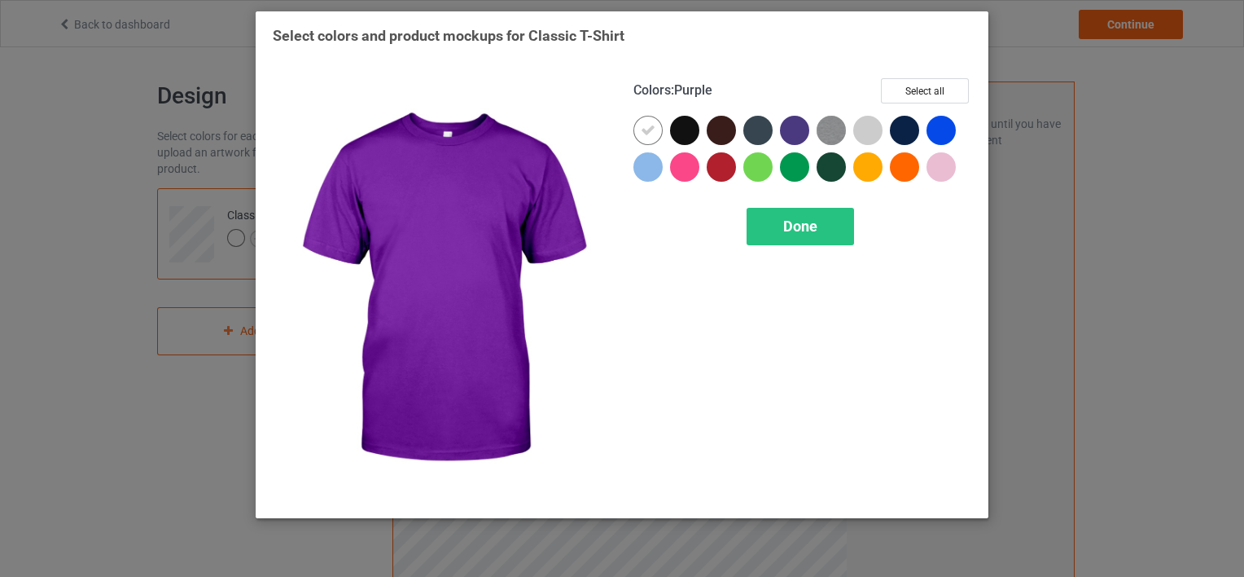
click at [785, 117] on div at bounding box center [798, 134] width 37 height 37
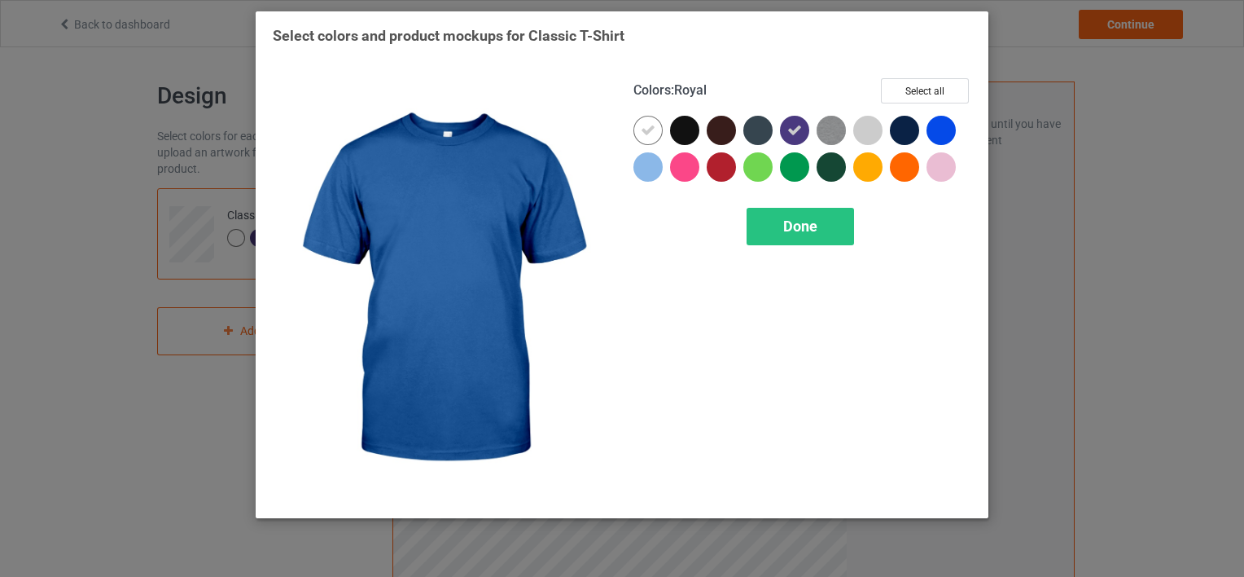
click at [935, 130] on div at bounding box center [941, 130] width 29 height 29
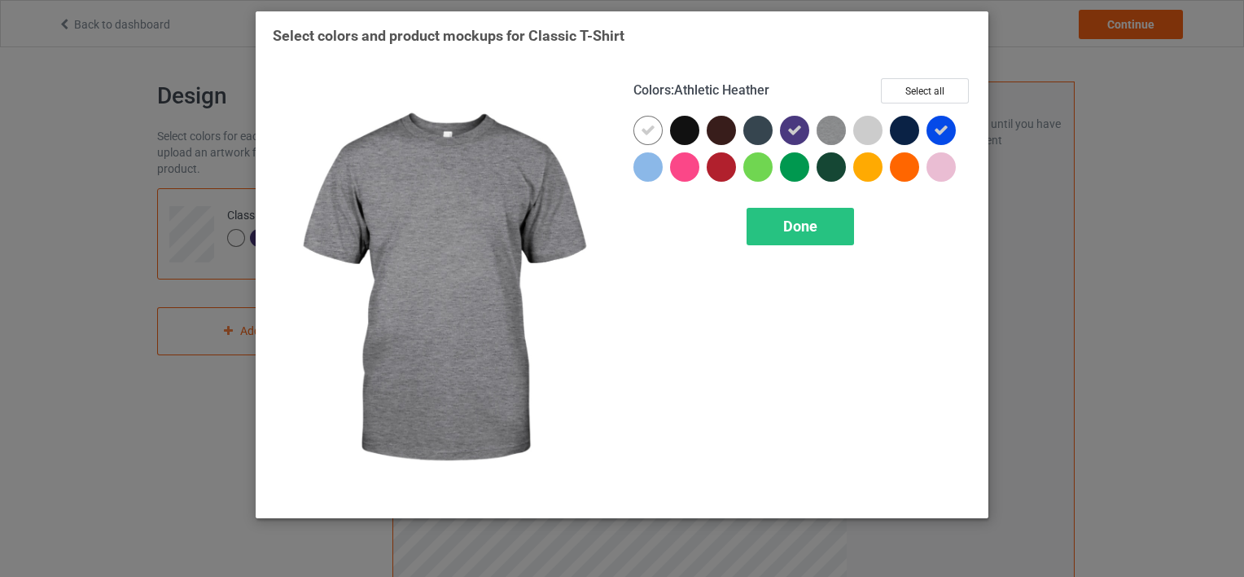
click at [834, 127] on img at bounding box center [831, 130] width 29 height 29
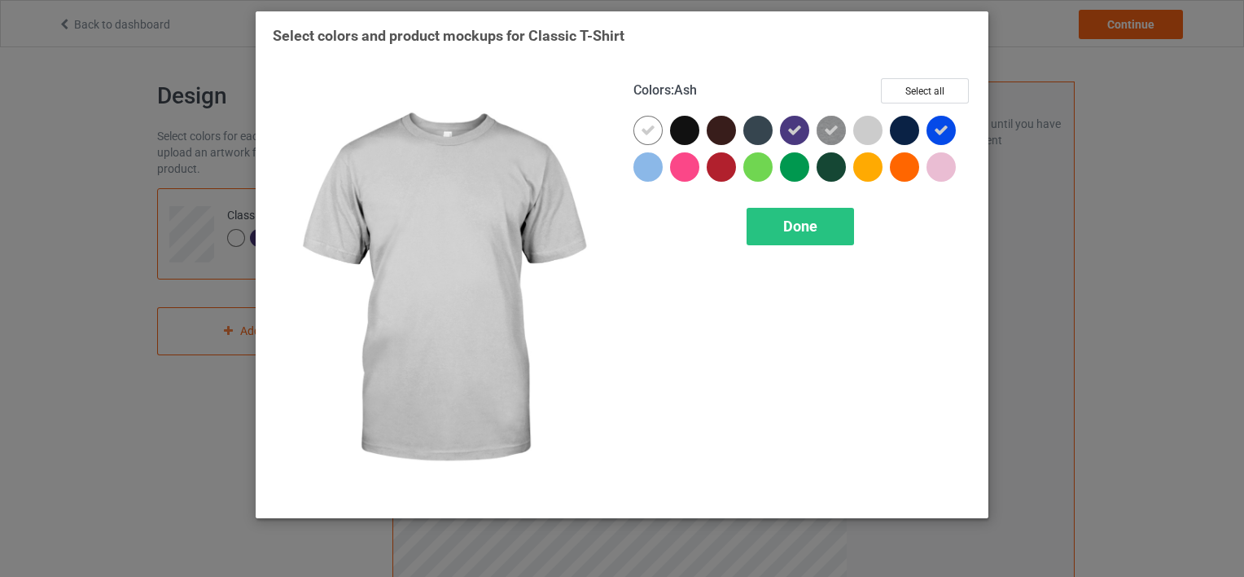
click at [865, 126] on div at bounding box center [867, 130] width 29 height 29
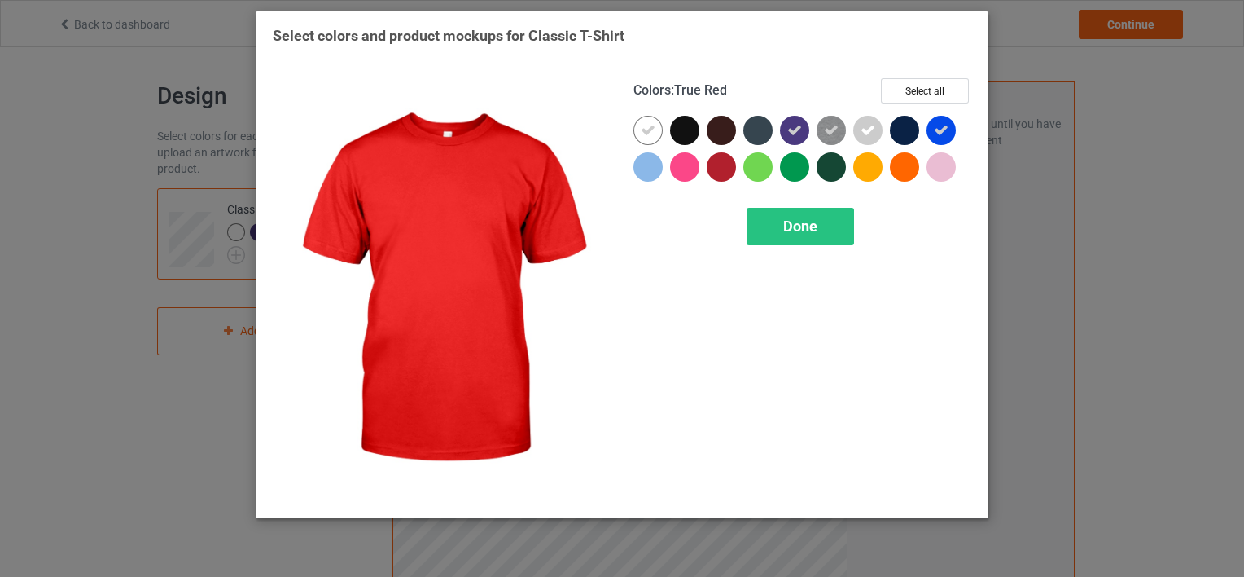
click at [726, 168] on div at bounding box center [721, 166] width 29 height 29
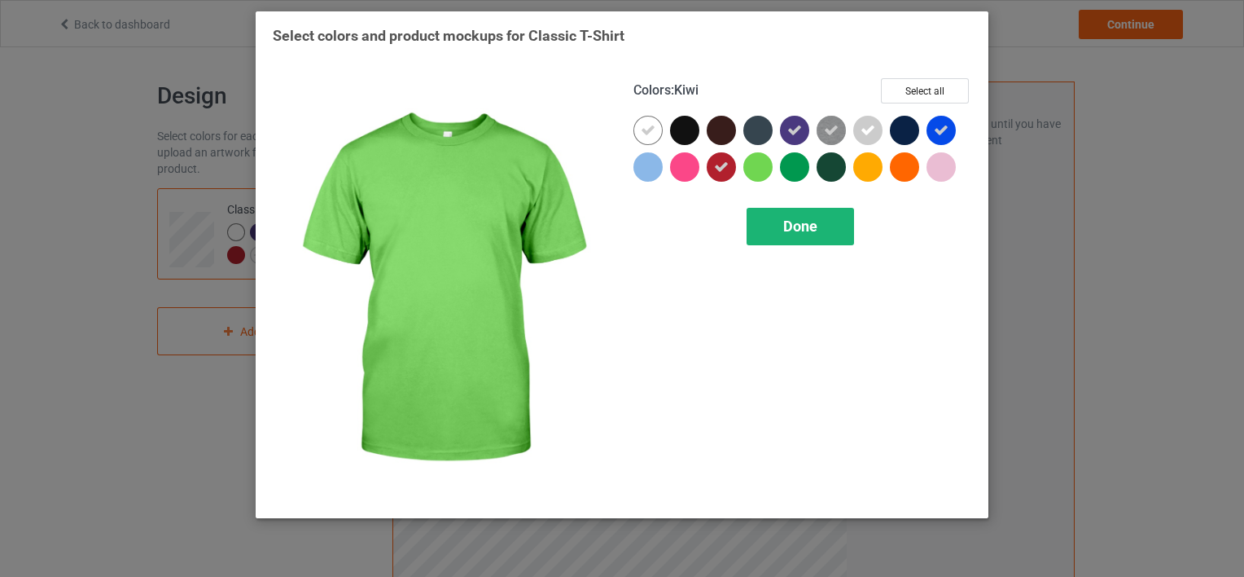
click at [816, 222] on span "Done" at bounding box center [800, 225] width 34 height 17
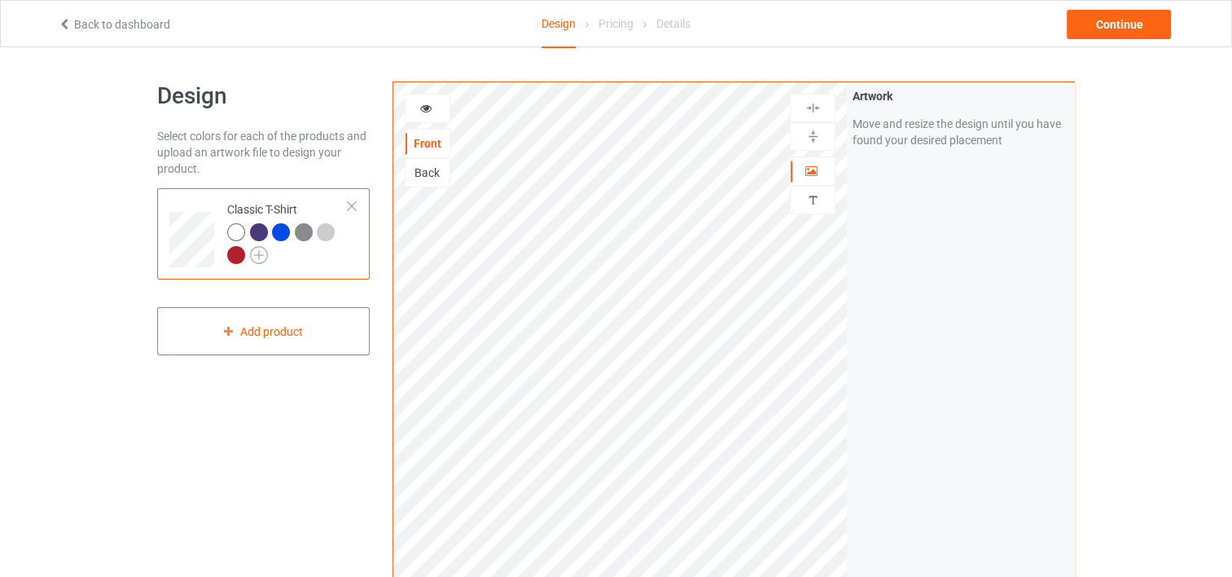
click at [256, 252] on img at bounding box center [259, 255] width 18 height 18
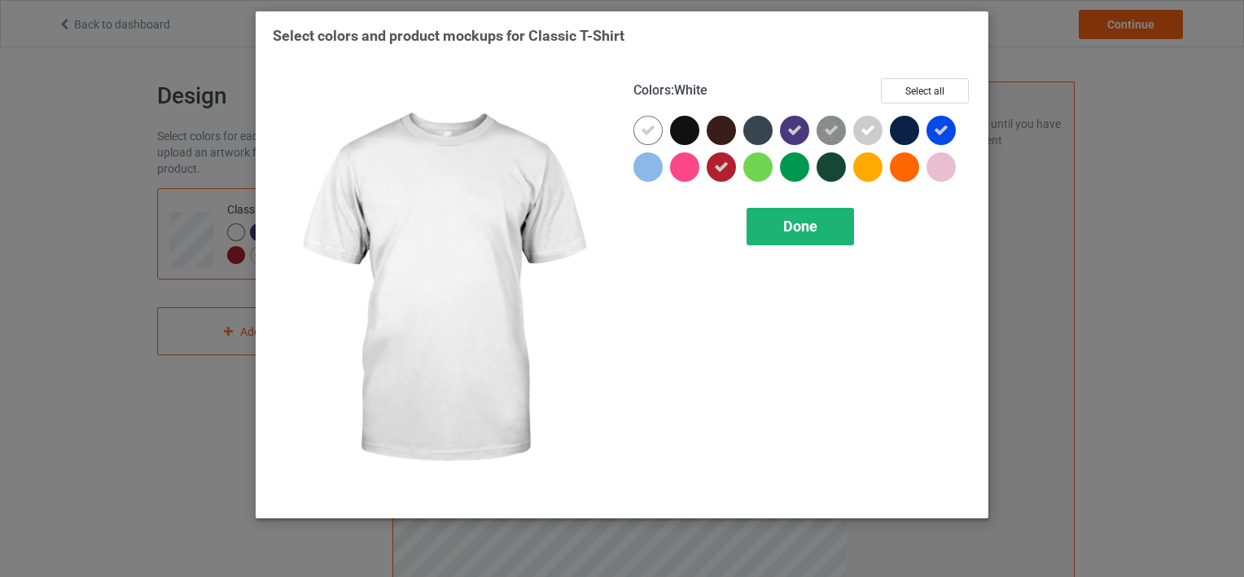
click at [785, 228] on span "Done" at bounding box center [800, 225] width 34 height 17
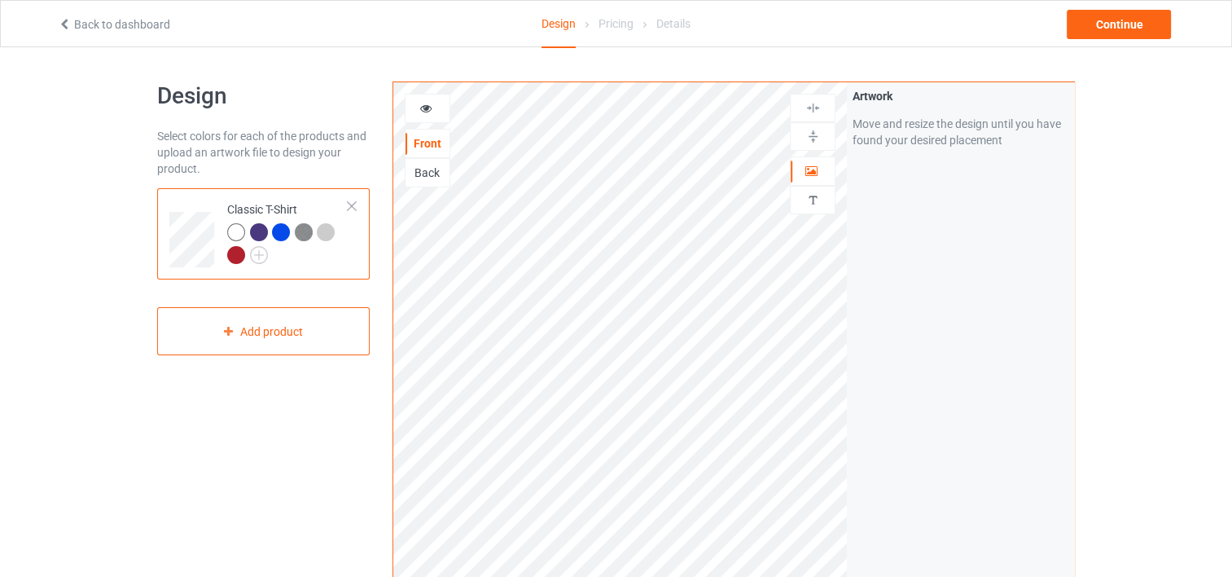
click at [259, 230] on div at bounding box center [259, 232] width 18 height 18
click at [283, 227] on div at bounding box center [281, 232] width 18 height 18
click at [305, 230] on img at bounding box center [304, 232] width 18 height 18
click at [327, 228] on div at bounding box center [326, 232] width 18 height 18
click at [228, 249] on div at bounding box center [236, 255] width 18 height 18
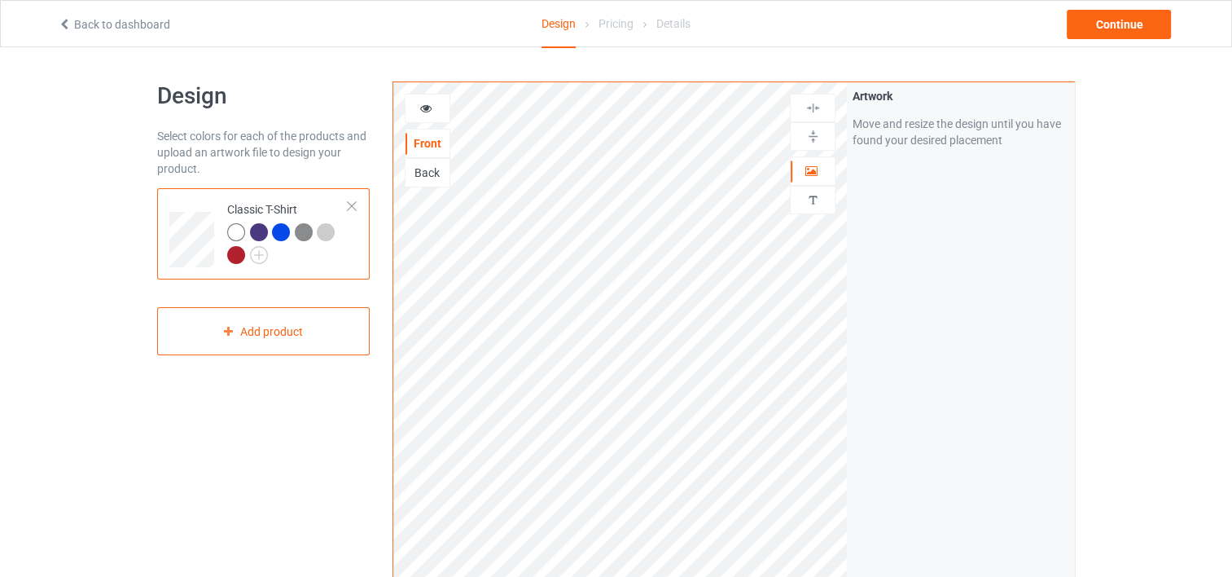
click at [1138, 139] on div "Design Select colors for each of the products and upload an artwork file to des…" at bounding box center [616, 550] width 1232 height 1007
click at [1116, 21] on div "Continue" at bounding box center [1119, 24] width 104 height 29
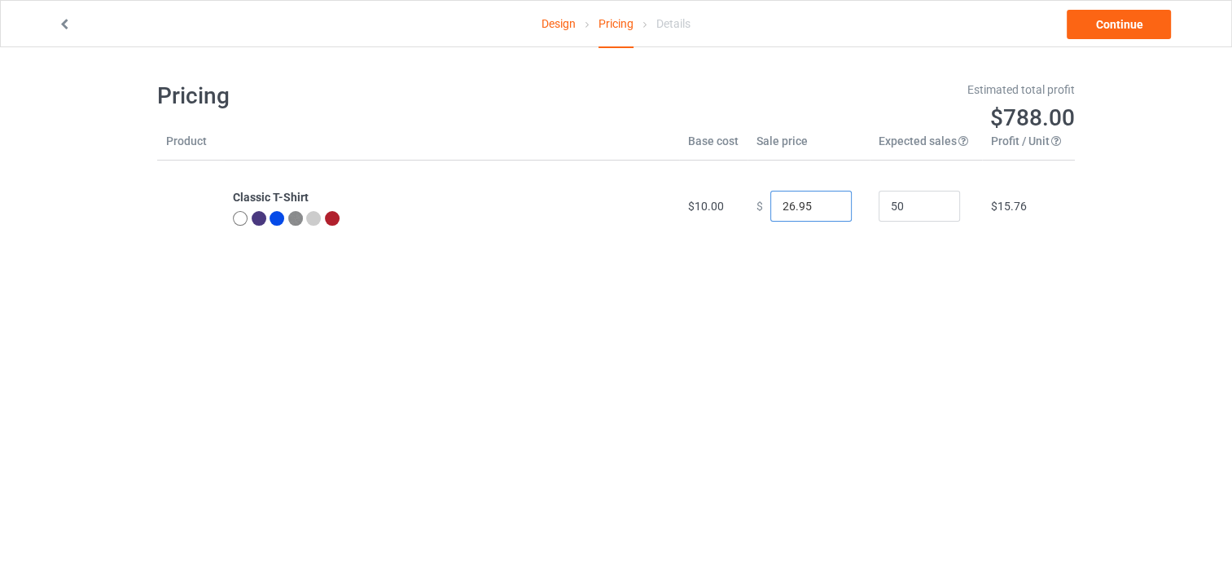
drag, startPoint x: 815, startPoint y: 202, endPoint x: 762, endPoint y: 207, distance: 53.2
click at [770, 207] on input "26.95" at bounding box center [810, 206] width 81 height 31
type input "10.75"
click at [1113, 13] on link "Continue" at bounding box center [1119, 24] width 104 height 29
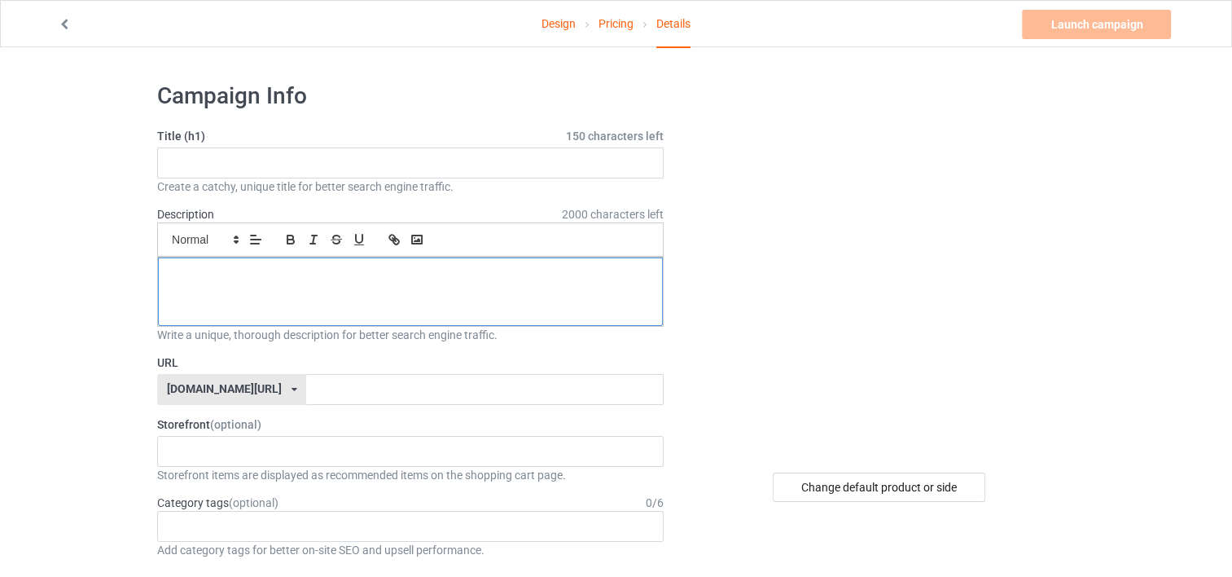
click at [482, 290] on div at bounding box center [410, 291] width 505 height 68
click at [313, 452] on div "No result found" at bounding box center [410, 451] width 506 height 31
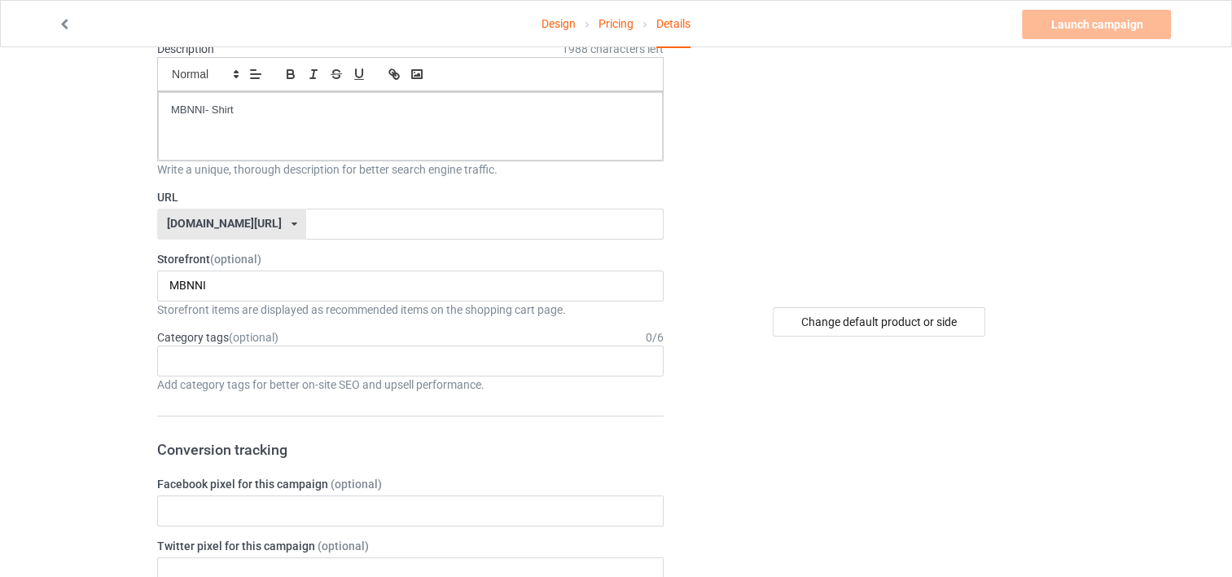
scroll to position [169, 0]
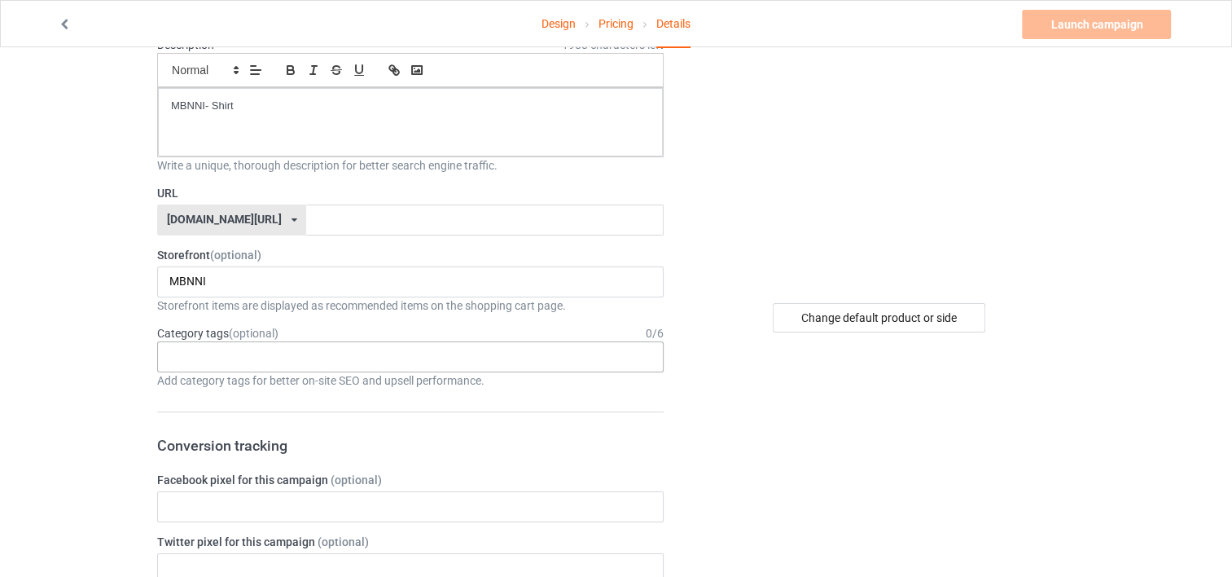
type input "MBNNI"
click at [421, 361] on div "Age > 1-19 > 1 Age > 1-12 Months > 1 Month Age > 1-12 Months Age > 1-19 Age > 1…" at bounding box center [410, 356] width 506 height 31
type input "M"
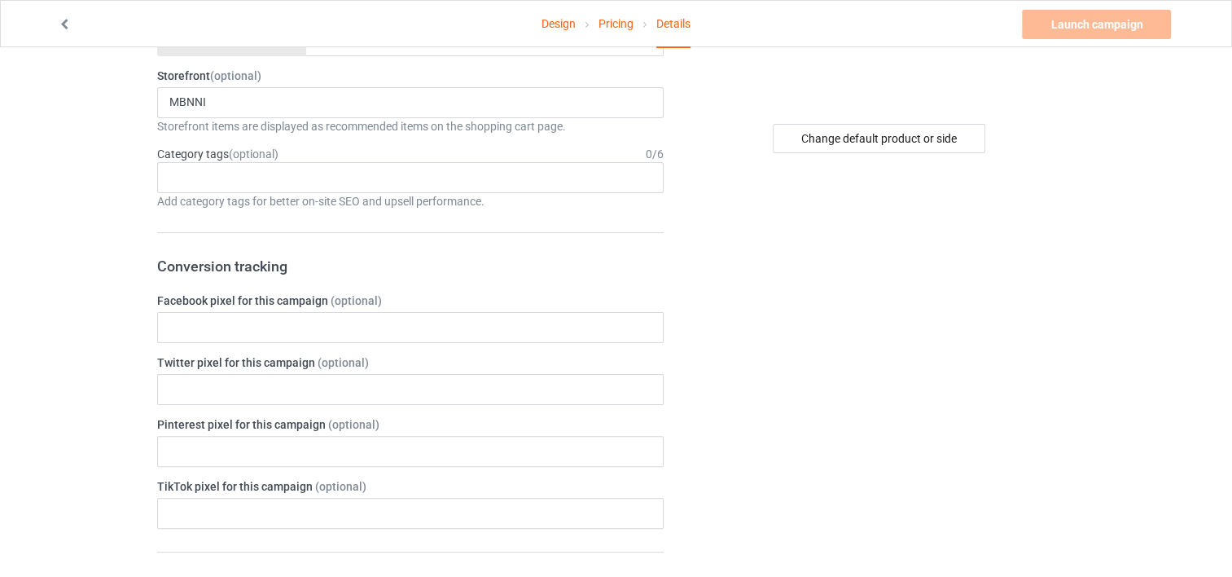
scroll to position [290, 0]
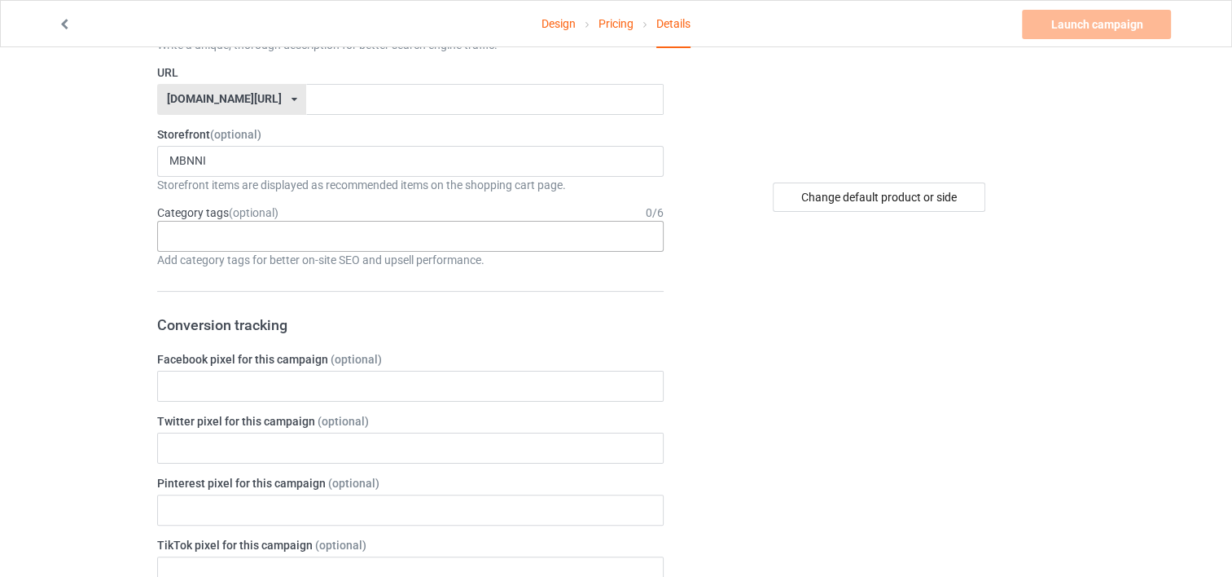
click at [467, 235] on div "Age > 1-19 > 1 Age > 1-12 Months > 1 Month Age > 1-12 Months Age > 1-19 Age > 1…" at bounding box center [410, 236] width 506 height 31
click at [348, 89] on input "text" at bounding box center [484, 99] width 357 height 31
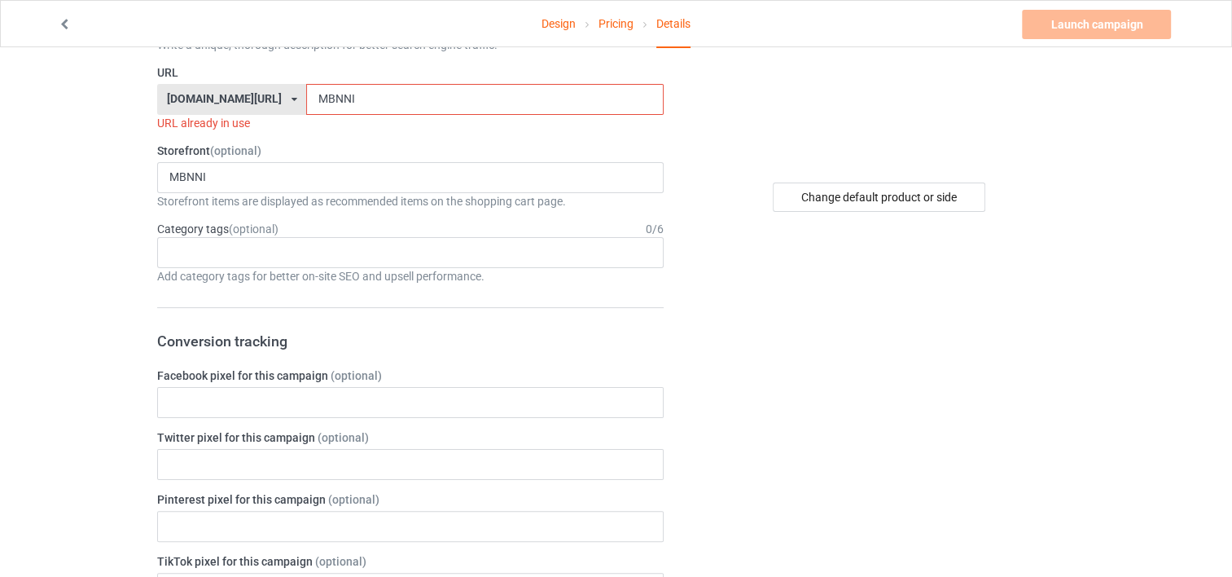
drag, startPoint x: 363, startPoint y: 94, endPoint x: 240, endPoint y: 91, distance: 123.0
click at [240, 91] on div "teechip.com/ teechip.com/ 587d0d41cee36fd012c64a69 MBNNI" at bounding box center [410, 99] width 506 height 31
paste input "https://dashboard.chipchip.com/manager/campaigns/c"
click at [450, 91] on input "https://dashboard.chipchip.com" at bounding box center [484, 99] width 357 height 31
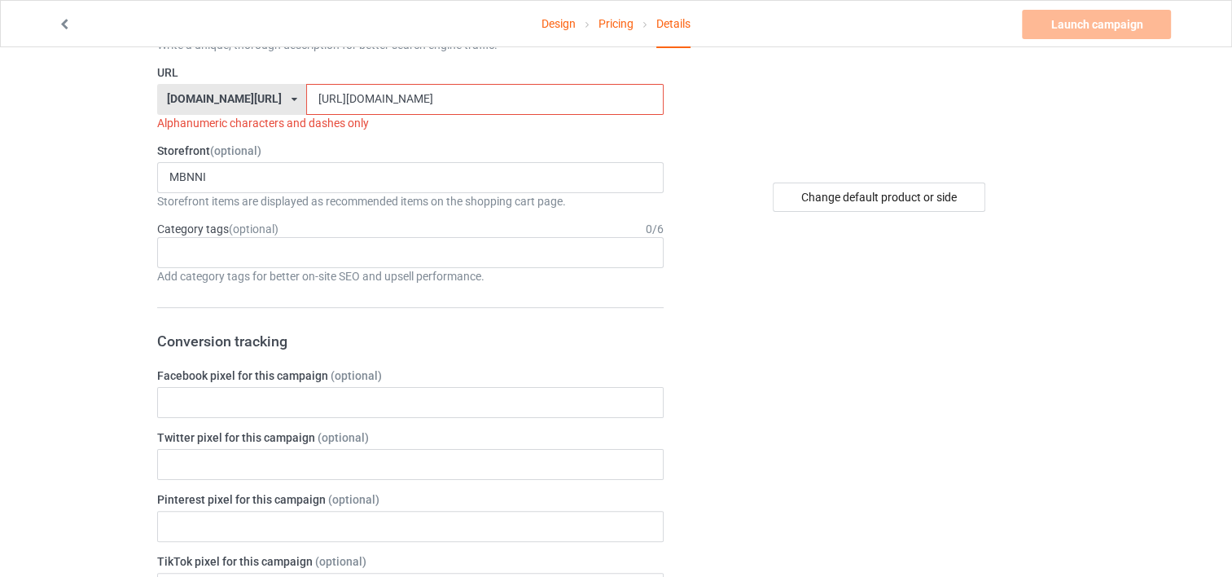
drag, startPoint x: 450, startPoint y: 91, endPoint x: 264, endPoint y: 84, distance: 186.6
click at [306, 84] on input "https://dashboard.chipchip.com" at bounding box center [484, 99] width 357 height 31
paste input "mbnni.com/"
drag, startPoint x: 400, startPoint y: 92, endPoint x: 241, endPoint y: 91, distance: 158.8
click at [241, 91] on div "teechip.com/ teechip.com/ 587d0d41cee36fd012c64a69 https://mbnni.com/" at bounding box center [410, 99] width 506 height 31
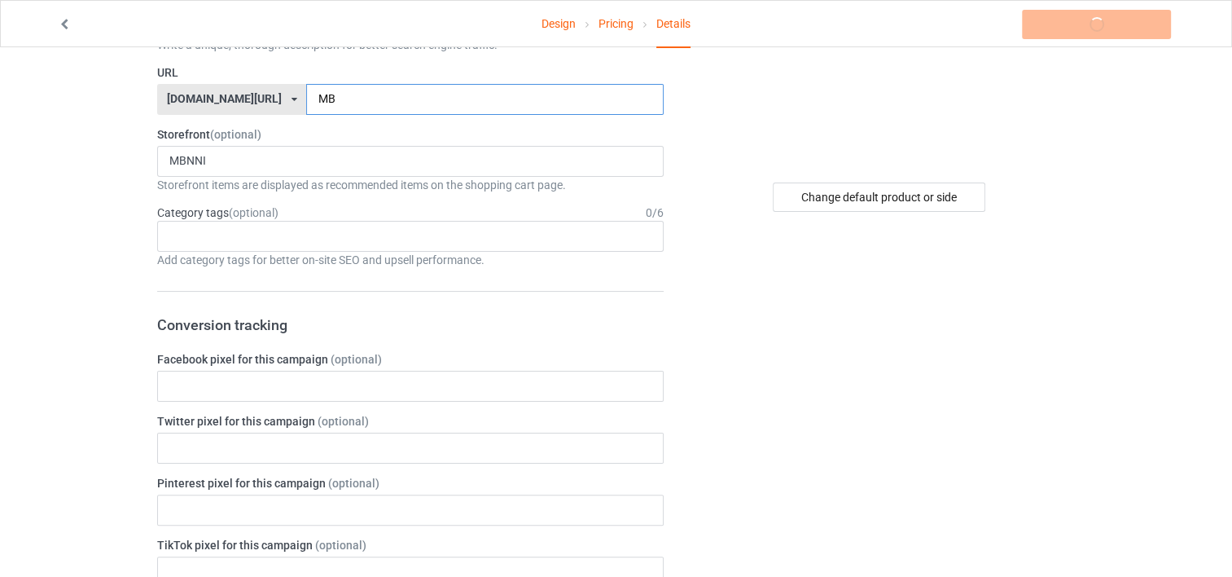
type input "M"
click at [310, 99] on input "text" at bounding box center [484, 99] width 357 height 31
type input "M"
type input ","
type input "m"
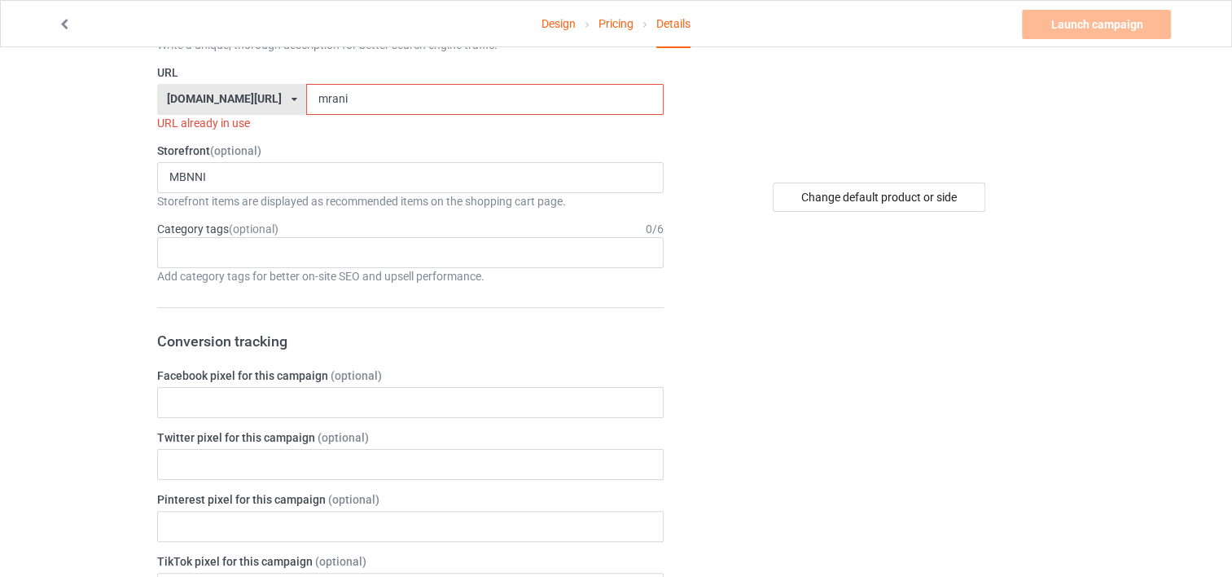
click at [306, 98] on input "mrani" at bounding box center [484, 99] width 357 height 31
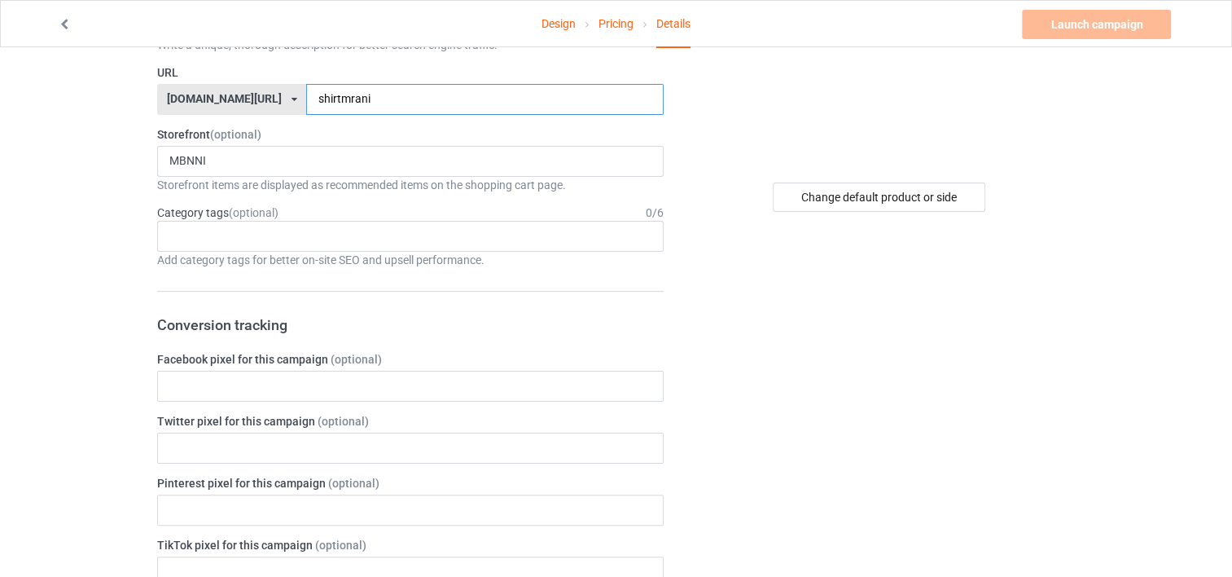
click at [339, 98] on input "shirtmrani" at bounding box center [484, 99] width 357 height 31
drag, startPoint x: 339, startPoint y: 98, endPoint x: 238, endPoint y: 100, distance: 101.0
click at [238, 100] on div "teechip.com/ teechip.com/ 587d0d41cee36fd012c64a69 shirtmrani" at bounding box center [410, 99] width 506 height 31
type input "m"
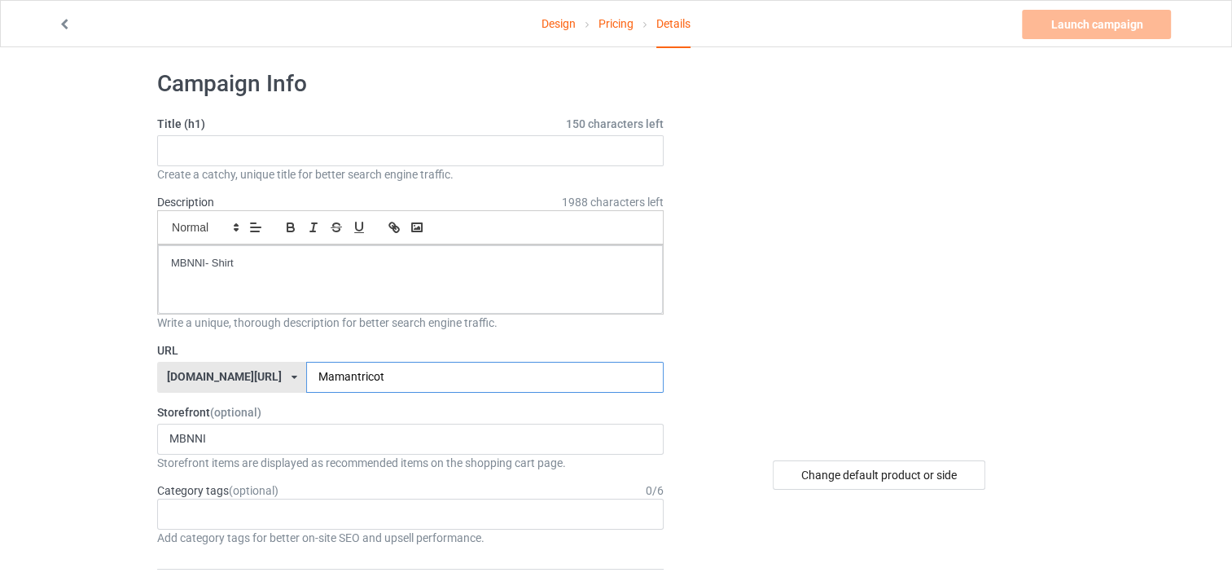
scroll to position [0, 0]
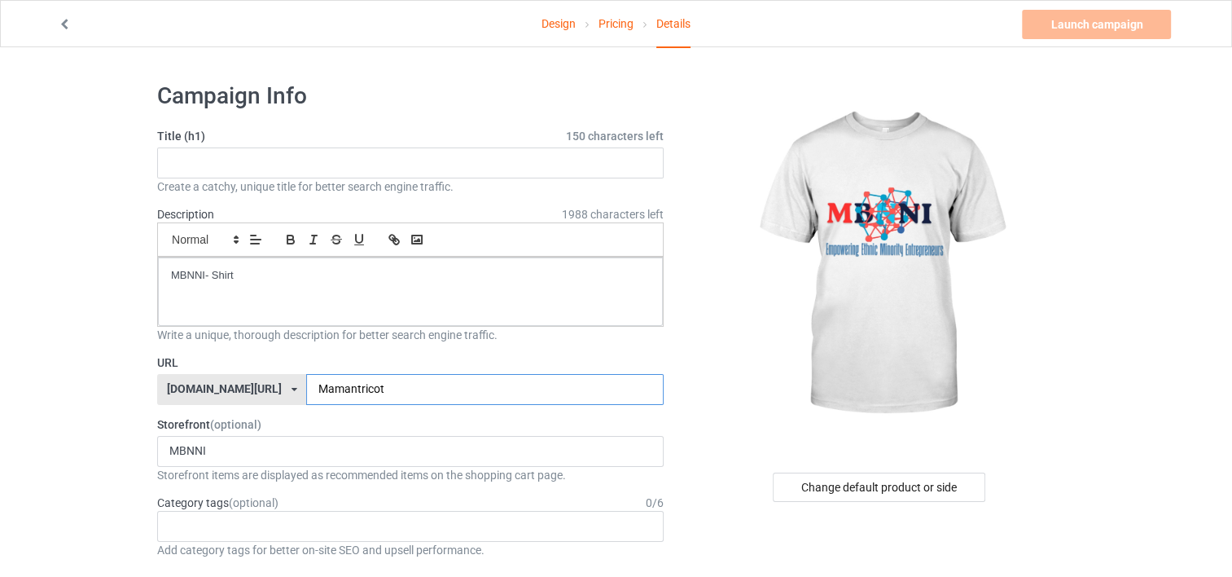
type input "Mamantricot"
click at [279, 154] on input "text" at bounding box center [410, 162] width 506 height 31
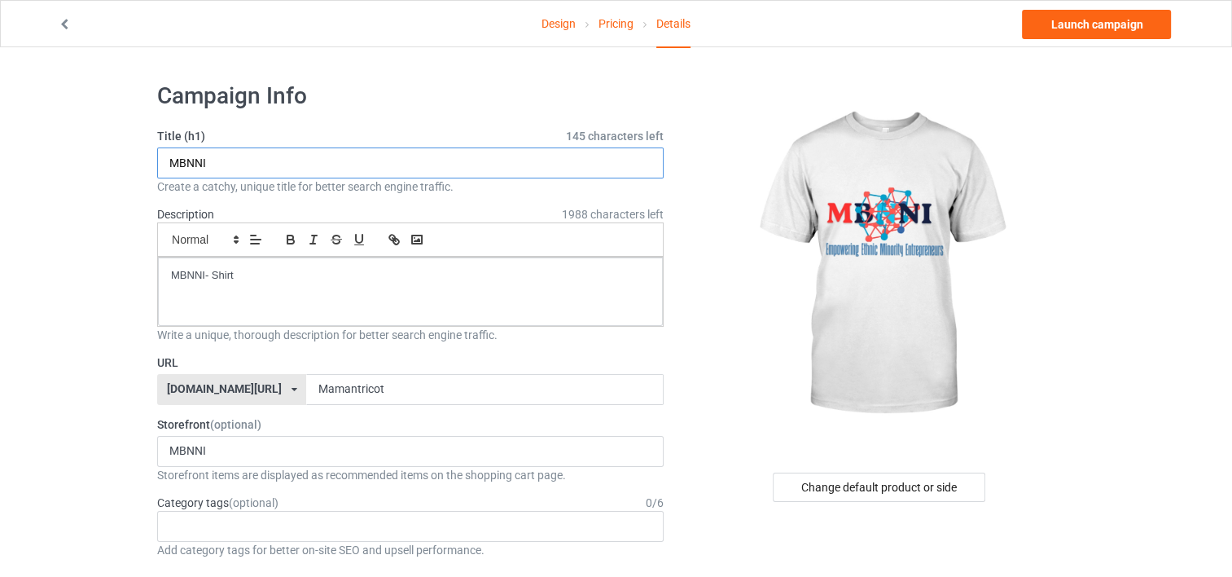
type input "MBNNI"
click at [254, 290] on div "MBNNI- Shirt" at bounding box center [410, 291] width 505 height 68
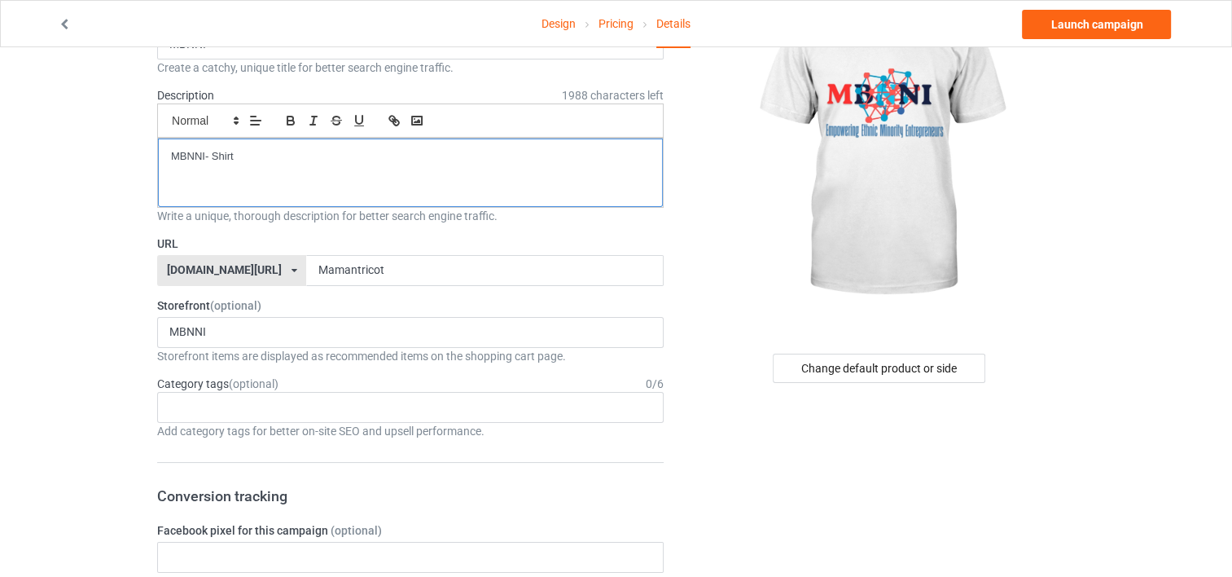
scroll to position [123, 0]
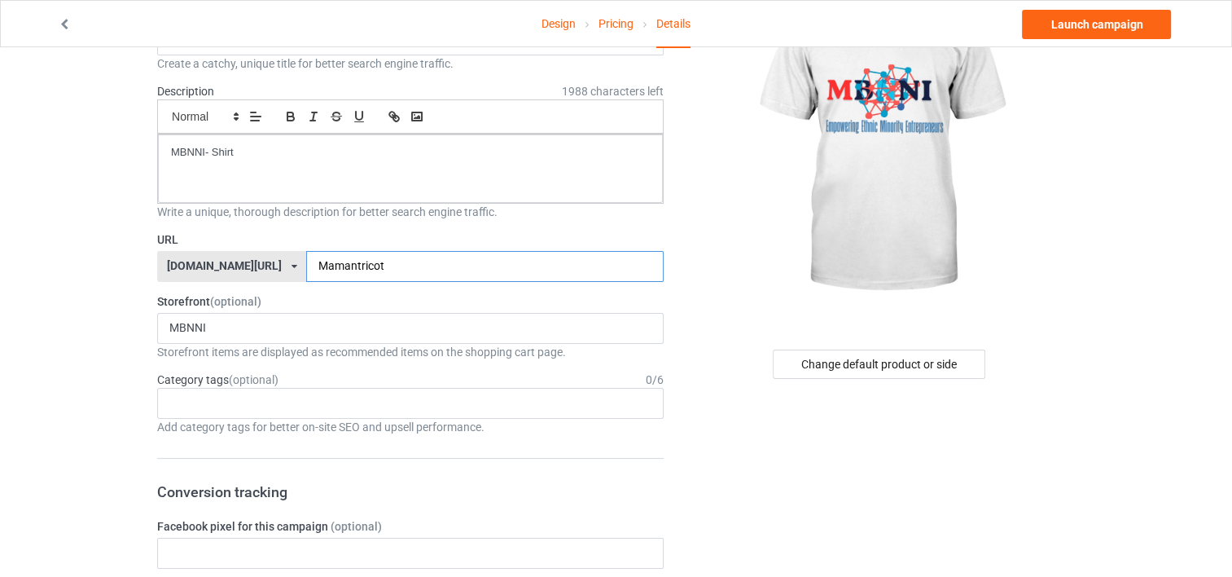
drag, startPoint x: 348, startPoint y: 264, endPoint x: 251, endPoint y: 255, distance: 97.3
click at [251, 255] on div "teechip.com/ teechip.com/ 587d0d41cee36fd012c64a69 Mamantricot" at bounding box center [410, 266] width 506 height 31
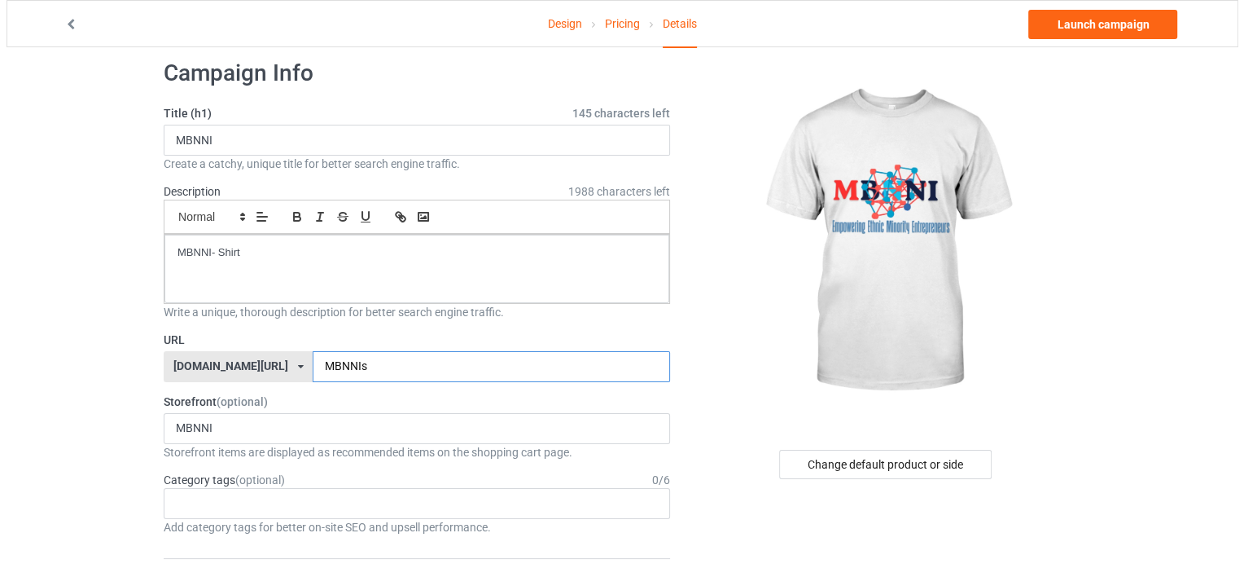
scroll to position [0, 0]
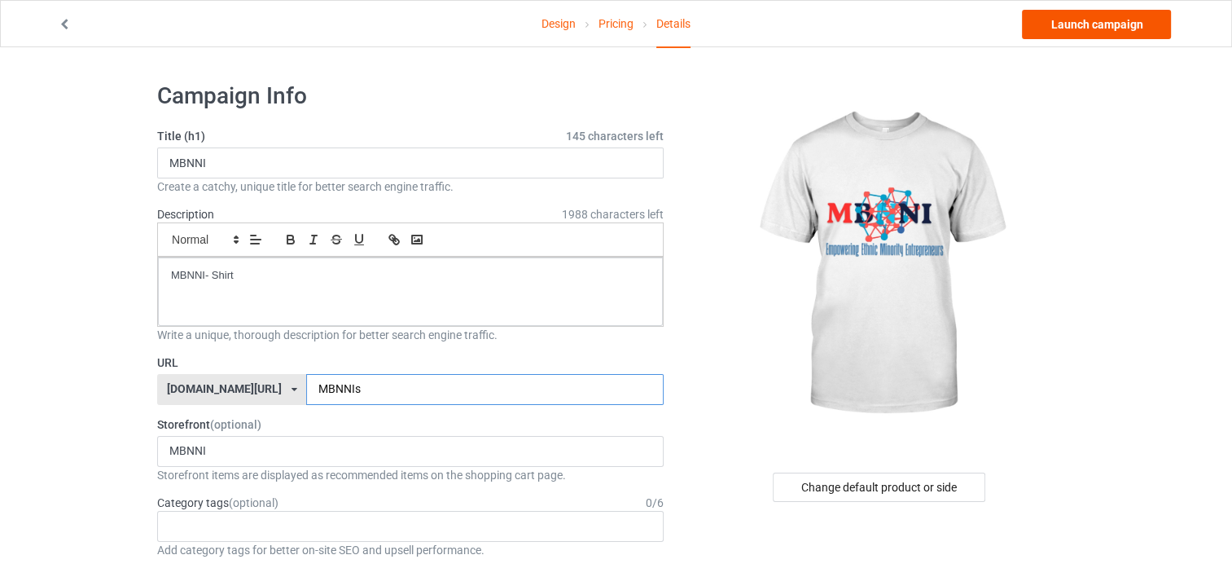
type input "MBNNIs"
click at [1077, 16] on link "Launch campaign" at bounding box center [1096, 24] width 149 height 29
